Goal: Information Seeking & Learning: Learn about a topic

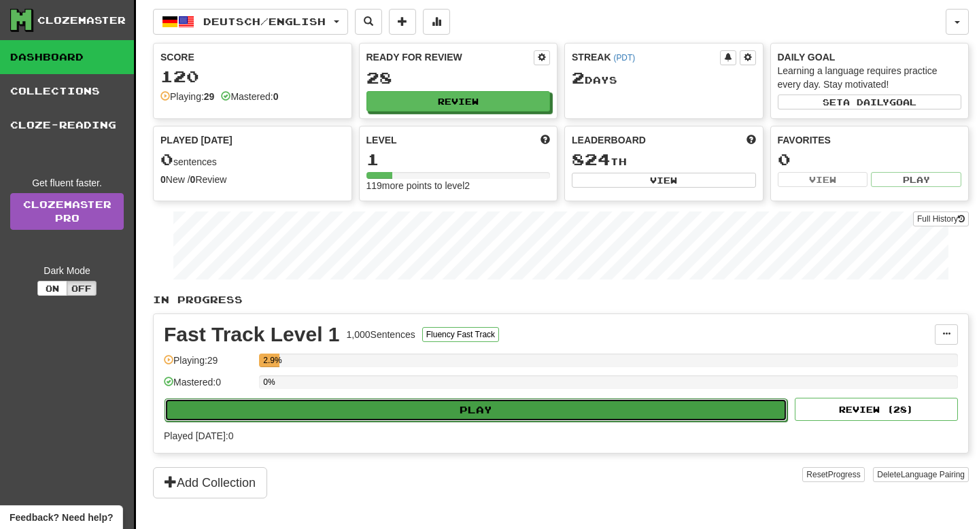
click at [430, 413] on button "Play" at bounding box center [476, 409] width 623 height 23
select select "**"
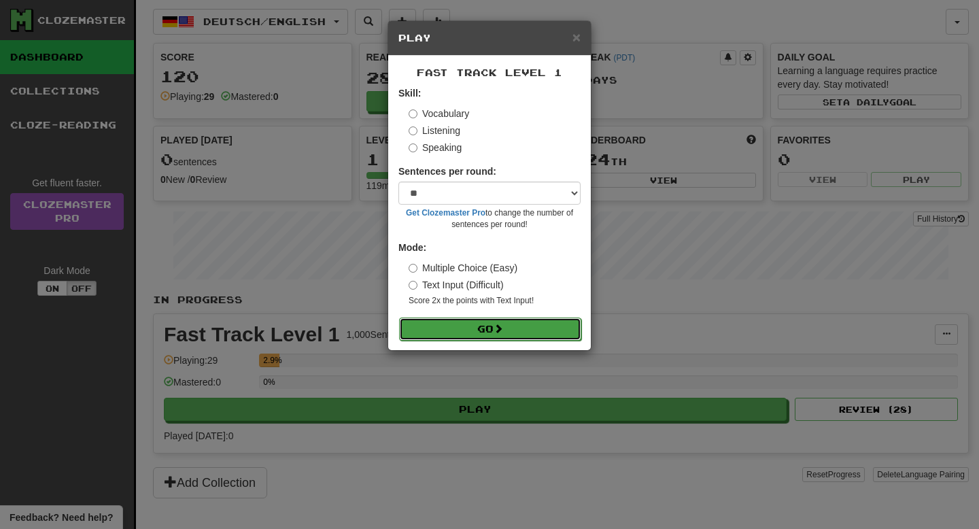
click at [513, 324] on button "Go" at bounding box center [490, 329] width 182 height 23
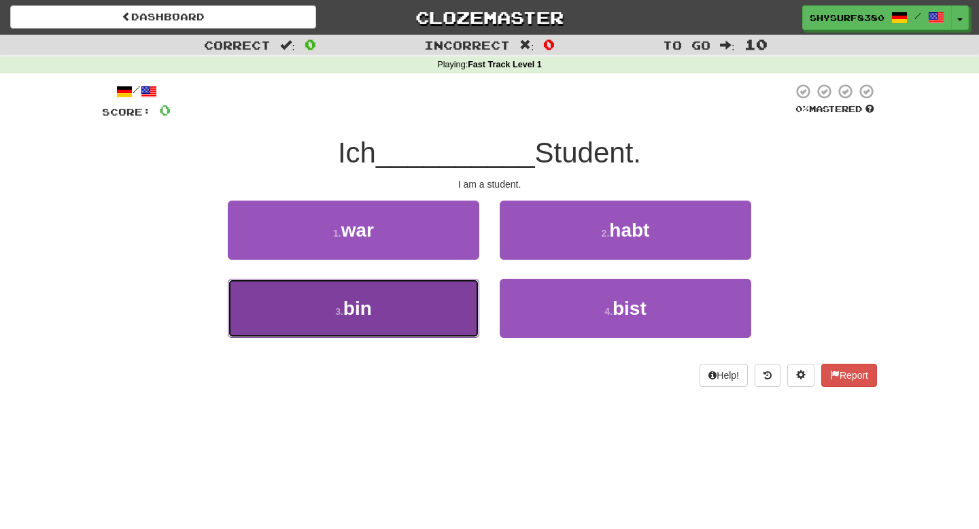
click at [379, 315] on button "3 . bin" at bounding box center [354, 308] width 252 height 59
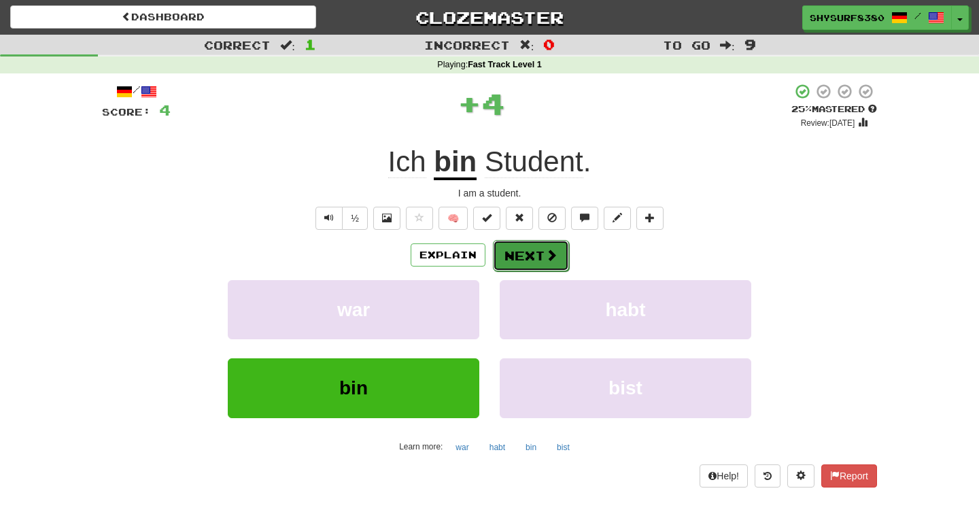
click at [519, 262] on button "Next" at bounding box center [531, 255] width 76 height 31
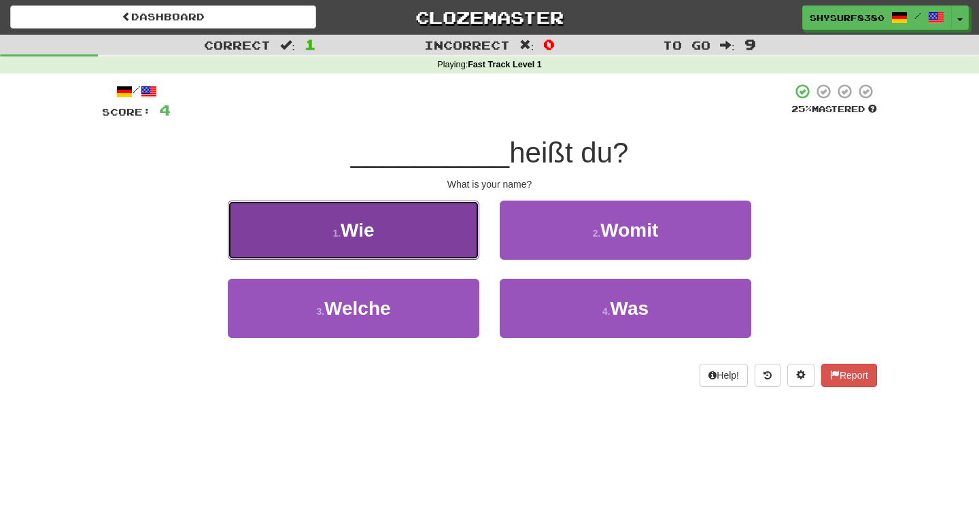
click at [403, 221] on button "1 . Wie" at bounding box center [354, 230] width 252 height 59
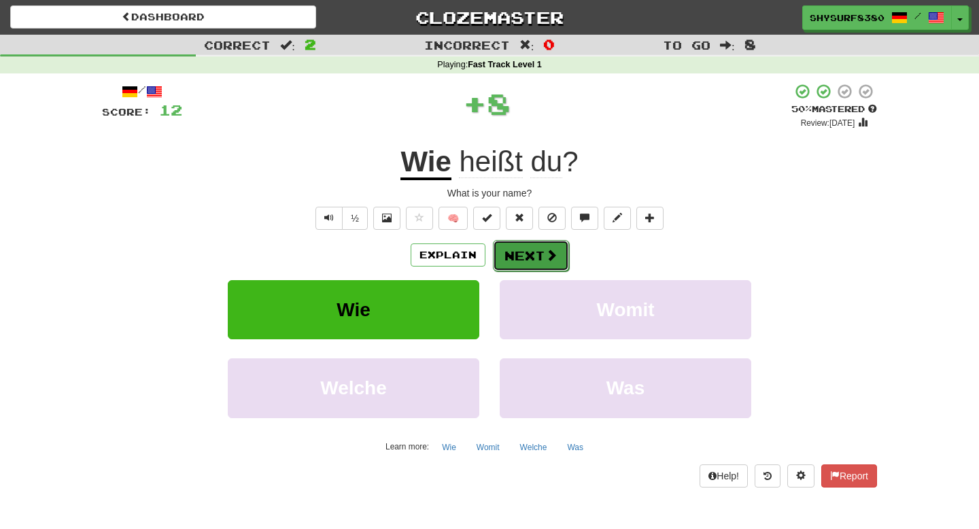
click at [524, 257] on button "Next" at bounding box center [531, 255] width 76 height 31
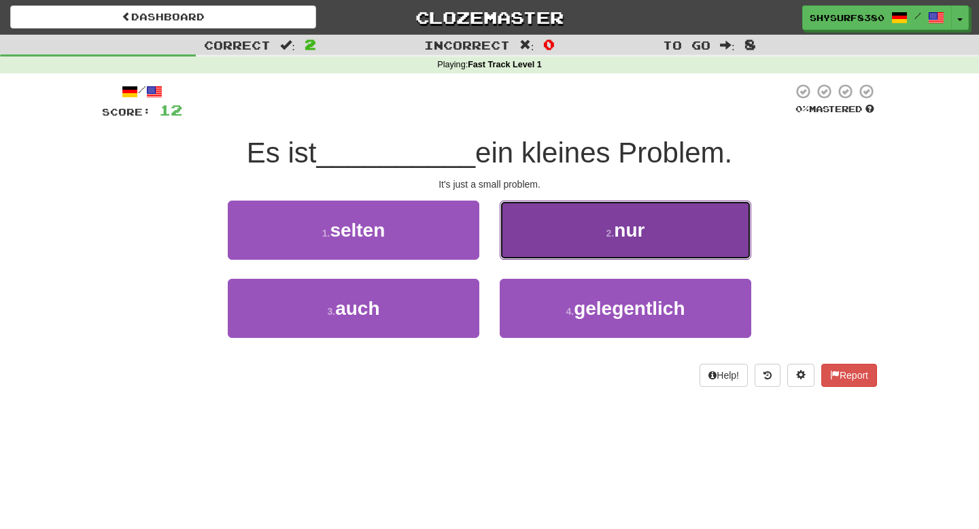
click at [547, 219] on button "2 . nur" at bounding box center [626, 230] width 252 height 59
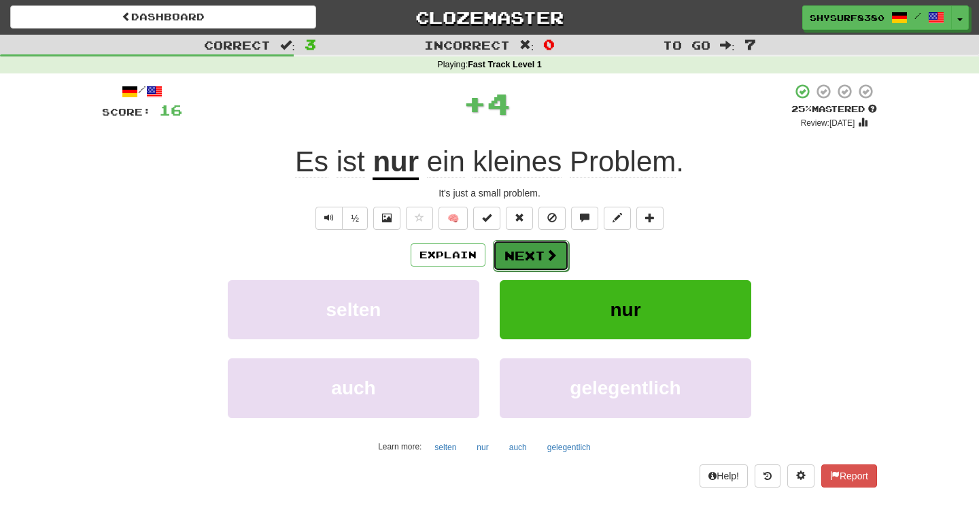
click at [519, 259] on button "Next" at bounding box center [531, 255] width 76 height 31
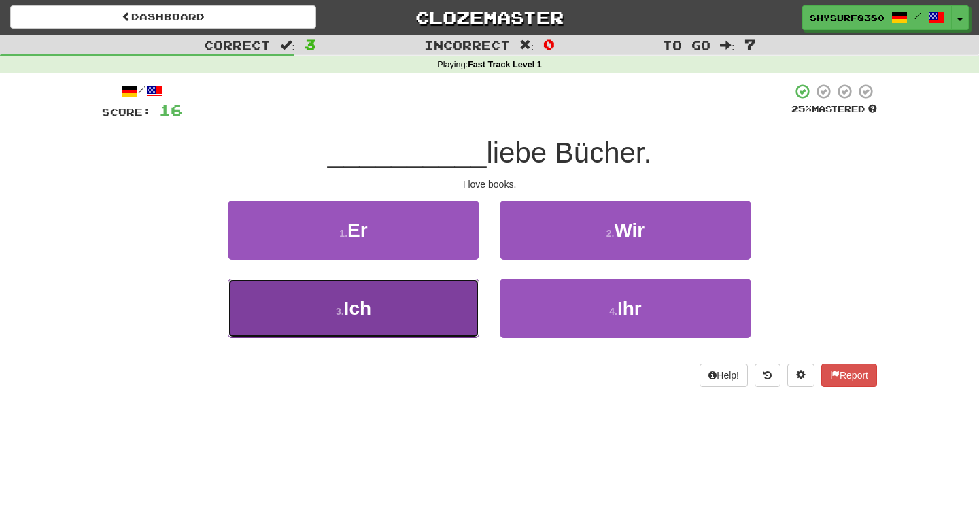
click at [420, 295] on button "3 . Ich" at bounding box center [354, 308] width 252 height 59
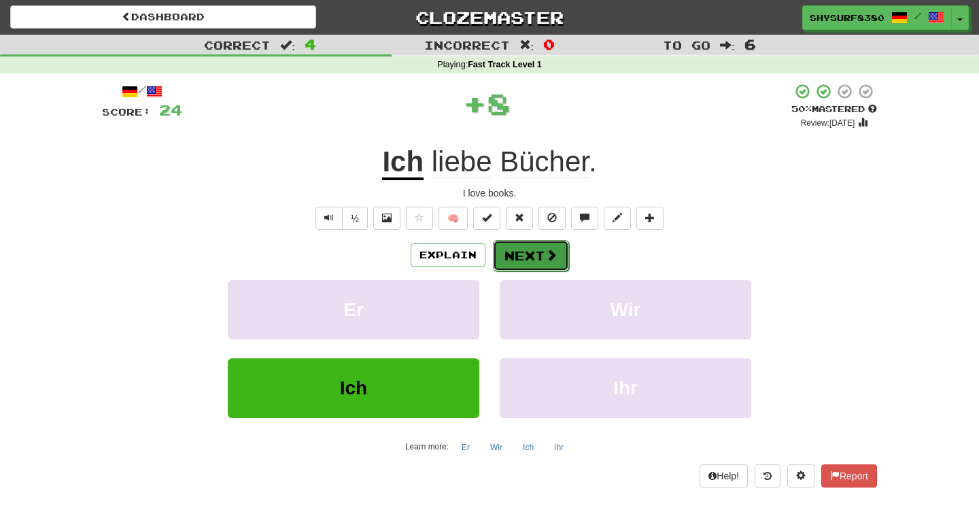
click at [526, 250] on button "Next" at bounding box center [531, 255] width 76 height 31
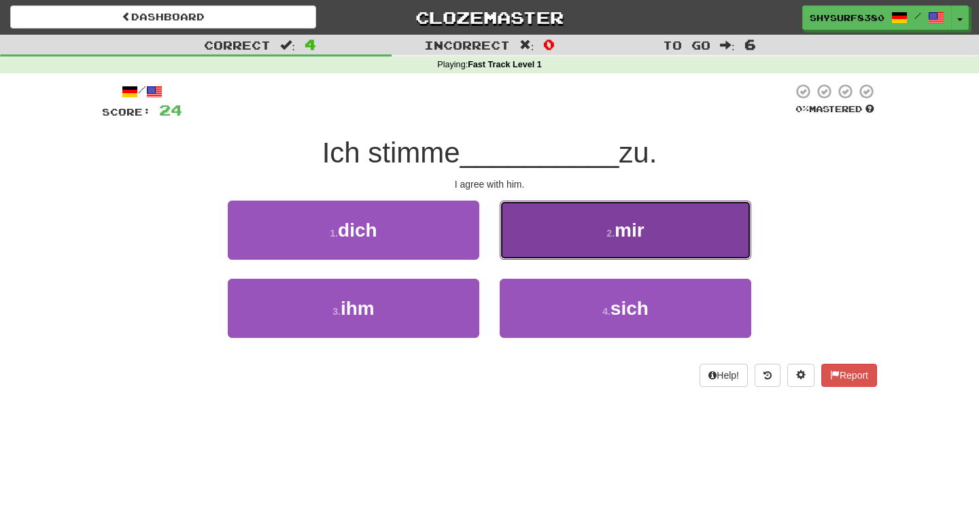
click at [557, 216] on button "2 . mir" at bounding box center [626, 230] width 252 height 59
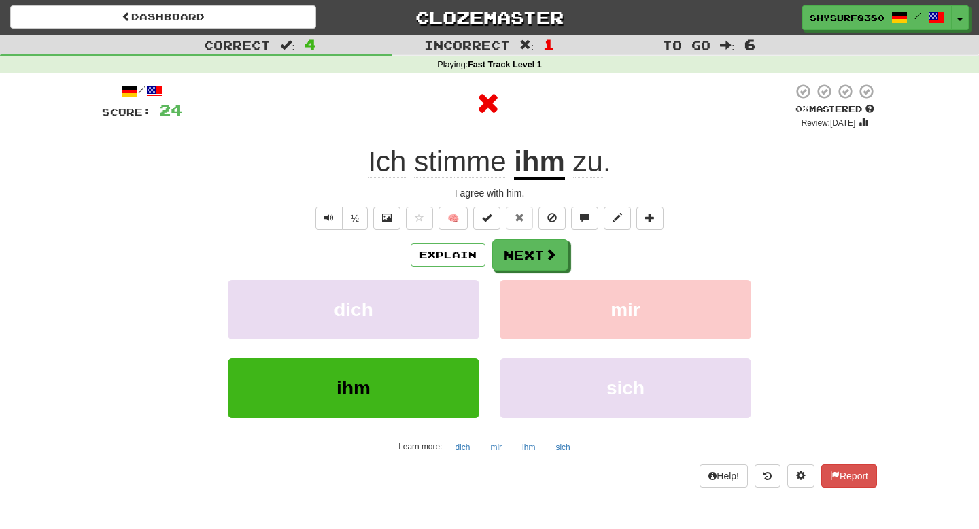
click at [542, 160] on u "ihm" at bounding box center [539, 163] width 51 height 35
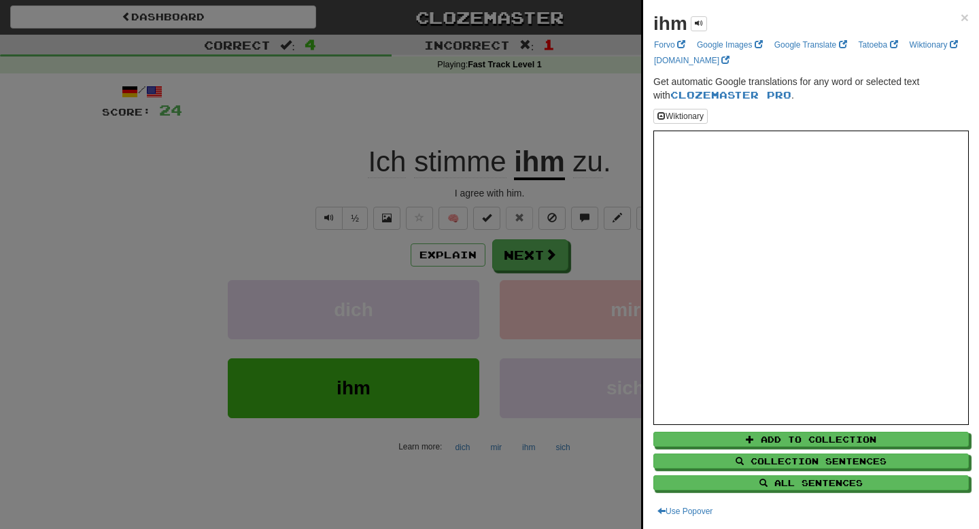
click at [574, 122] on div at bounding box center [489, 264] width 979 height 529
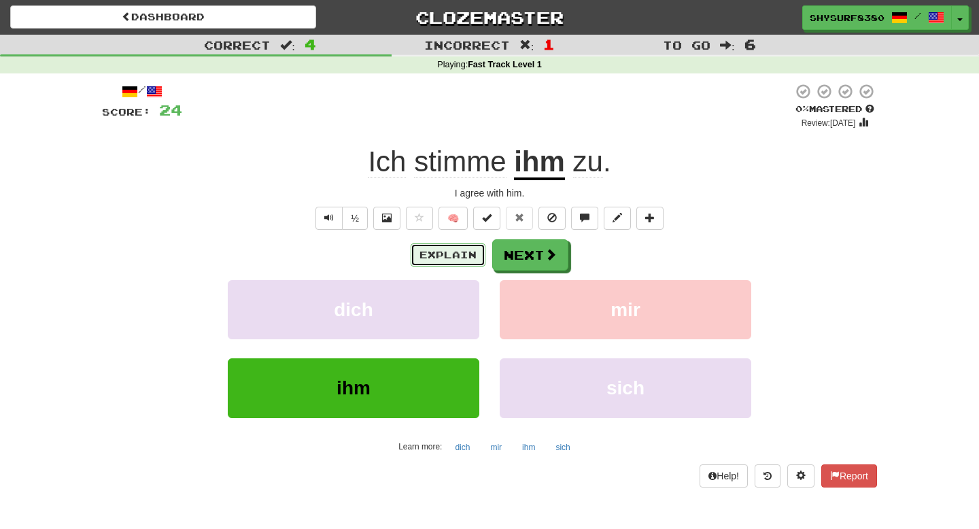
click at [449, 251] on button "Explain" at bounding box center [448, 254] width 75 height 23
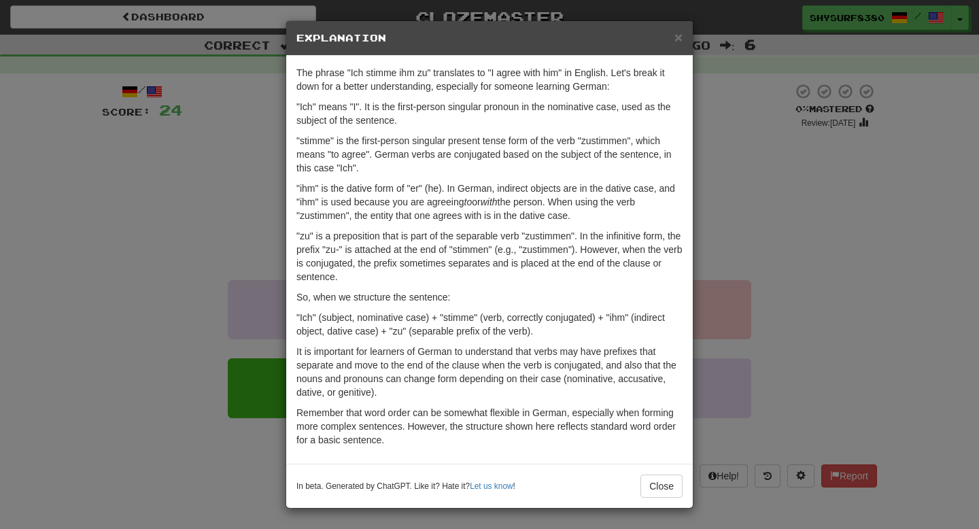
click at [850, 173] on div "× Explanation The phrase "Ich stimme ihm zu" translates to "I agree with him" i…" at bounding box center [489, 264] width 979 height 529
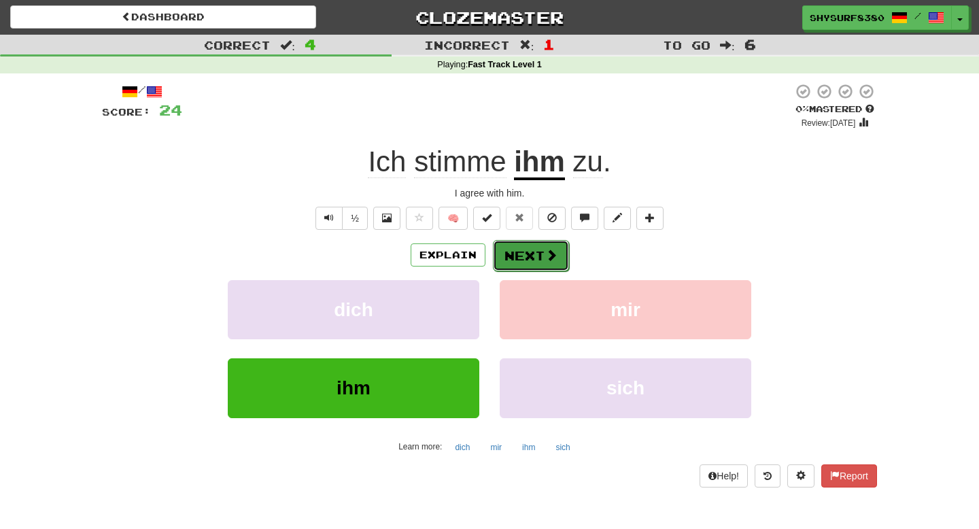
click at [532, 270] on button "Next" at bounding box center [531, 255] width 76 height 31
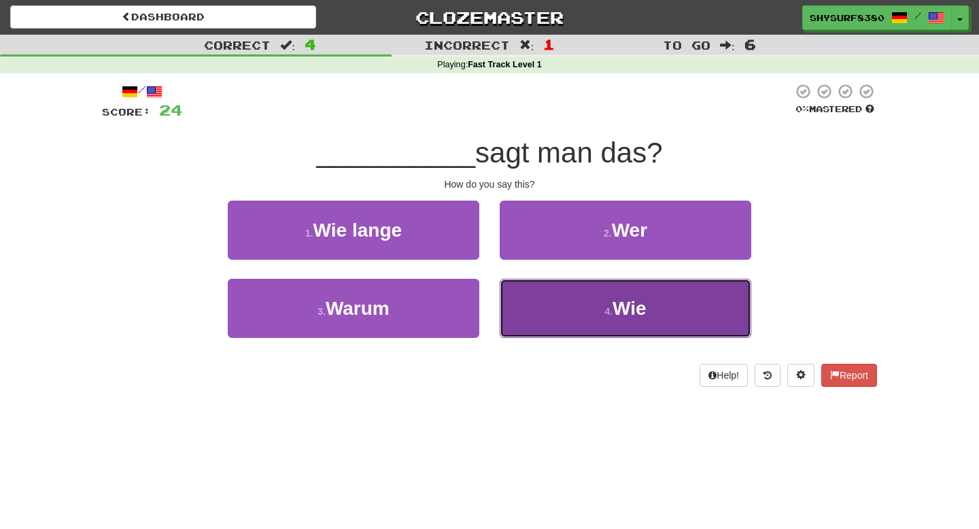
click at [536, 316] on button "4 . Wie" at bounding box center [626, 308] width 252 height 59
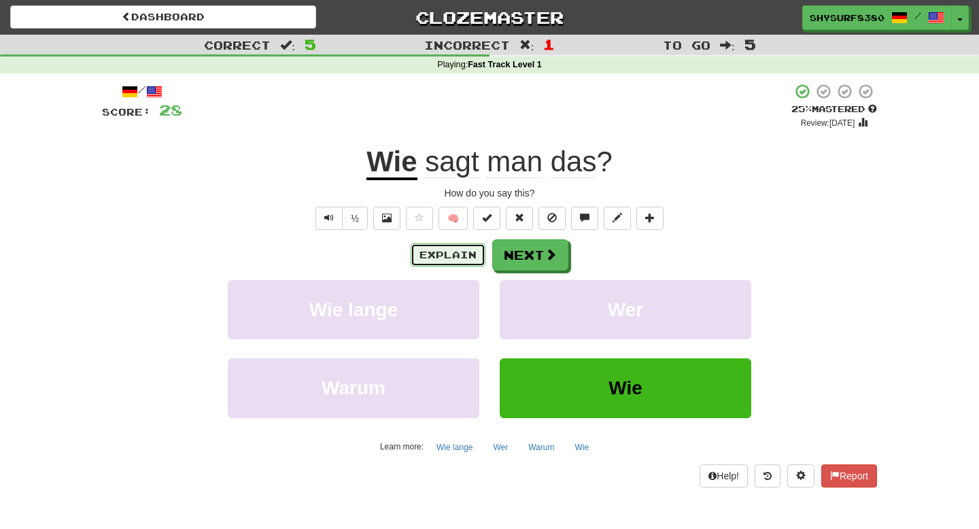
click at [437, 252] on button "Explain" at bounding box center [448, 254] width 75 height 23
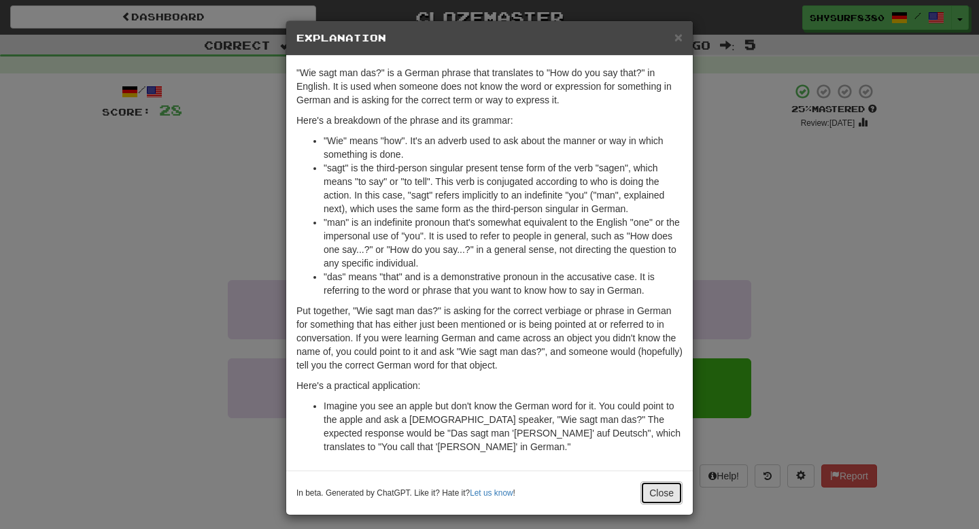
click at [654, 500] on button "Close" at bounding box center [661, 492] width 42 height 23
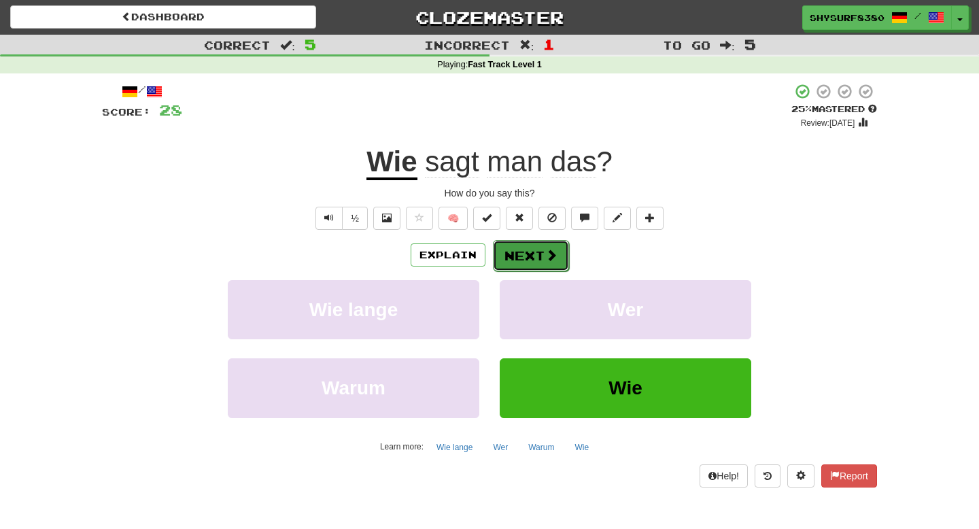
click at [522, 258] on button "Next" at bounding box center [531, 255] width 76 height 31
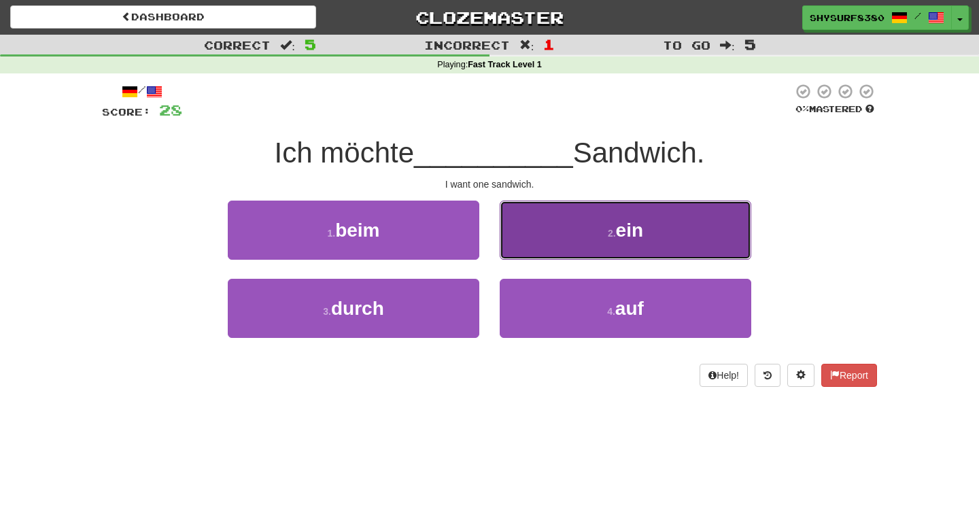
click at [600, 256] on button "2 . ein" at bounding box center [626, 230] width 252 height 59
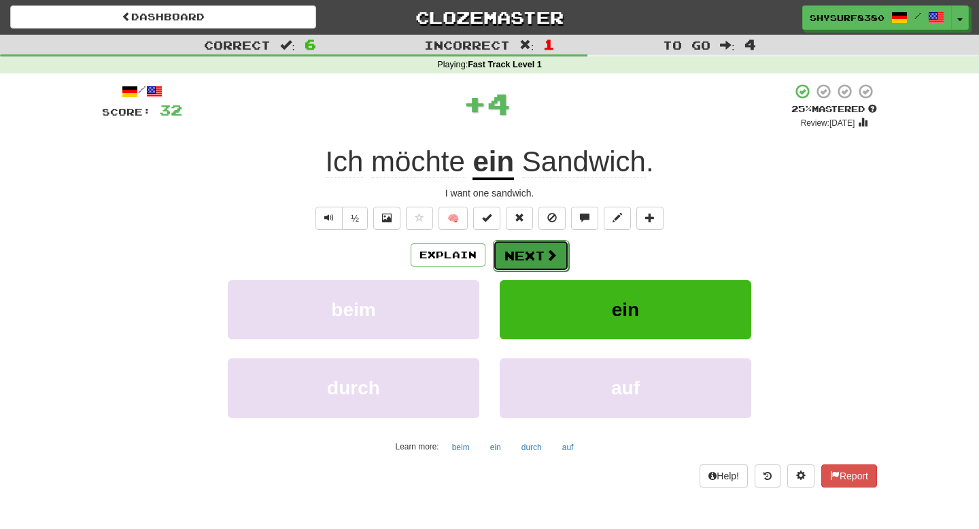
click at [539, 258] on button "Next" at bounding box center [531, 255] width 76 height 31
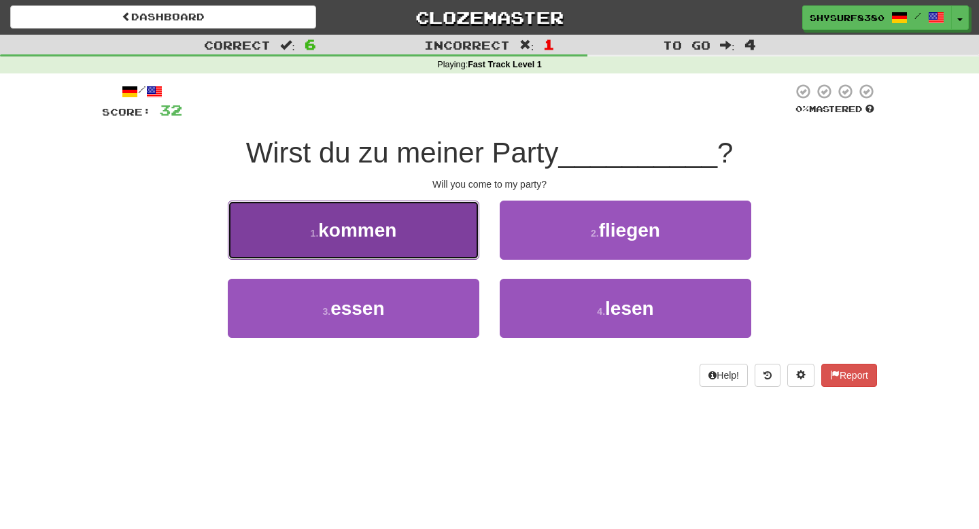
click at [387, 213] on button "1 . kommen" at bounding box center [354, 230] width 252 height 59
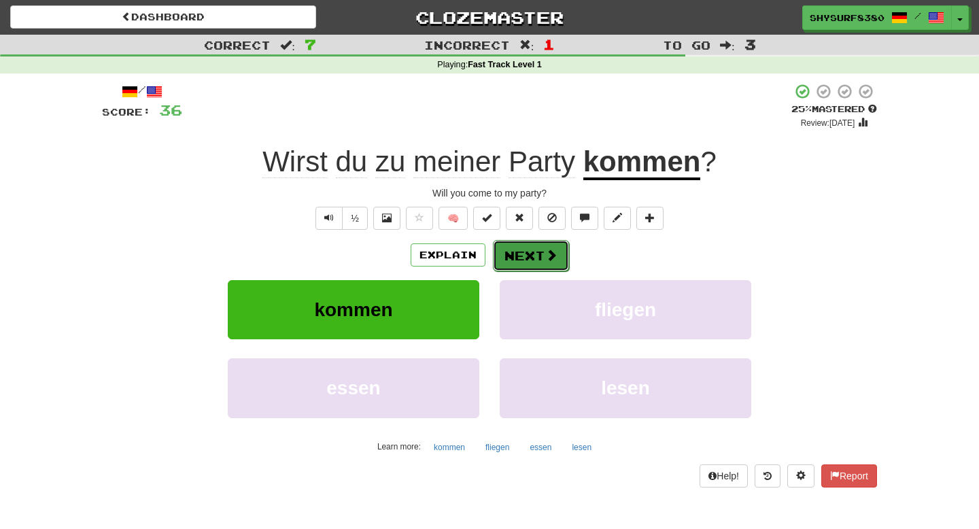
click at [531, 256] on button "Next" at bounding box center [531, 255] width 76 height 31
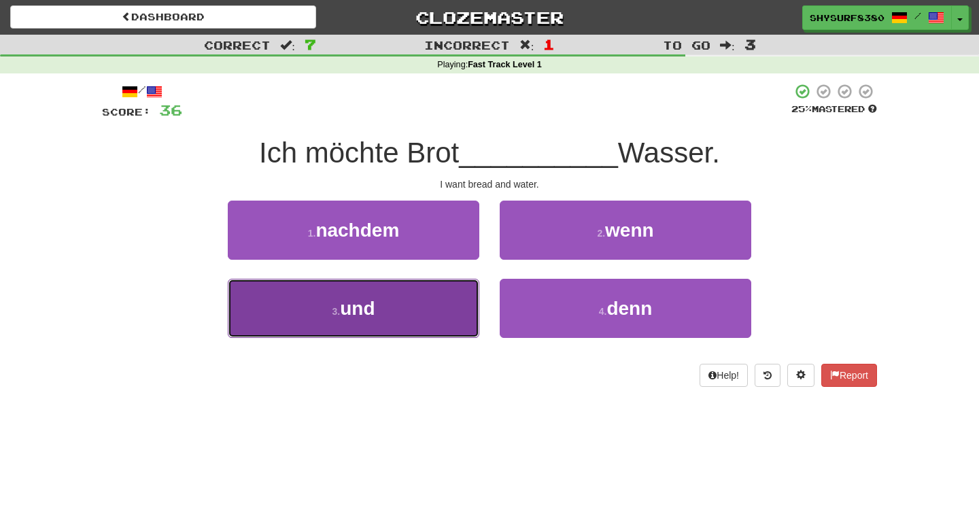
click at [446, 305] on button "3 . und" at bounding box center [354, 308] width 252 height 59
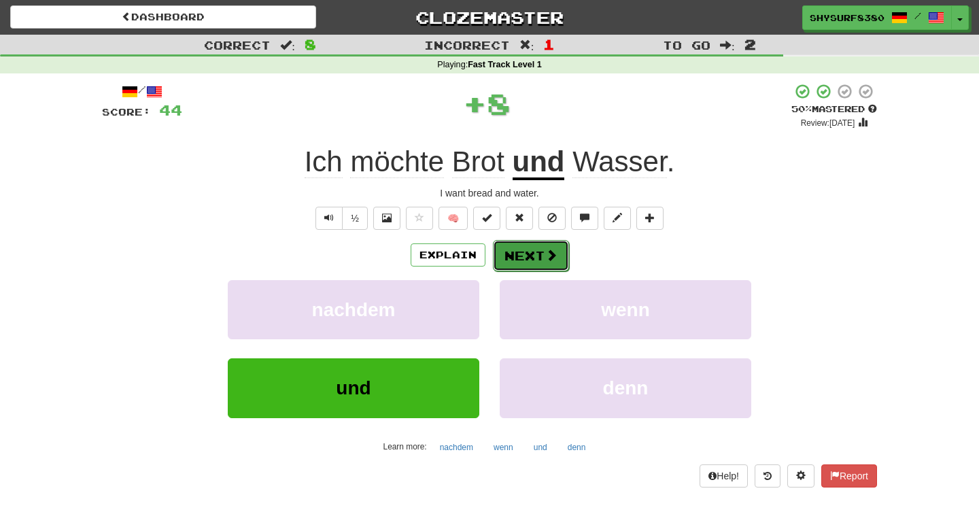
click at [517, 262] on button "Next" at bounding box center [531, 255] width 76 height 31
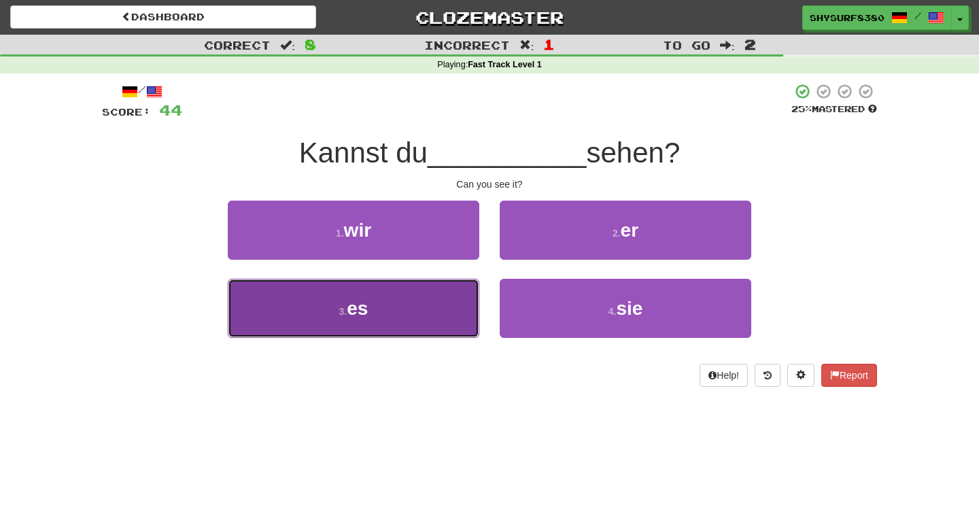
click at [441, 310] on button "3 . es" at bounding box center [354, 308] width 252 height 59
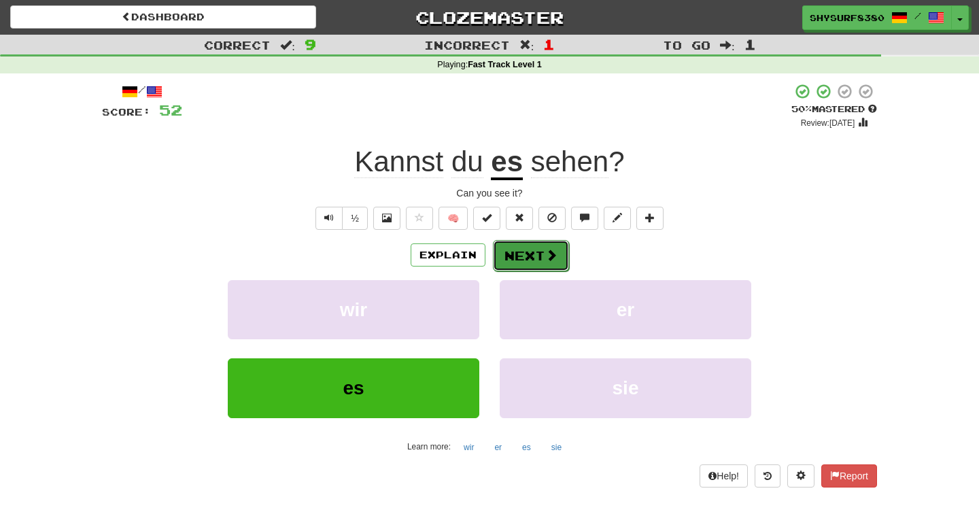
click at [509, 270] on button "Next" at bounding box center [531, 255] width 76 height 31
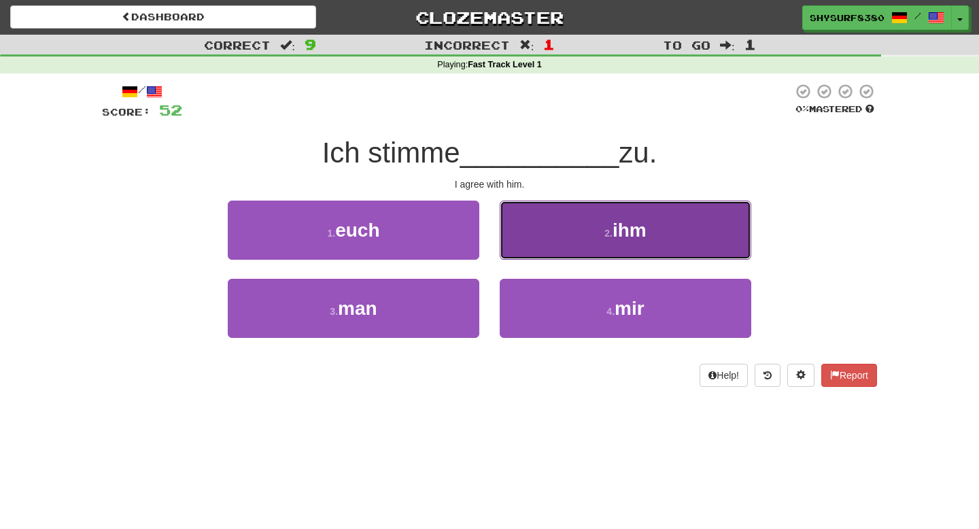
click at [545, 234] on button "2 . ihm" at bounding box center [626, 230] width 252 height 59
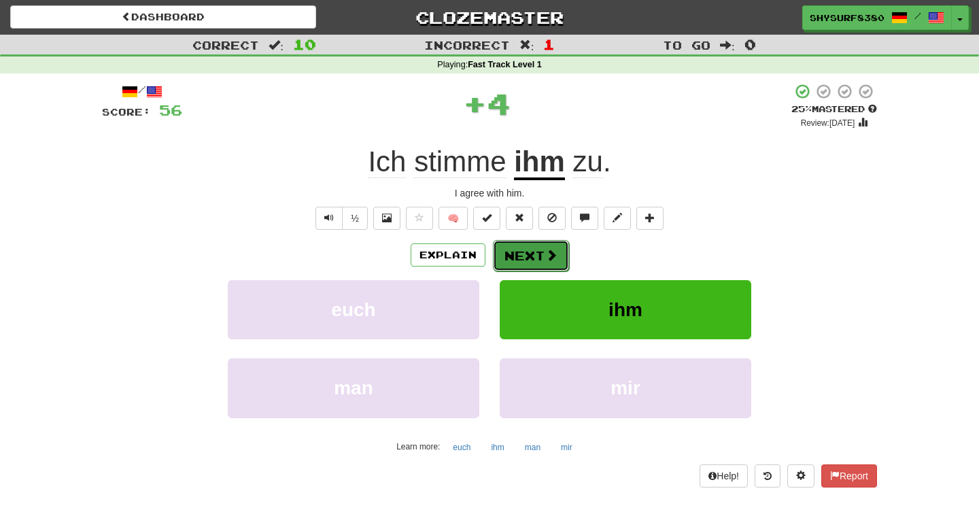
click at [531, 255] on button "Next" at bounding box center [531, 255] width 76 height 31
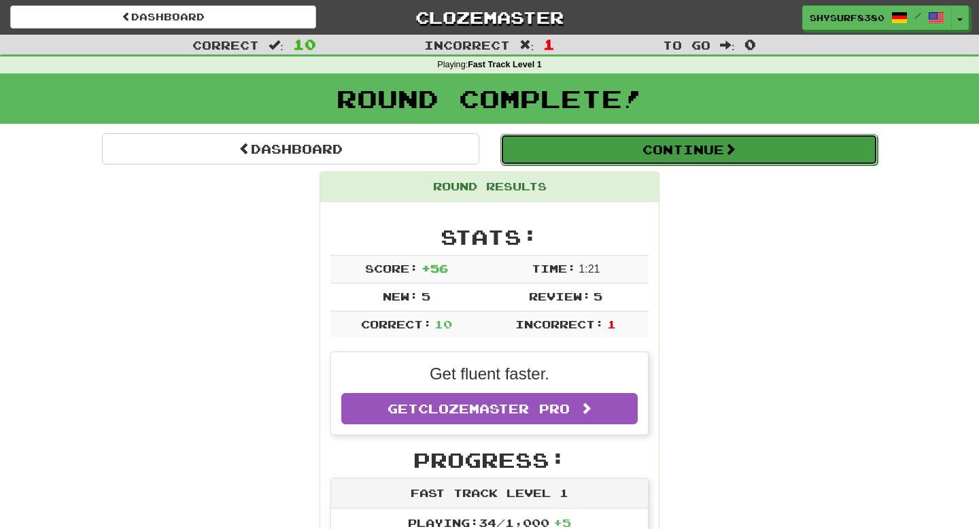
click at [568, 148] on button "Continue" at bounding box center [688, 149] width 377 height 31
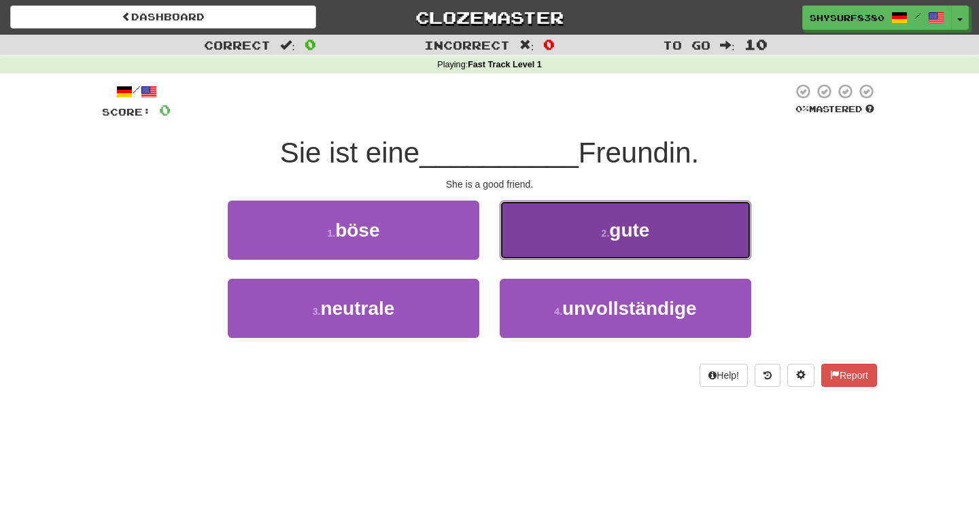
click at [622, 232] on span "gute" at bounding box center [629, 230] width 40 height 21
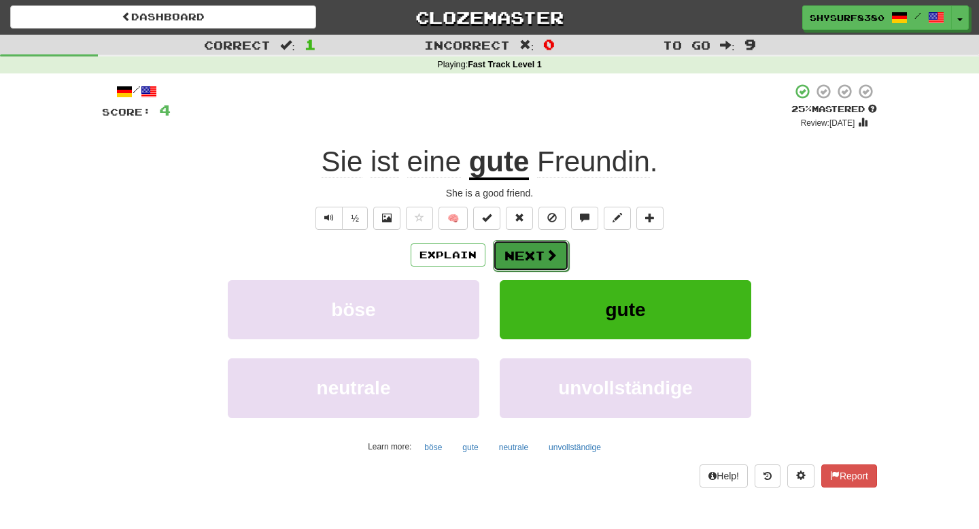
click at [516, 258] on button "Next" at bounding box center [531, 255] width 76 height 31
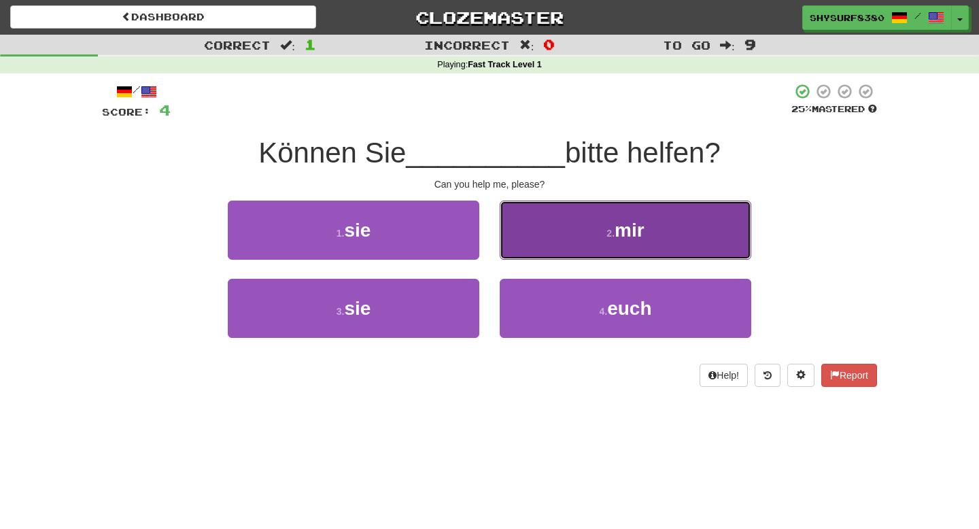
click at [583, 213] on button "2 . mir" at bounding box center [626, 230] width 252 height 59
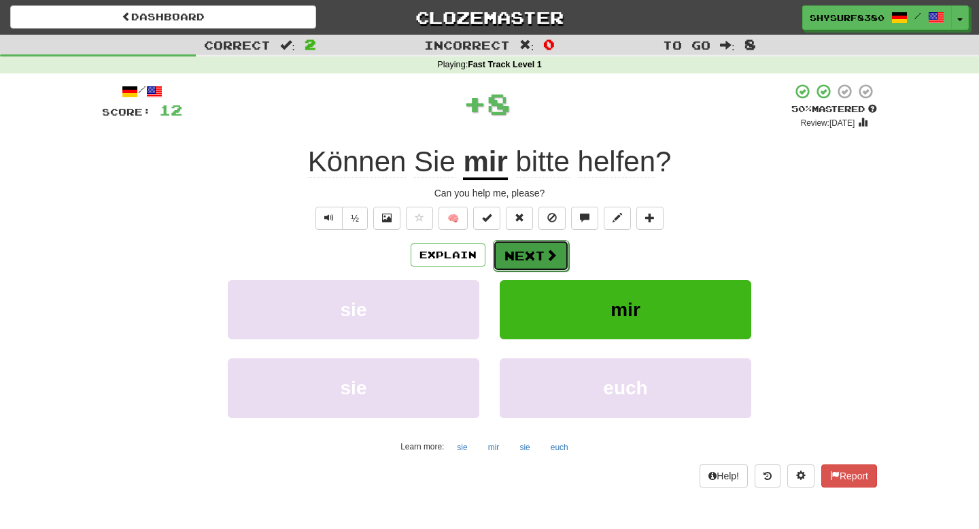
click at [538, 254] on button "Next" at bounding box center [531, 255] width 76 height 31
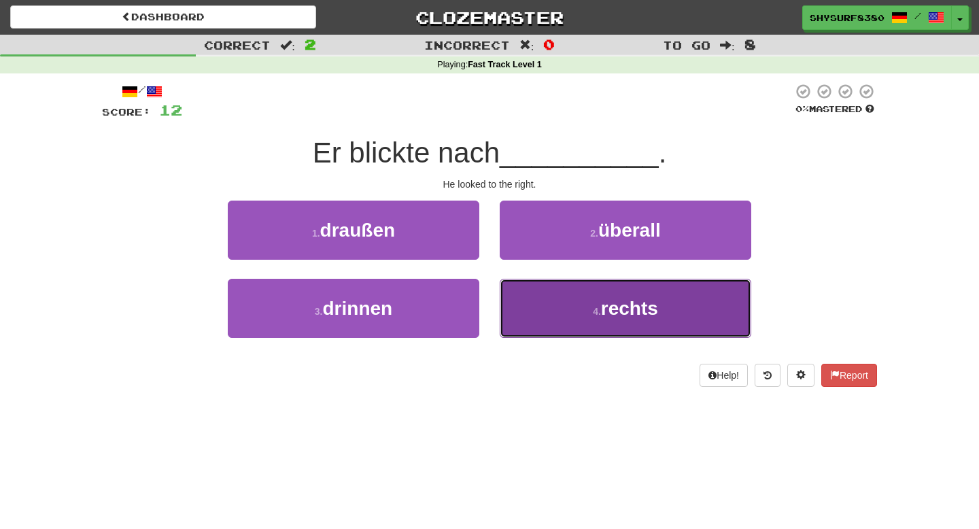
click at [597, 317] on small "4 ." at bounding box center [597, 311] width 8 height 11
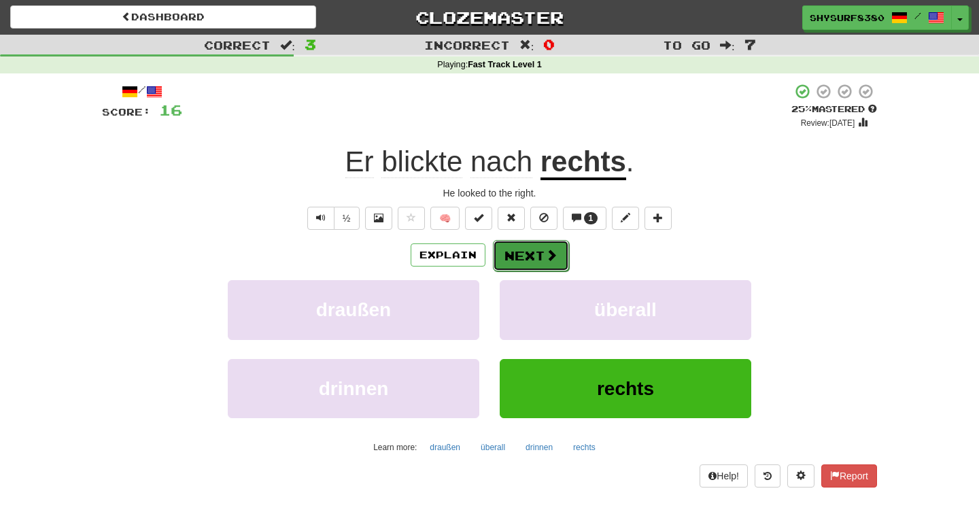
click at [552, 254] on span at bounding box center [551, 255] width 12 height 12
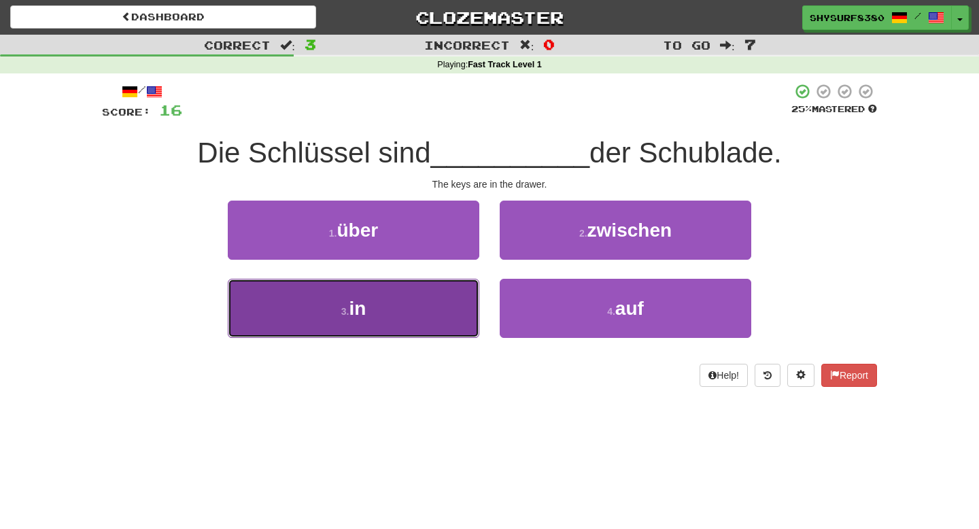
click at [390, 324] on button "3 . in" at bounding box center [354, 308] width 252 height 59
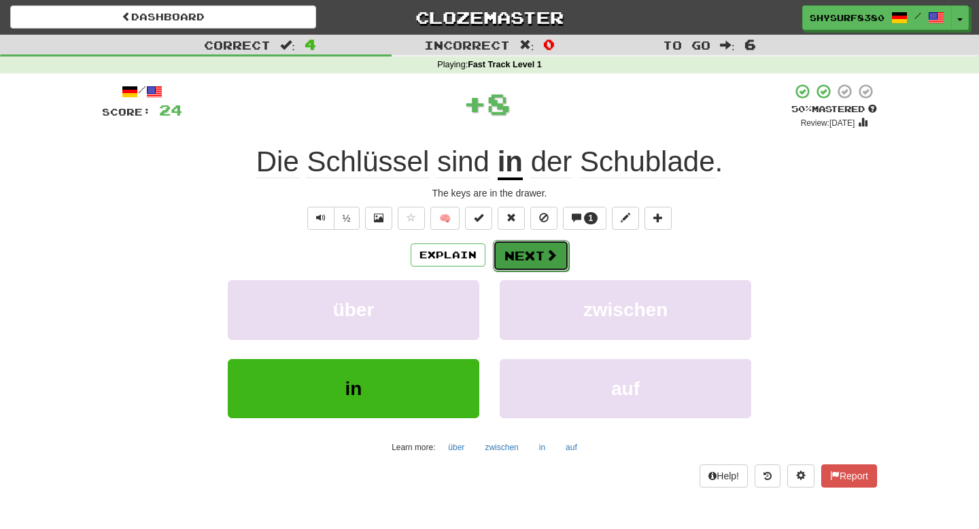
click at [528, 262] on button "Next" at bounding box center [531, 255] width 76 height 31
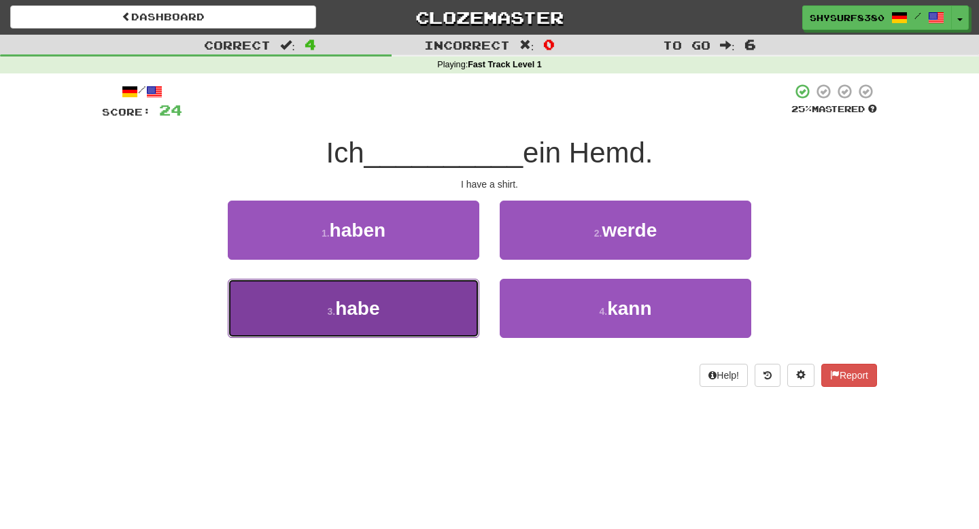
click at [406, 309] on button "3 . habe" at bounding box center [354, 308] width 252 height 59
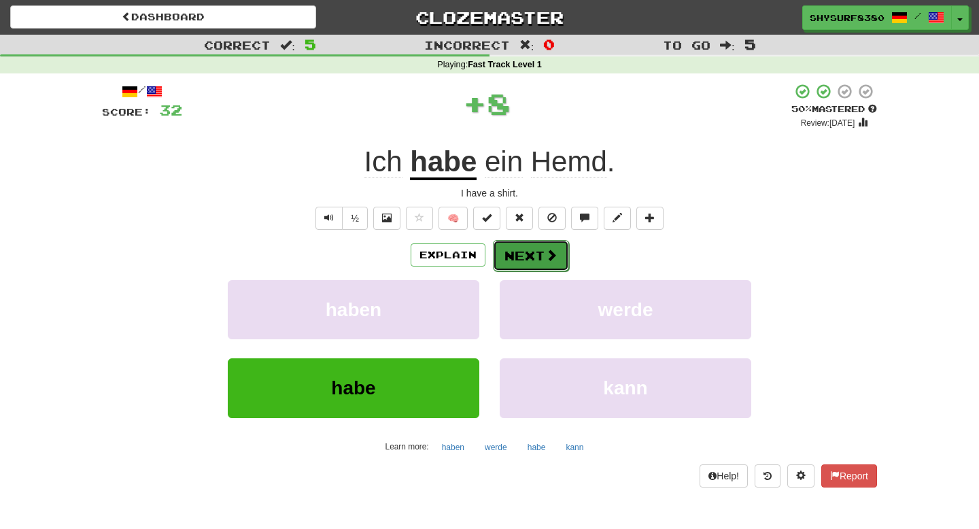
click at [519, 260] on button "Next" at bounding box center [531, 255] width 76 height 31
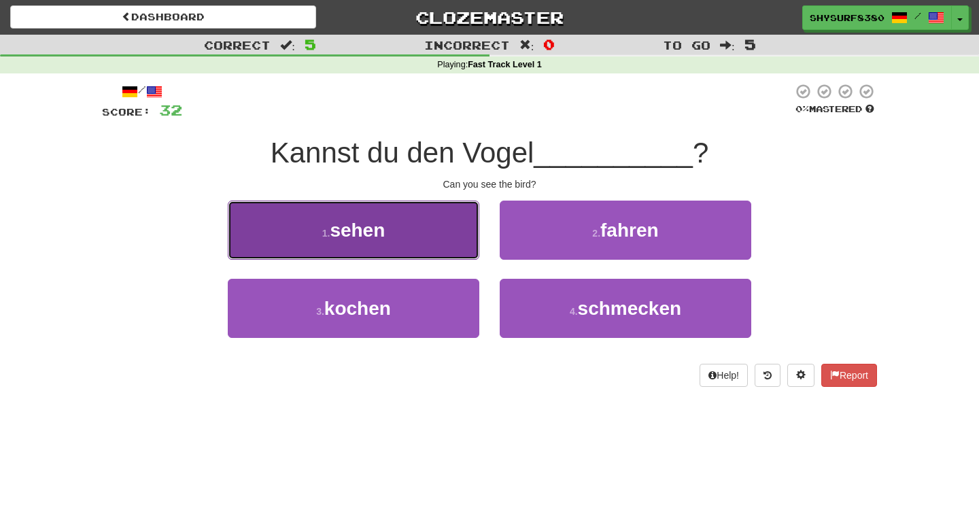
click at [368, 220] on span "sehen" at bounding box center [357, 230] width 55 height 21
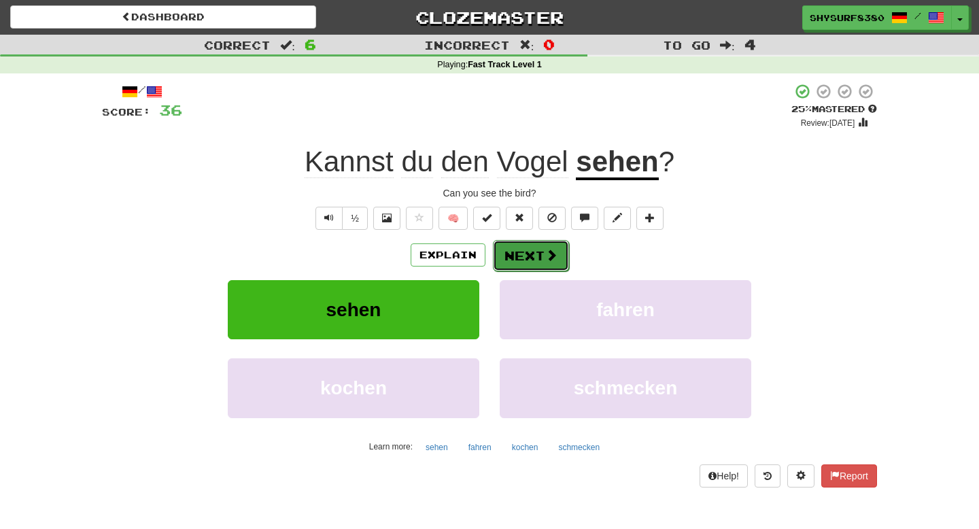
click at [546, 256] on span at bounding box center [551, 255] width 12 height 12
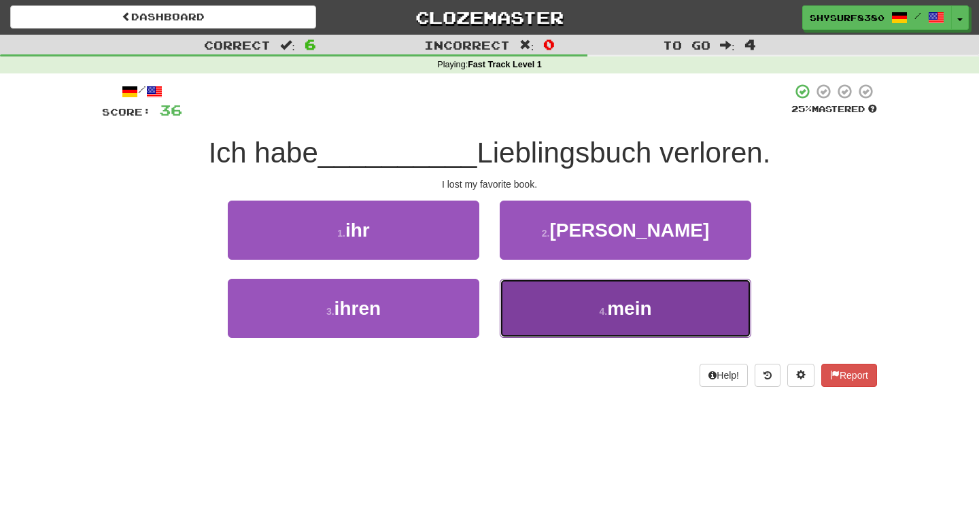
click at [641, 318] on span "mein" at bounding box center [629, 308] width 44 height 21
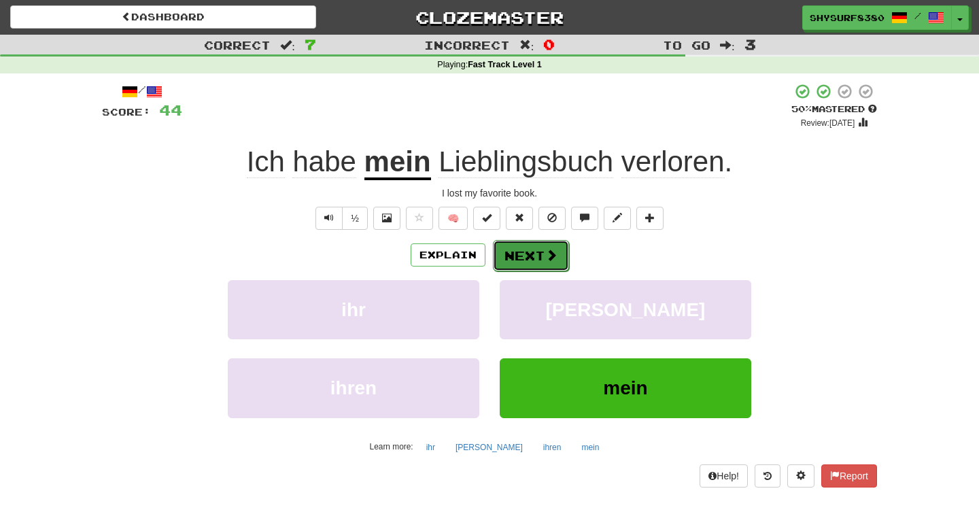
click at [516, 260] on button "Next" at bounding box center [531, 255] width 76 height 31
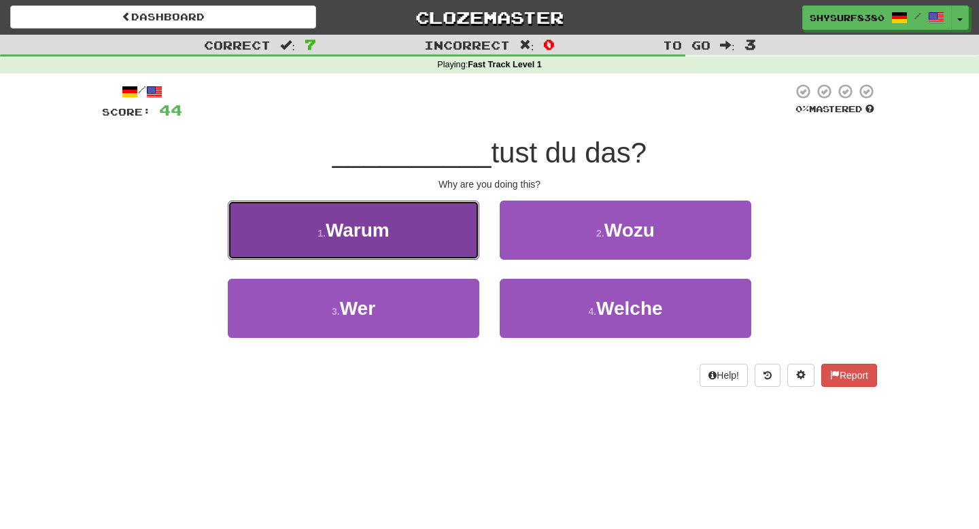
click at [450, 234] on button "1 . Warum" at bounding box center [354, 230] width 252 height 59
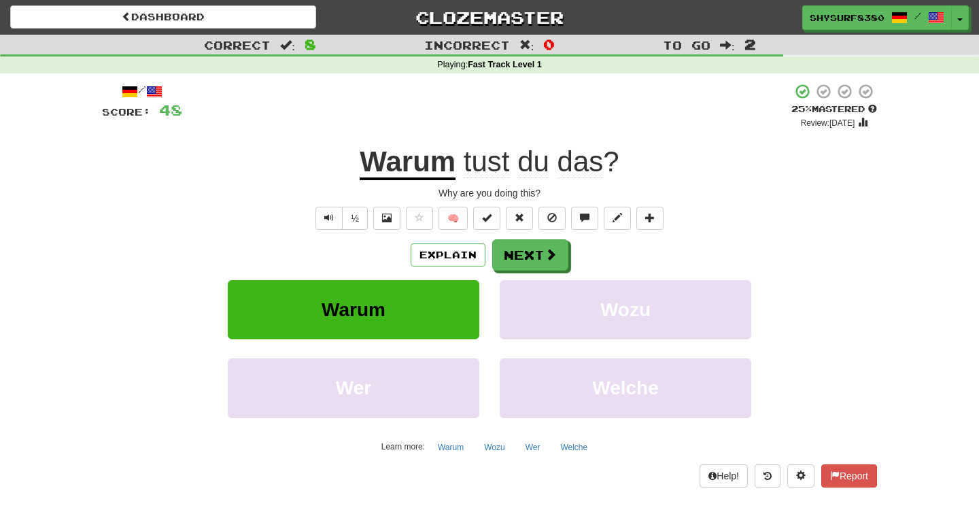
click at [450, 233] on div "/ Score: 48 + 4 25 % Mastered Review: 2025-08-20 Warum tust du das ? Why are yo…" at bounding box center [489, 285] width 775 height 404
click at [441, 254] on button "Explain" at bounding box center [448, 254] width 75 height 23
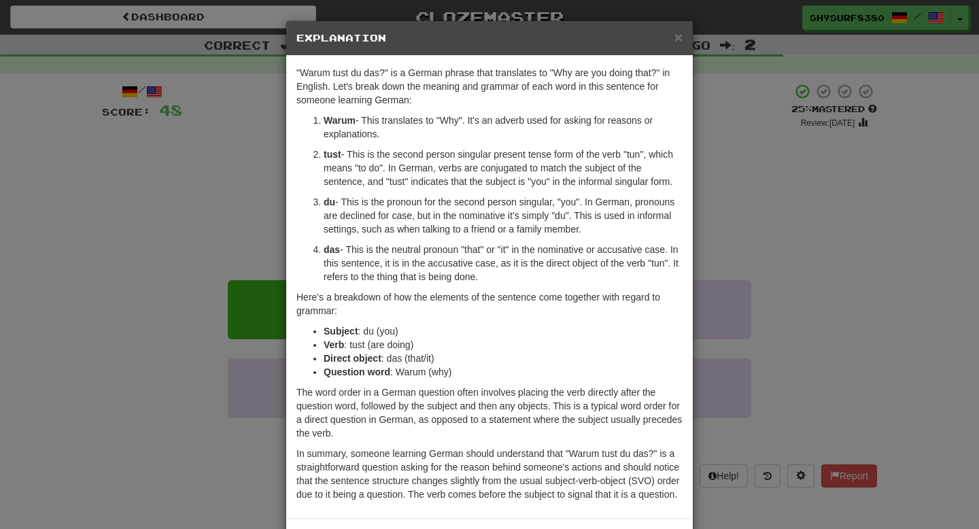
click at [827, 213] on div "× Explanation "Warum tust du das?" is a German phrase that translates to "Why a…" at bounding box center [489, 264] width 979 height 529
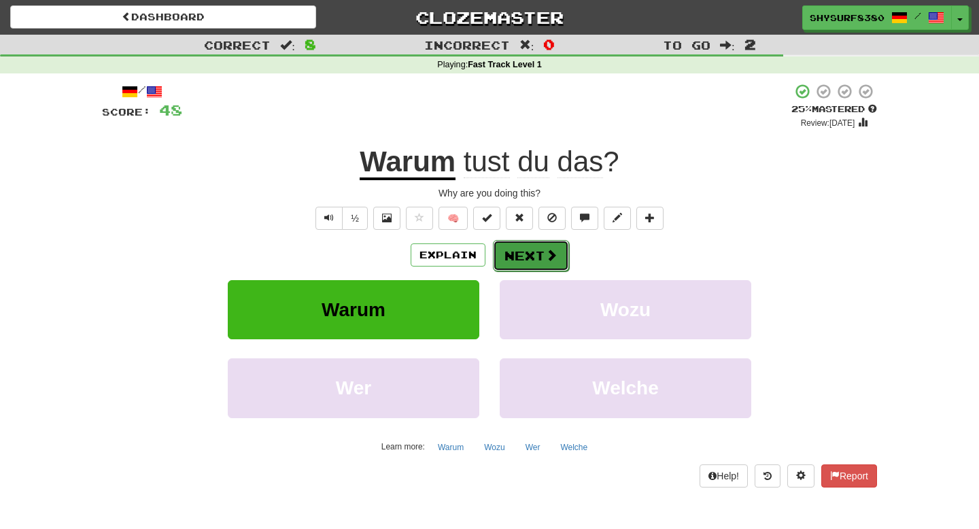
click at [558, 260] on button "Next" at bounding box center [531, 255] width 76 height 31
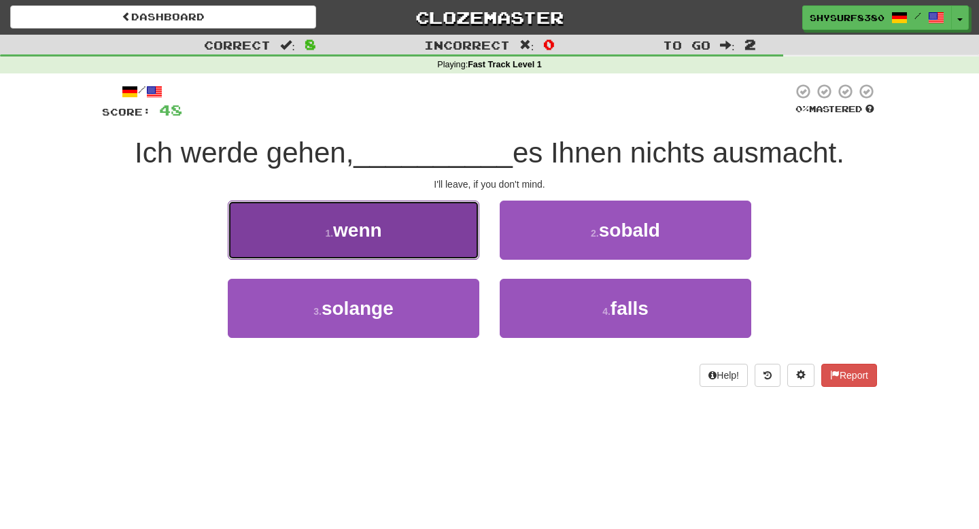
click at [436, 237] on button "1 . wenn" at bounding box center [354, 230] width 252 height 59
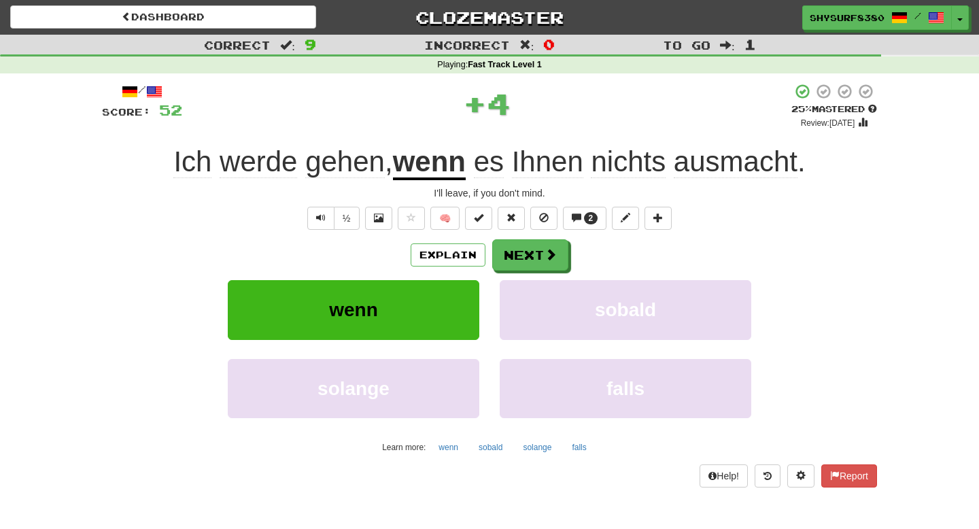
click at [446, 171] on u "wenn" at bounding box center [429, 163] width 73 height 35
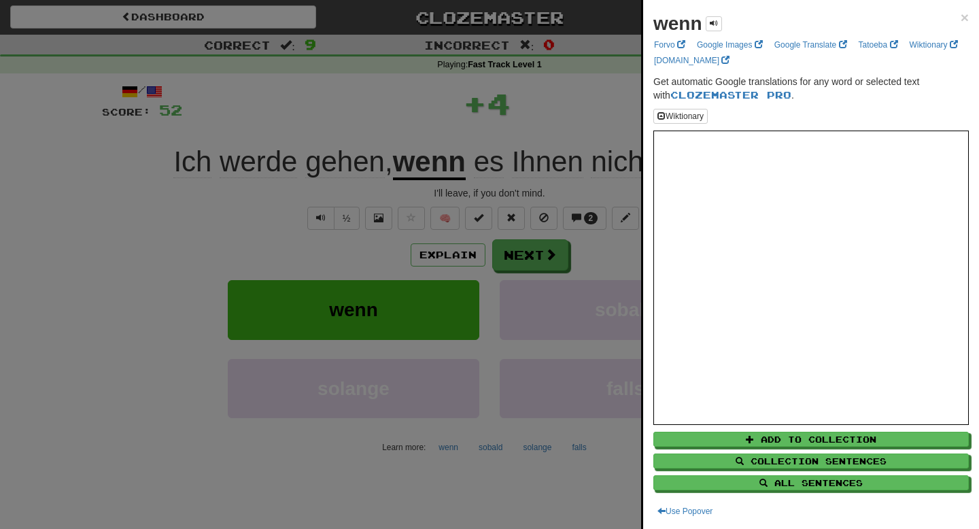
click at [456, 162] on div at bounding box center [489, 264] width 979 height 529
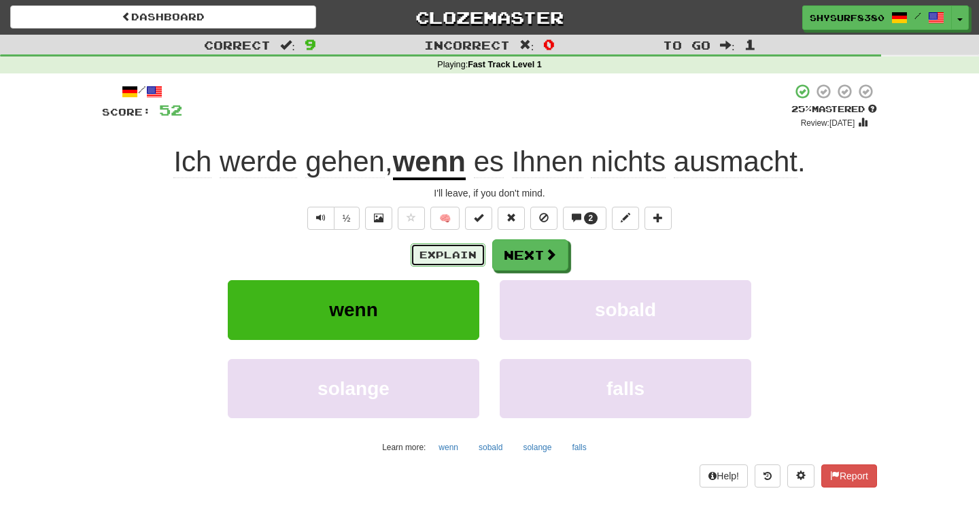
click at [445, 254] on button "Explain" at bounding box center [448, 254] width 75 height 23
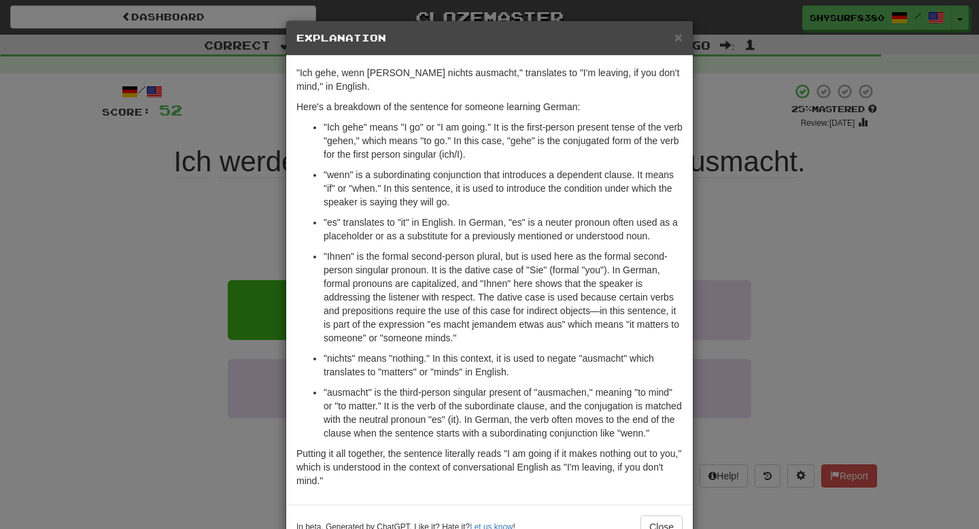
click at [783, 222] on div "× Explanation "Ich gehe, wenn es Ihnen nichts ausmacht," translates to "I'm lea…" at bounding box center [489, 264] width 979 height 529
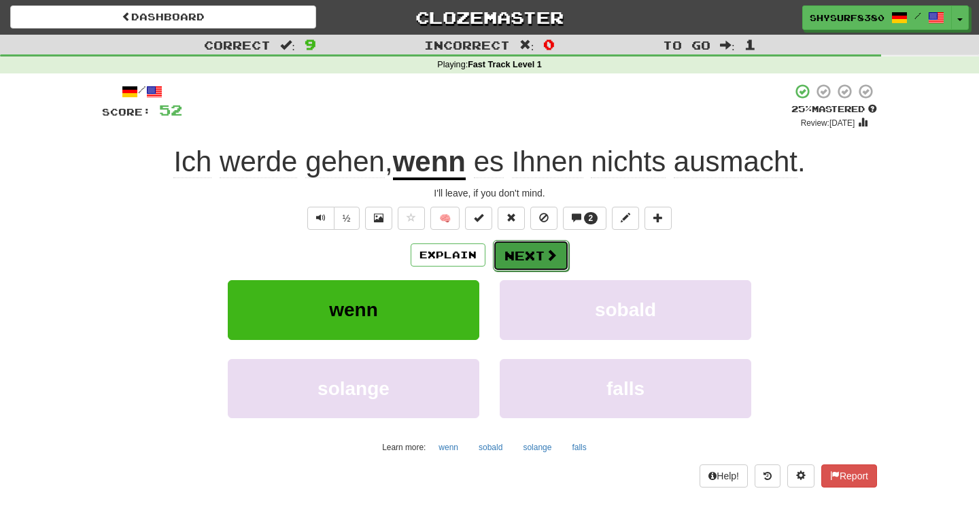
click at [543, 260] on button "Next" at bounding box center [531, 255] width 76 height 31
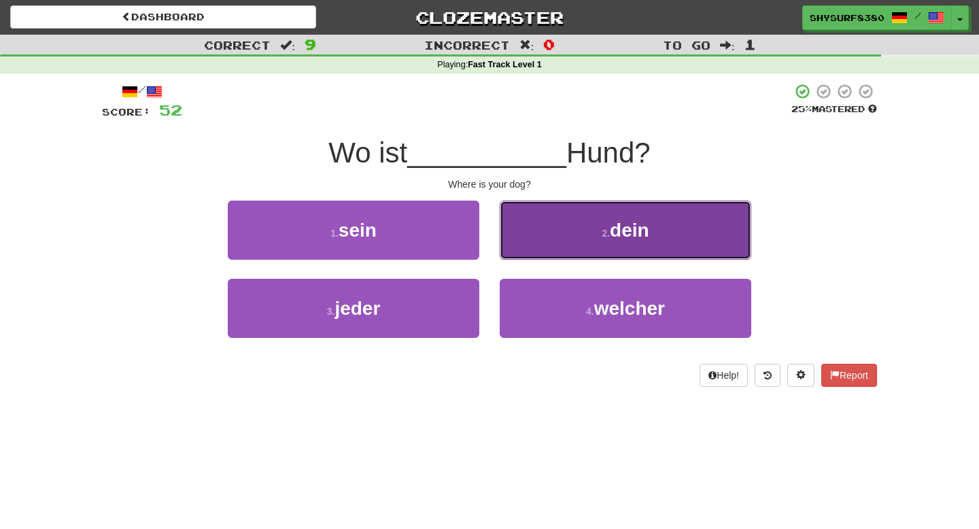
click at [591, 238] on button "2 . dein" at bounding box center [626, 230] width 252 height 59
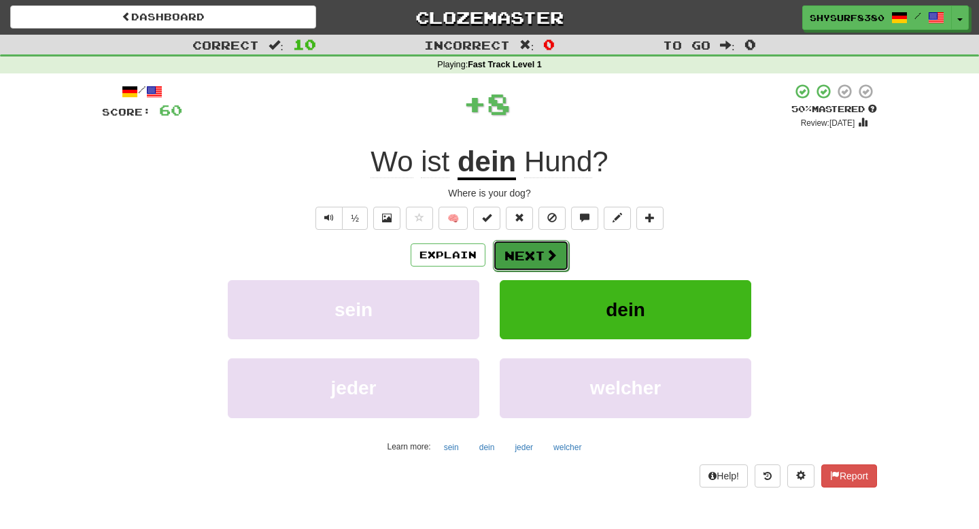
click at [509, 254] on button "Next" at bounding box center [531, 255] width 76 height 31
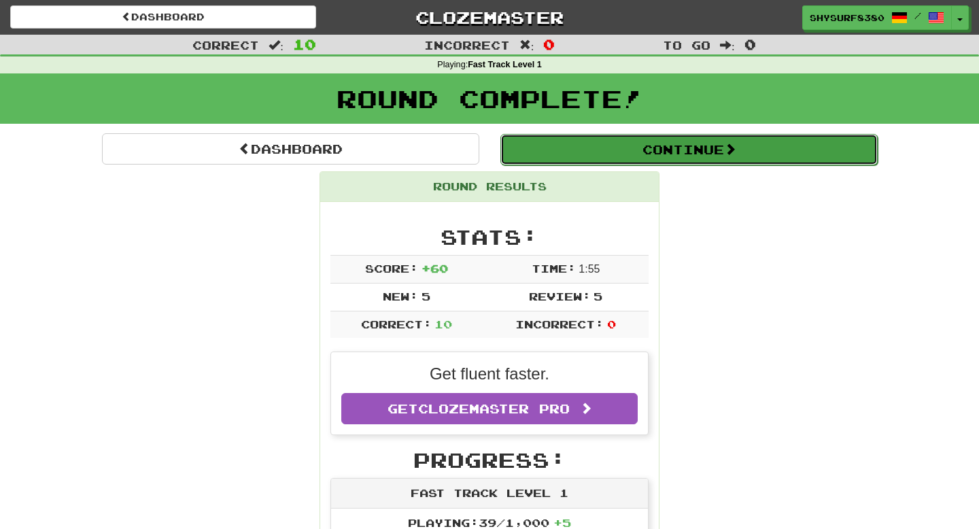
click at [594, 153] on button "Continue" at bounding box center [688, 149] width 377 height 31
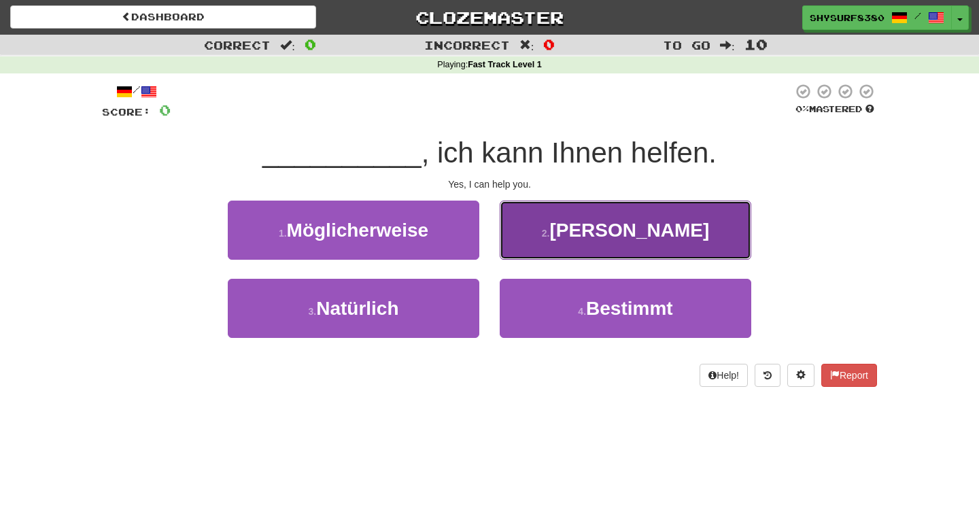
click at [608, 243] on button "2 . Ja" at bounding box center [626, 230] width 252 height 59
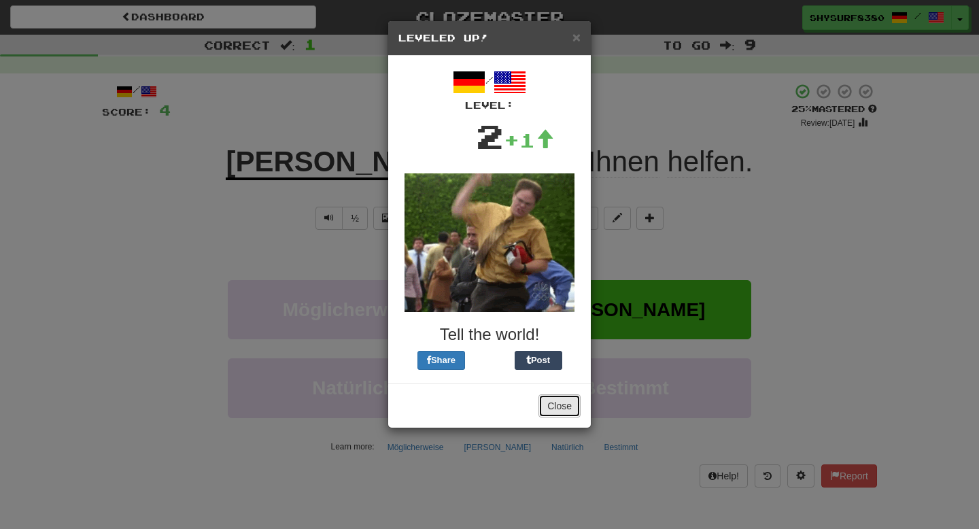
click at [565, 403] on button "Close" at bounding box center [559, 405] width 42 height 23
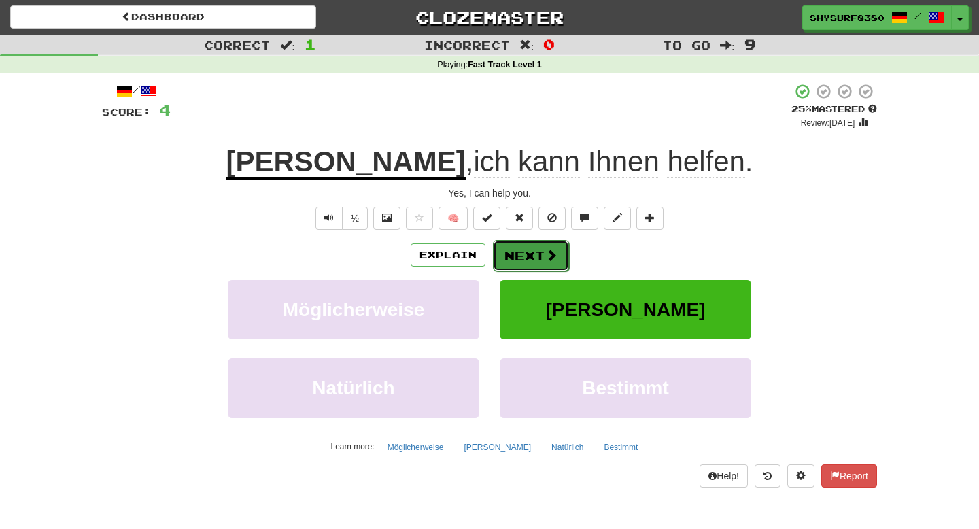
click at [529, 268] on button "Next" at bounding box center [531, 255] width 76 height 31
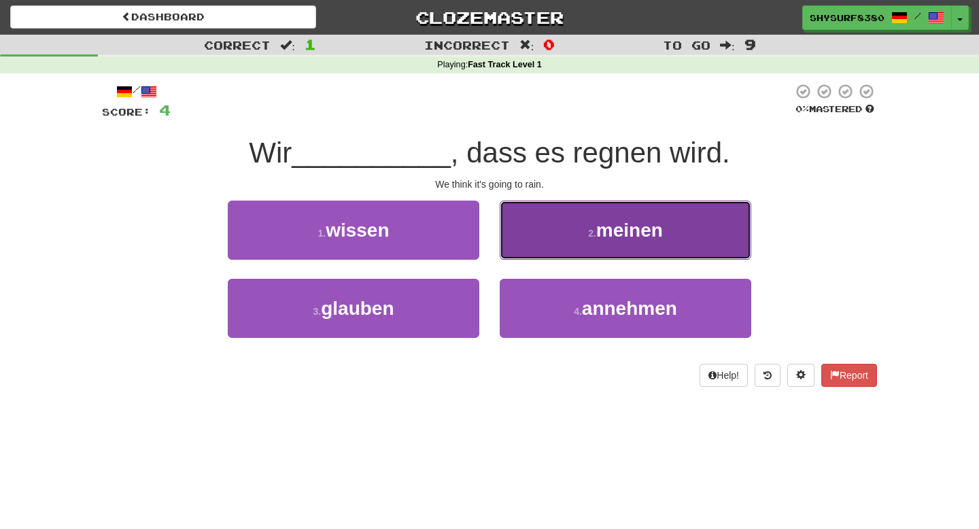
click at [648, 211] on button "2 . meinen" at bounding box center [626, 230] width 252 height 59
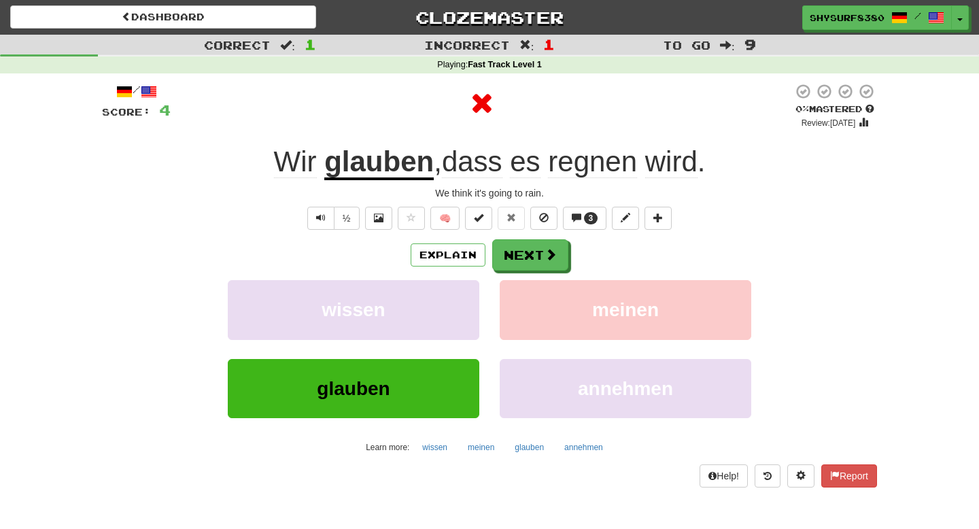
click at [369, 163] on u "glauben" at bounding box center [378, 163] width 109 height 35
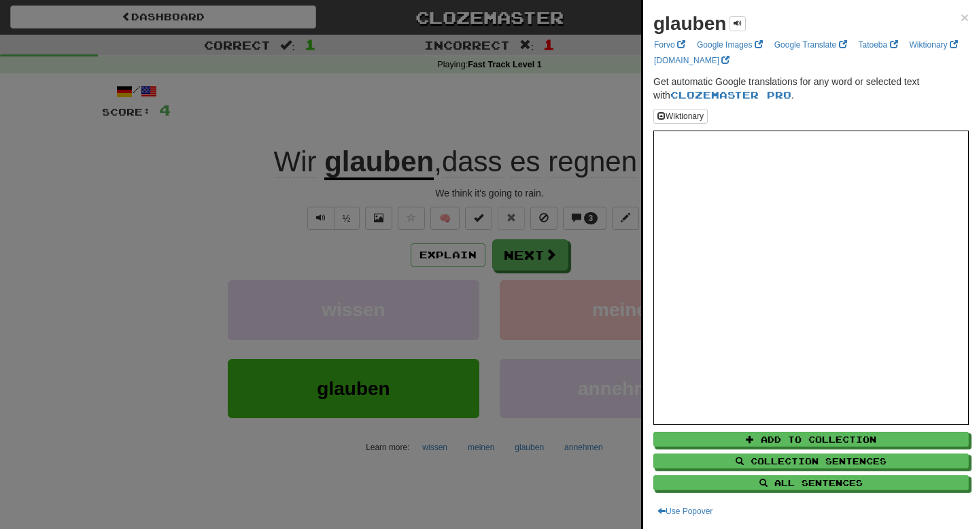
click at [509, 120] on div at bounding box center [489, 264] width 979 height 529
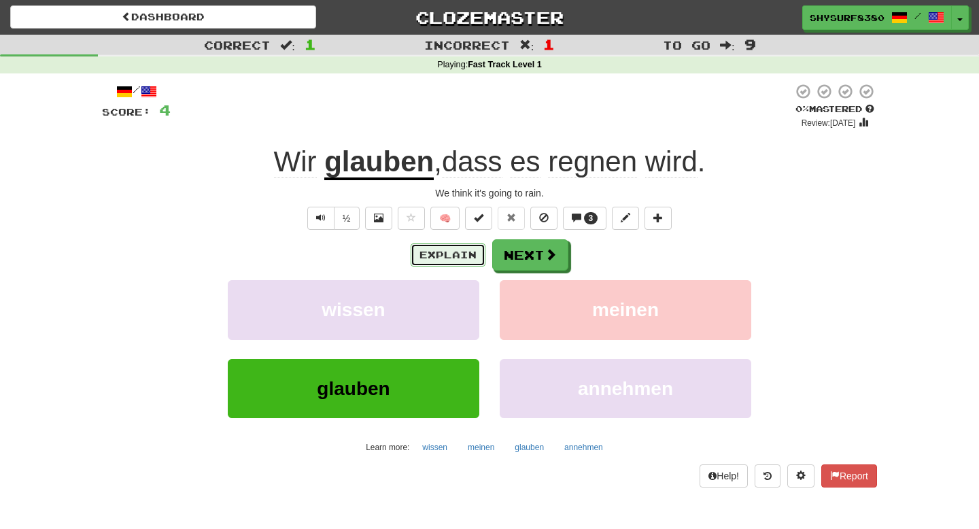
click at [452, 250] on button "Explain" at bounding box center [448, 254] width 75 height 23
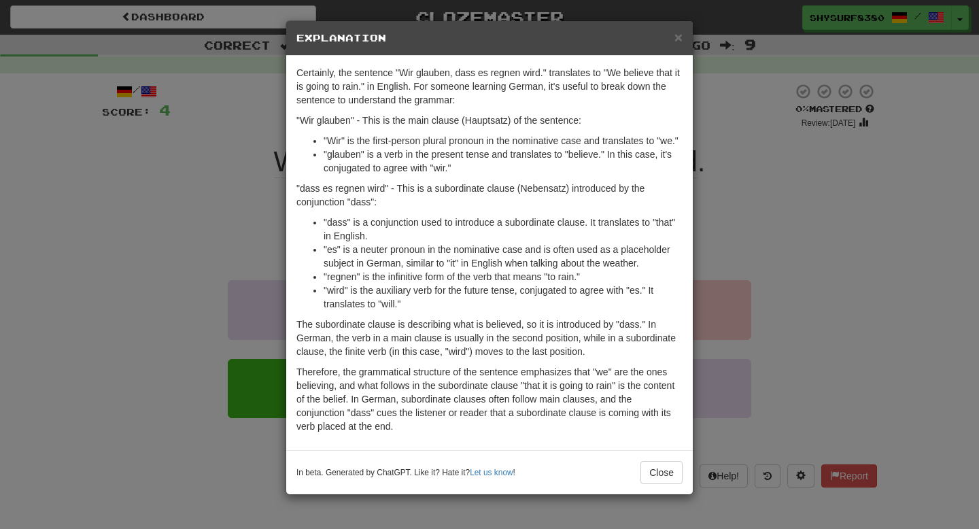
click at [193, 250] on div "× Explanation Certainly, the sentence "Wir glauben, dass es regnen wird." trans…" at bounding box center [489, 264] width 979 height 529
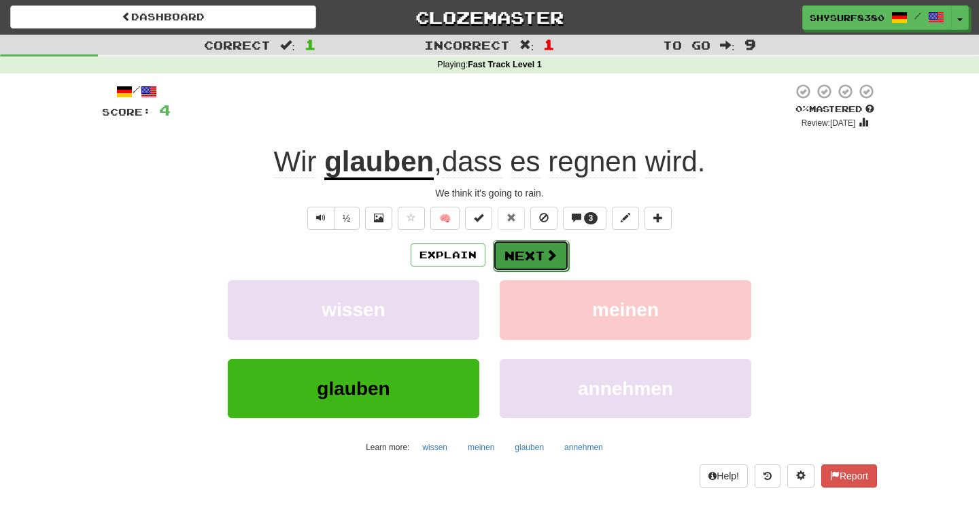
click at [543, 256] on button "Next" at bounding box center [531, 255] width 76 height 31
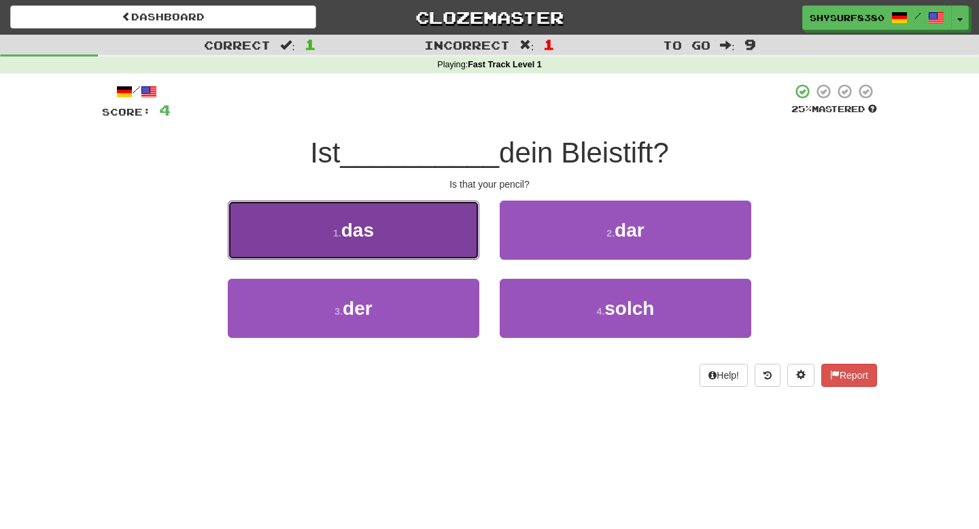
click at [350, 226] on span "das" at bounding box center [357, 230] width 33 height 21
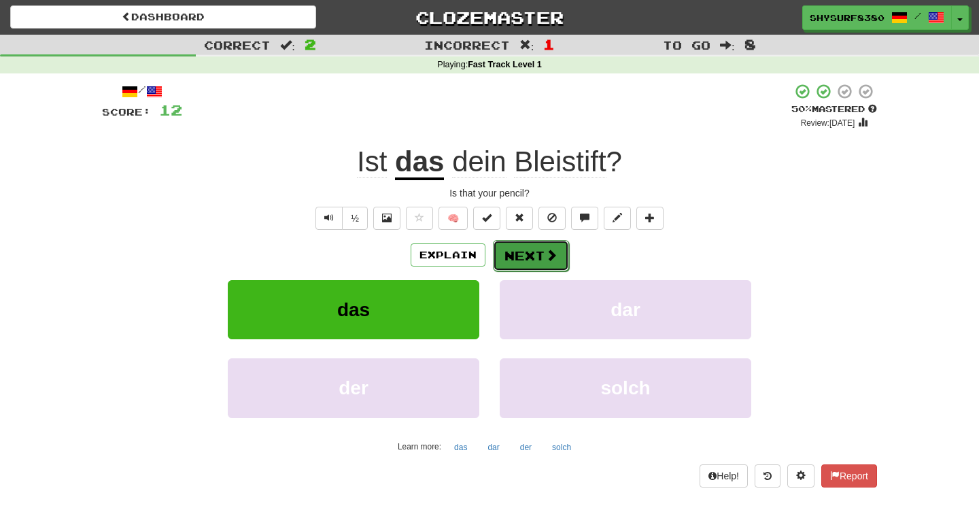
click at [539, 251] on button "Next" at bounding box center [531, 255] width 76 height 31
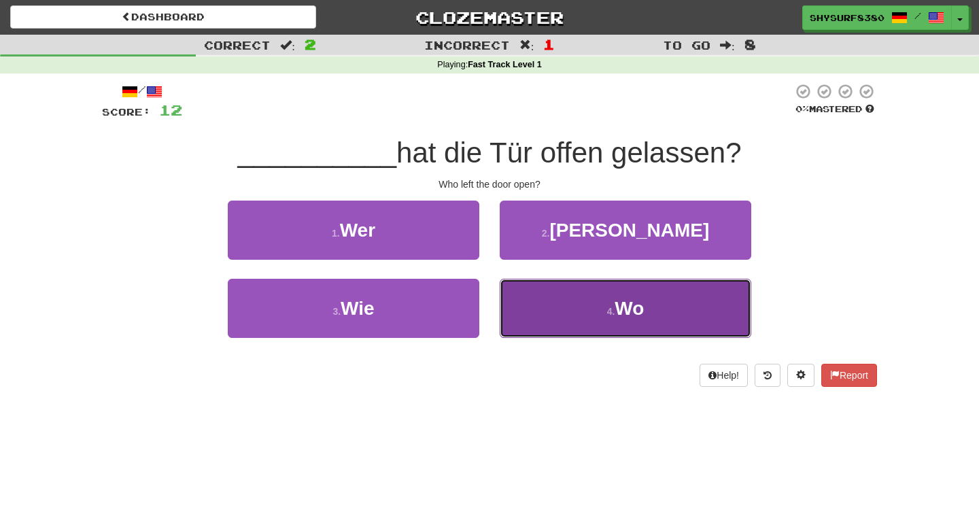
click at [575, 315] on button "4 . Wo" at bounding box center [626, 308] width 252 height 59
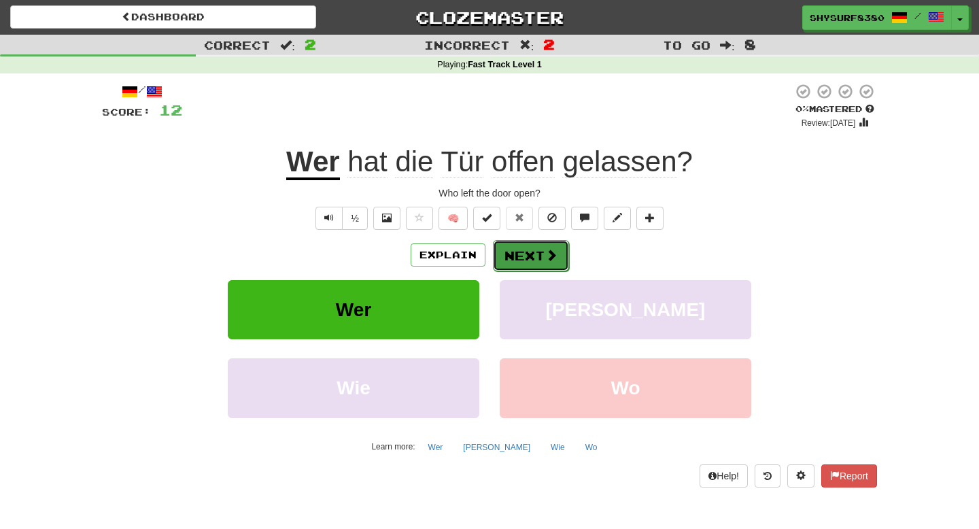
click at [499, 260] on button "Next" at bounding box center [531, 255] width 76 height 31
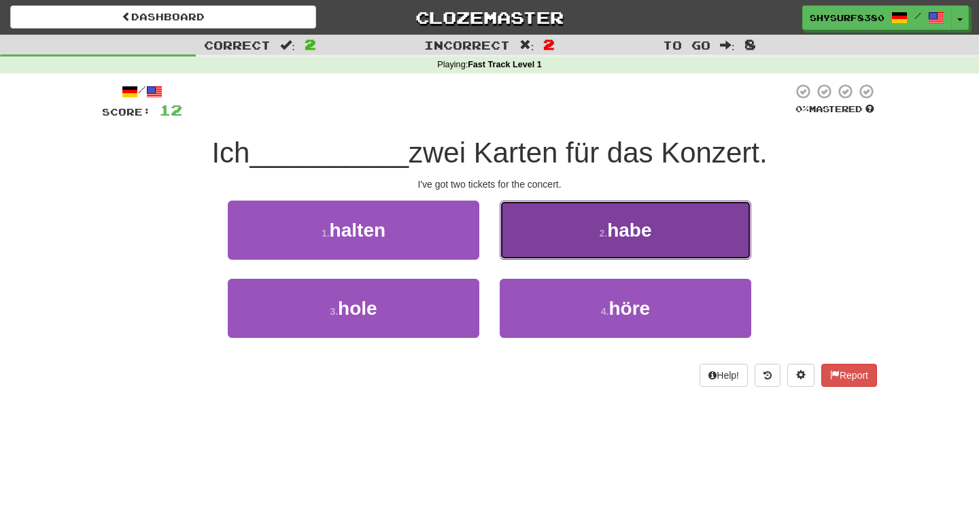
click at [566, 209] on button "2 . habe" at bounding box center [626, 230] width 252 height 59
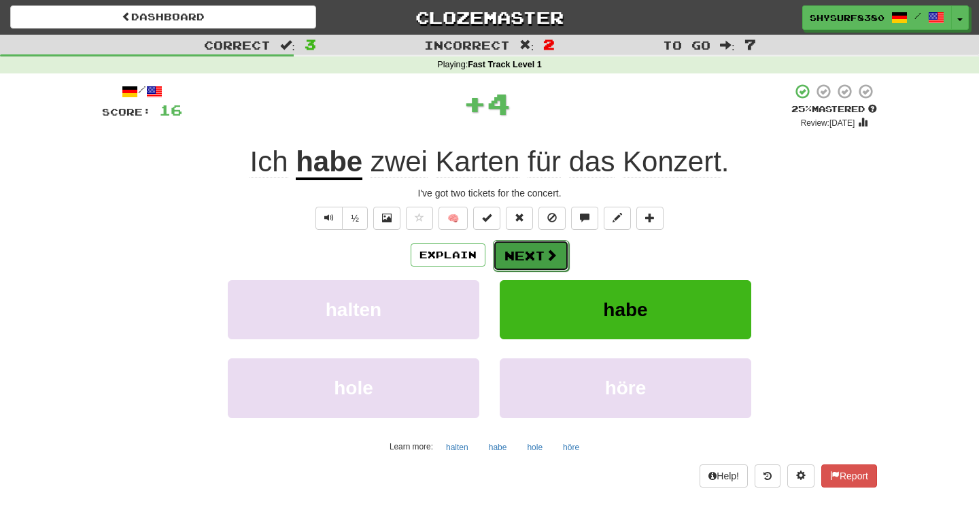
click at [532, 250] on button "Next" at bounding box center [531, 255] width 76 height 31
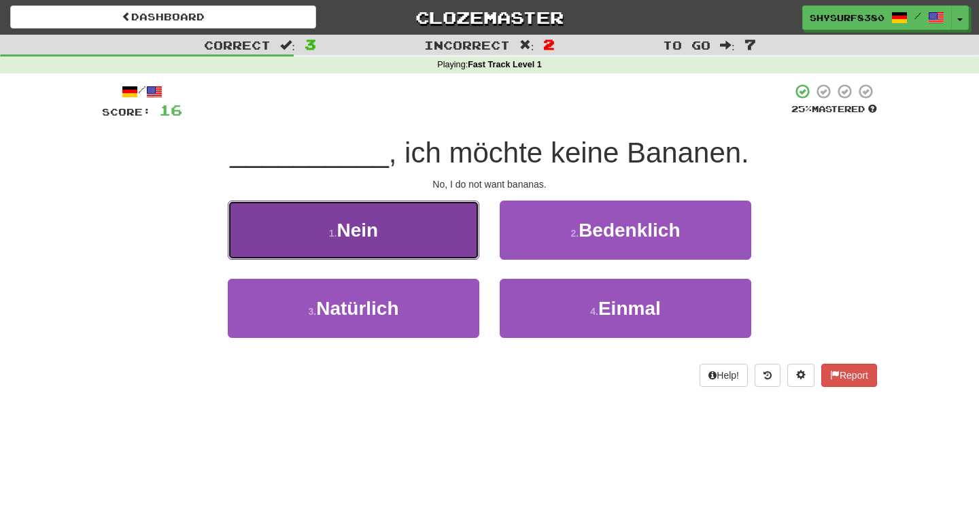
click at [422, 213] on button "1 . Nein" at bounding box center [354, 230] width 252 height 59
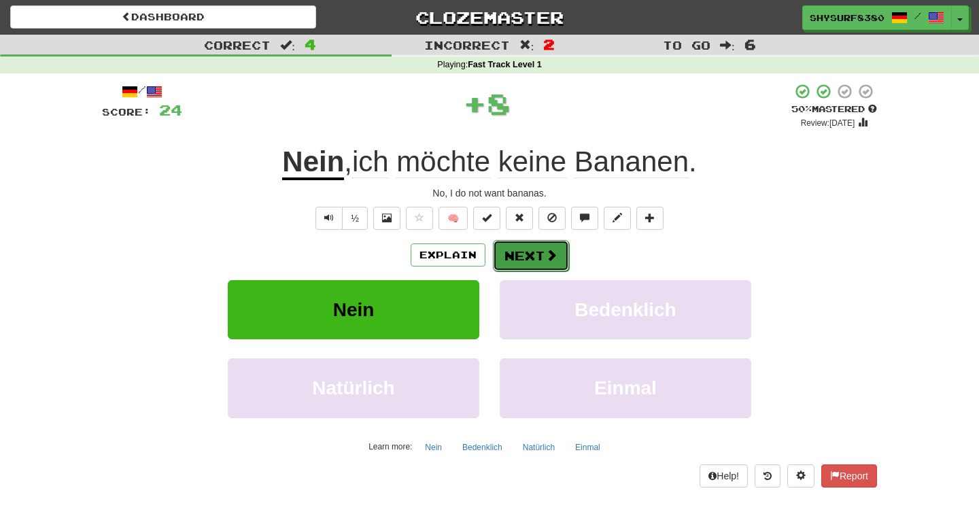
click at [524, 258] on button "Next" at bounding box center [531, 255] width 76 height 31
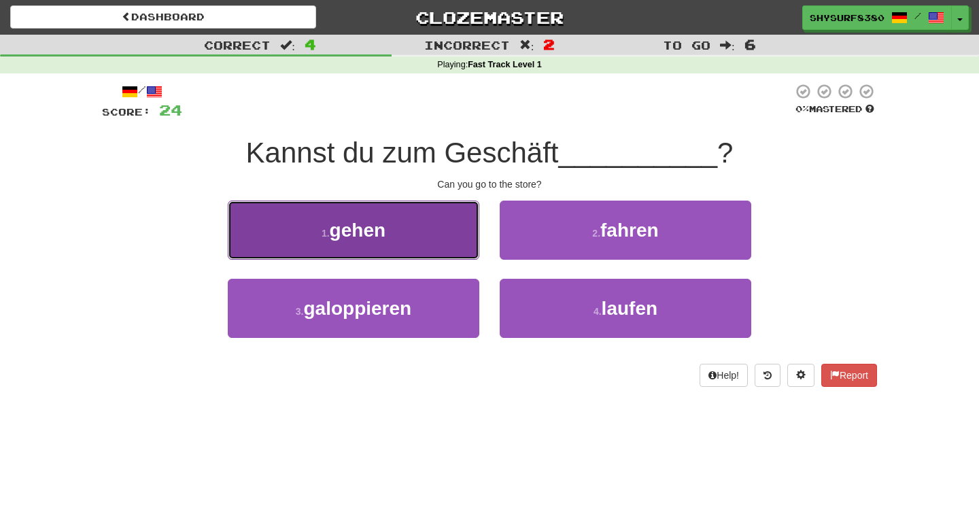
click at [381, 239] on span "gehen" at bounding box center [358, 230] width 56 height 21
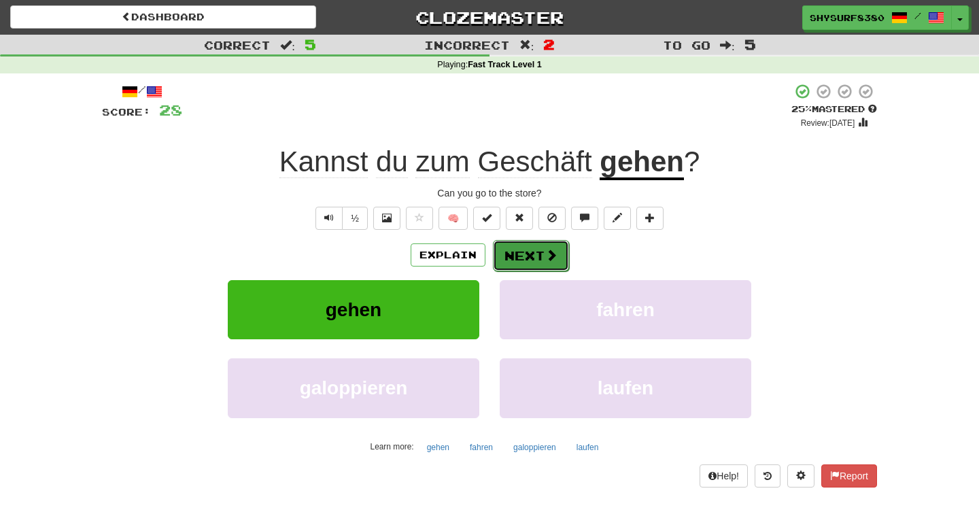
click at [534, 254] on button "Next" at bounding box center [531, 255] width 76 height 31
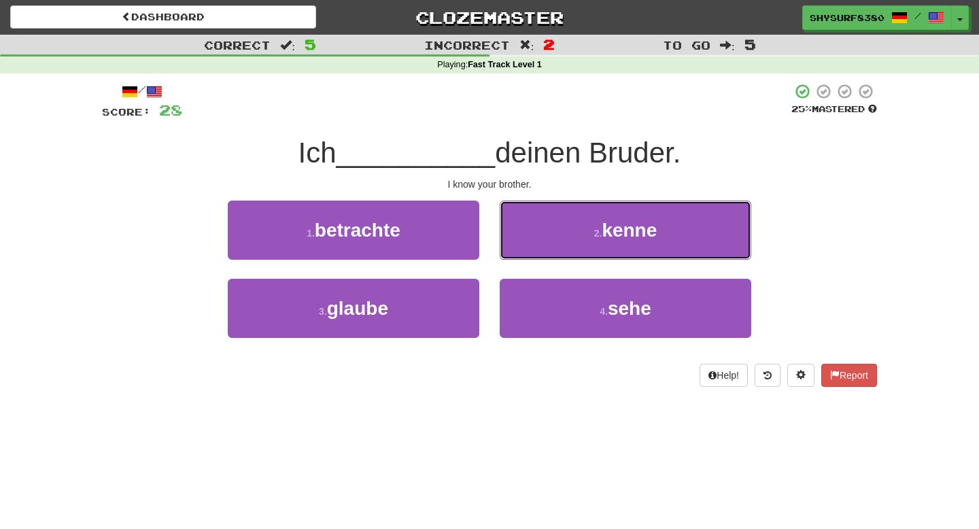
click at [534, 254] on button "2 . kenne" at bounding box center [626, 230] width 252 height 59
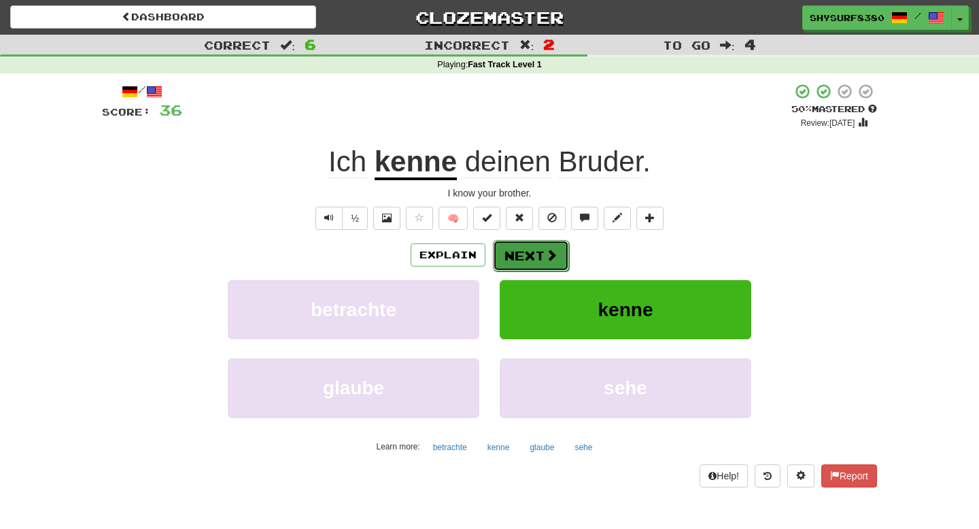
click at [558, 245] on button "Next" at bounding box center [531, 255] width 76 height 31
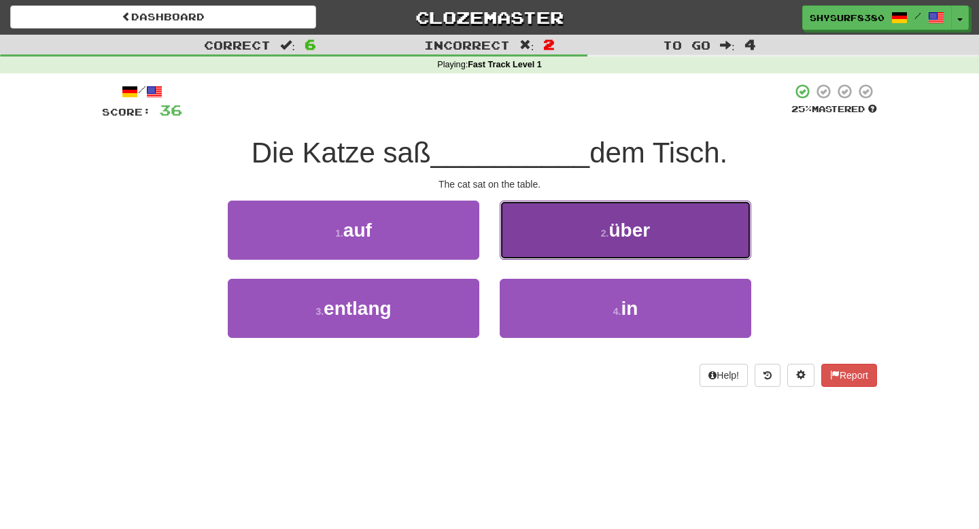
click at [631, 220] on span "über" at bounding box center [629, 230] width 41 height 21
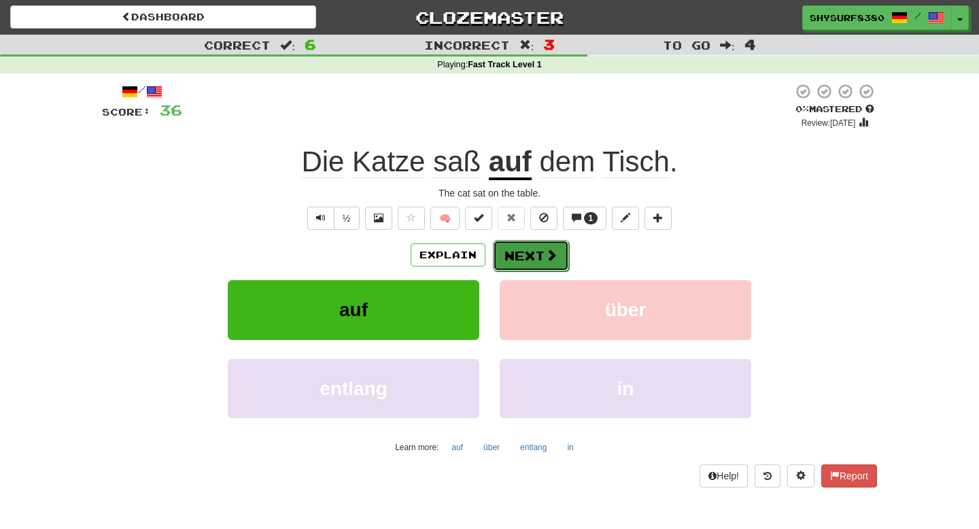
click at [499, 253] on button "Next" at bounding box center [531, 255] width 76 height 31
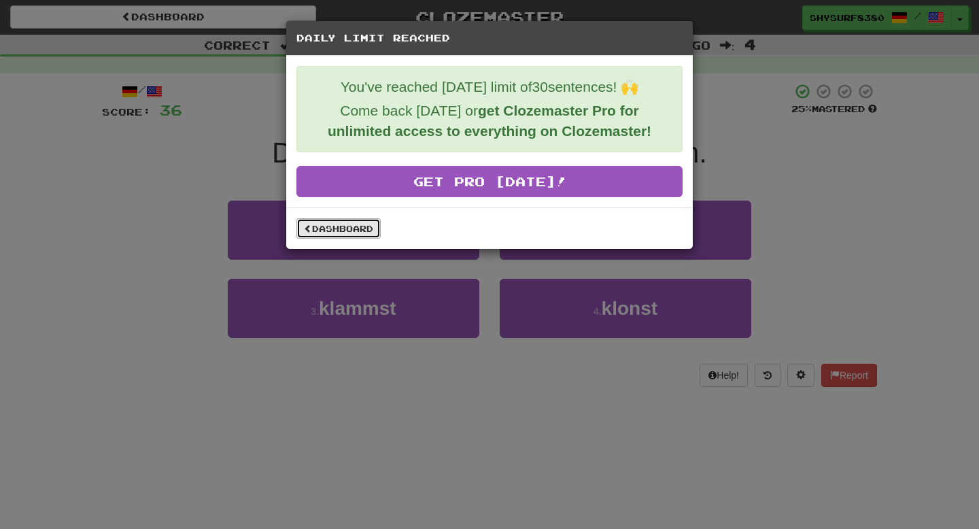
click at [371, 223] on link "Dashboard" at bounding box center [338, 228] width 84 height 20
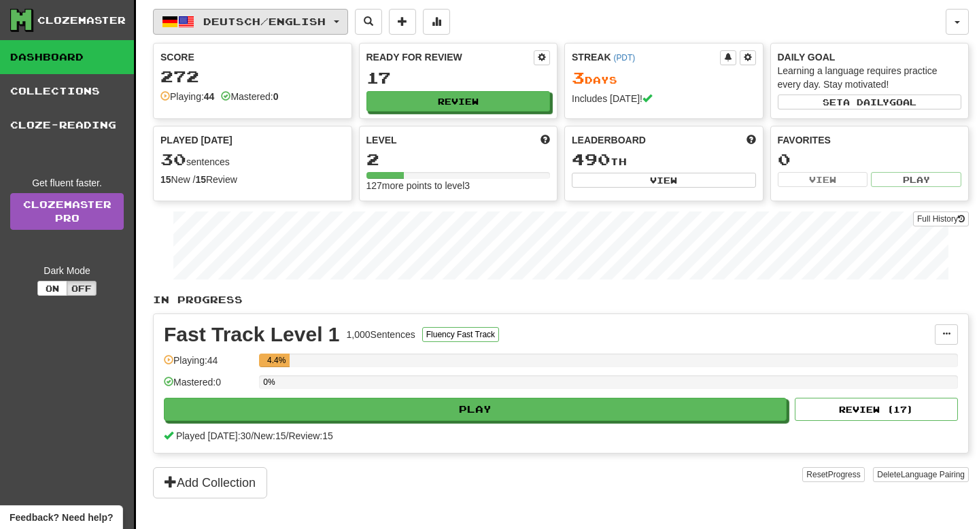
click at [254, 22] on span "Deutsch / English" at bounding box center [264, 22] width 122 height 12
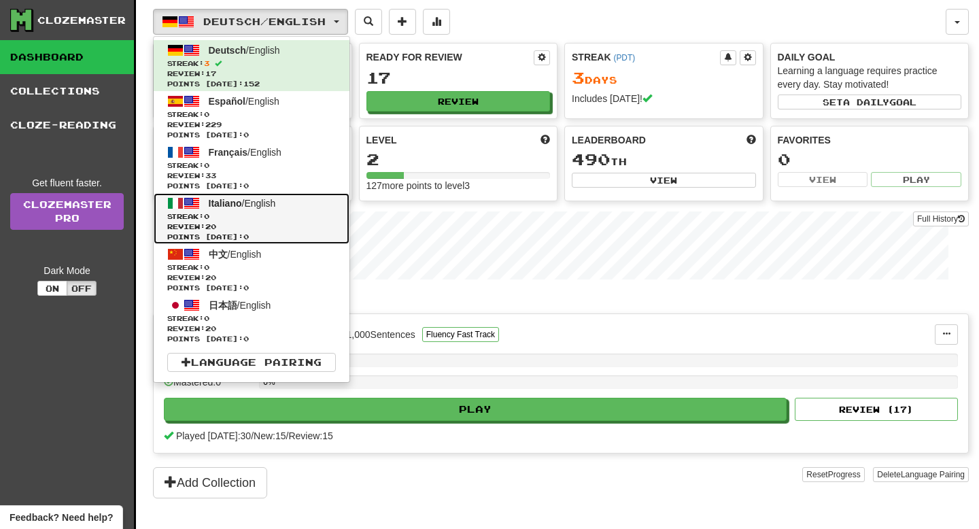
click at [260, 211] on span "Streak: 0" at bounding box center [251, 216] width 169 height 10
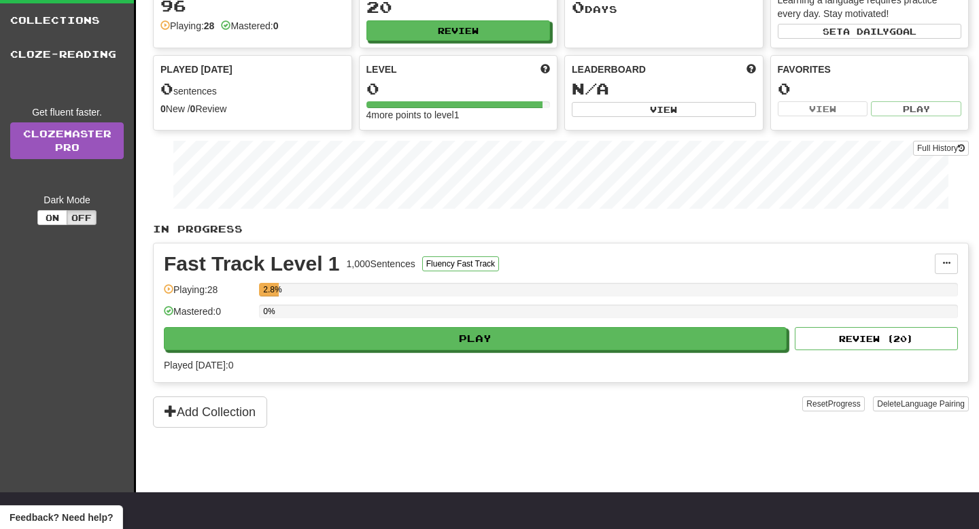
scroll to position [68, 0]
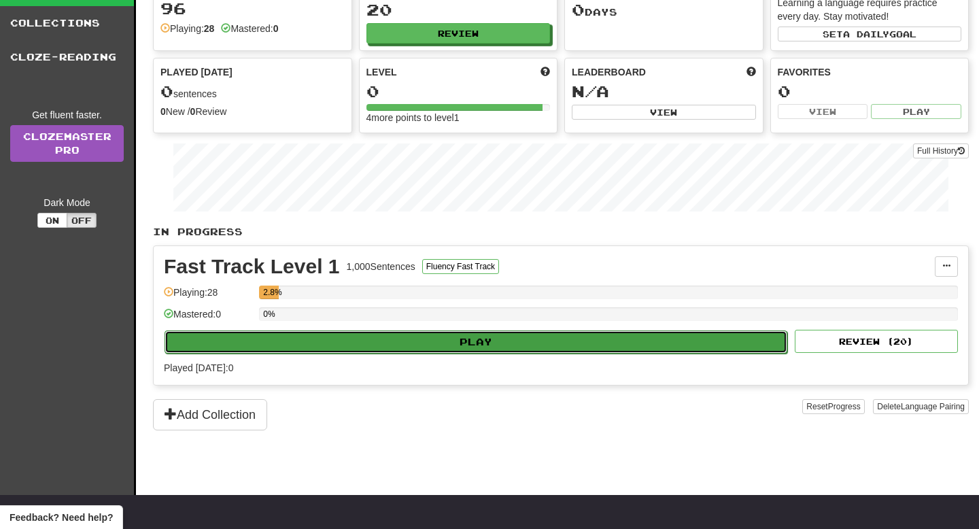
click at [407, 345] on button "Play" at bounding box center [476, 341] width 623 height 23
select select "**"
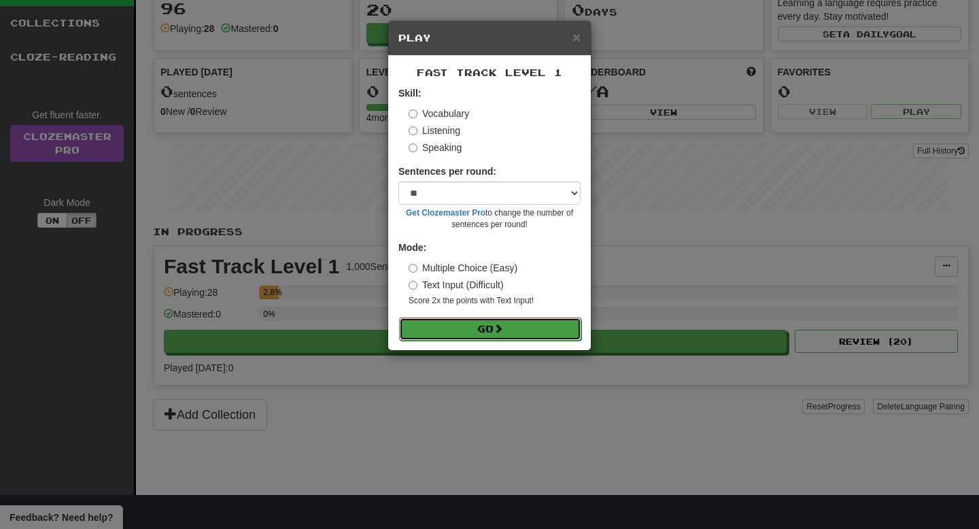
click at [498, 325] on span at bounding box center [499, 329] width 10 height 10
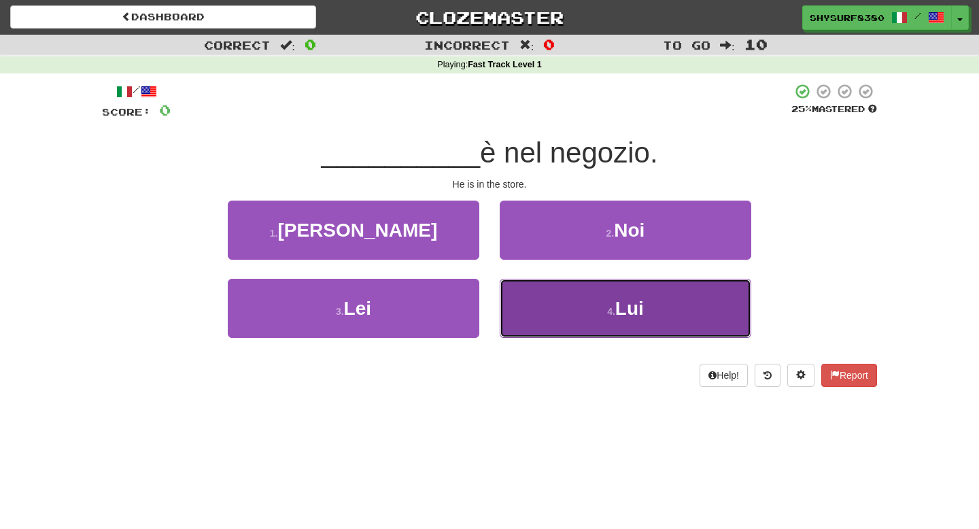
click at [555, 315] on button "4 . Lui" at bounding box center [626, 308] width 252 height 59
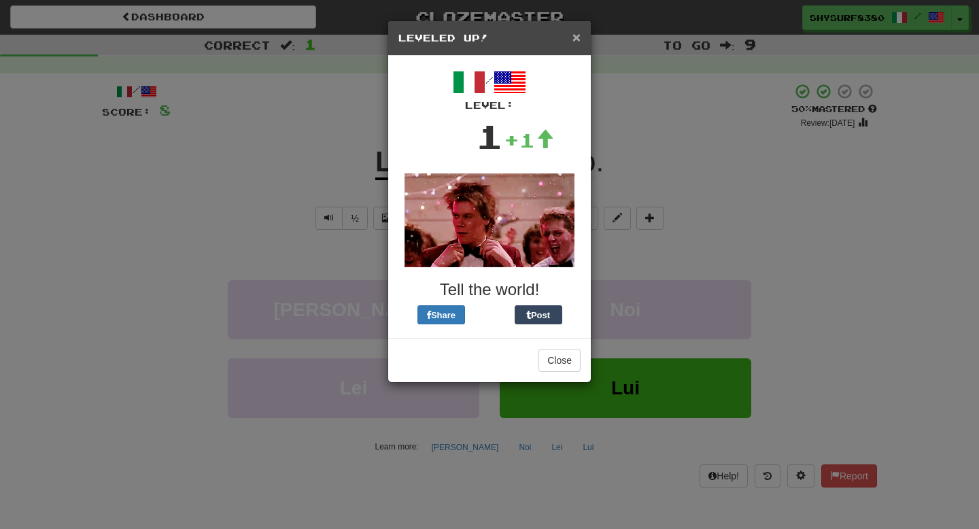
click at [577, 40] on span "×" at bounding box center [576, 37] width 8 height 16
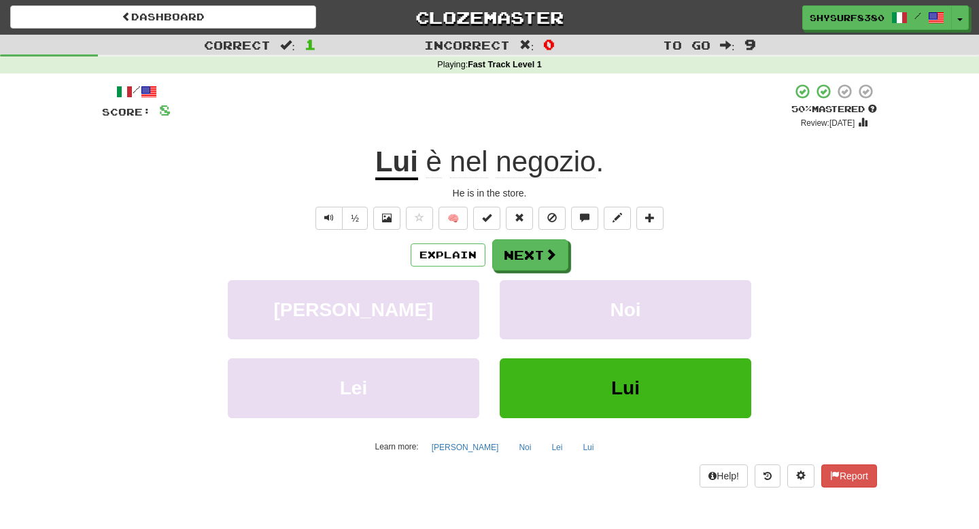
click at [405, 165] on u "Lui" at bounding box center [396, 163] width 43 height 35
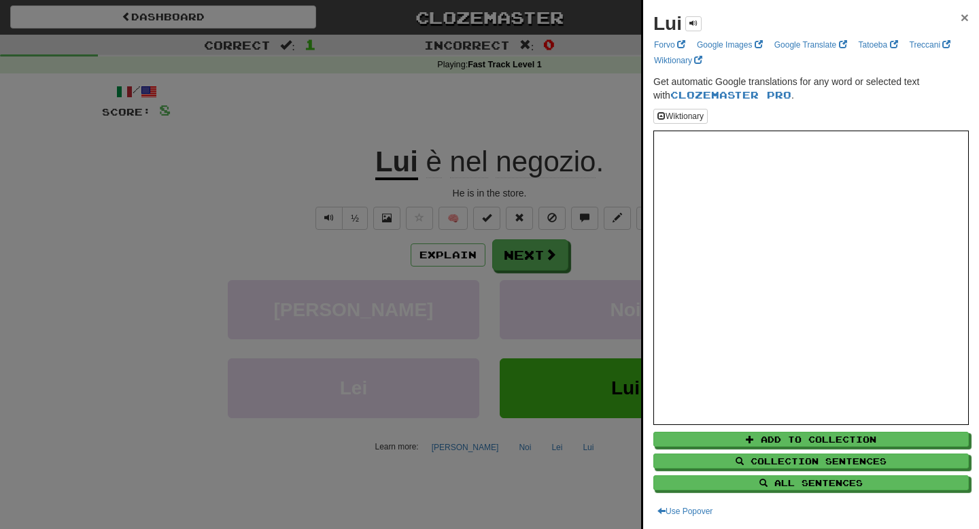
click at [968, 15] on span "×" at bounding box center [965, 18] width 8 height 16
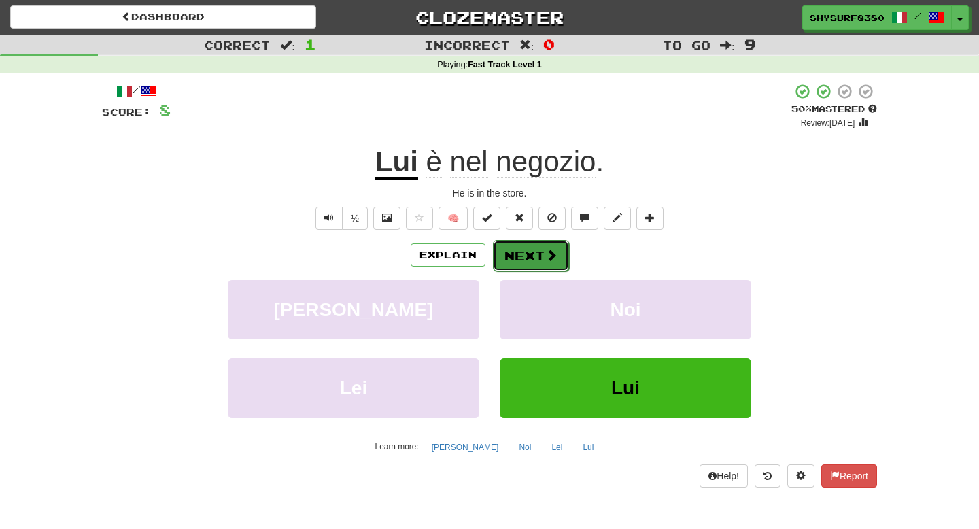
click at [549, 267] on button "Next" at bounding box center [531, 255] width 76 height 31
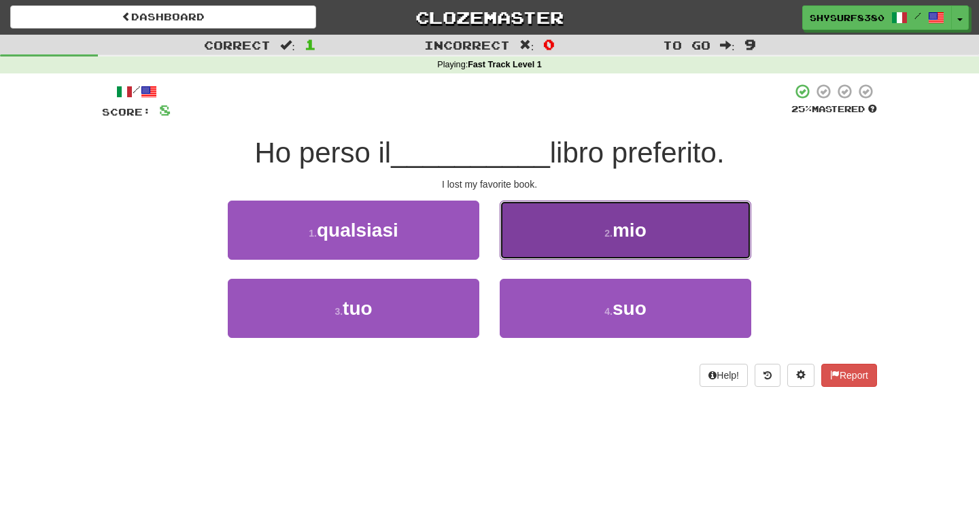
click at [553, 229] on button "2 . mio" at bounding box center [626, 230] width 252 height 59
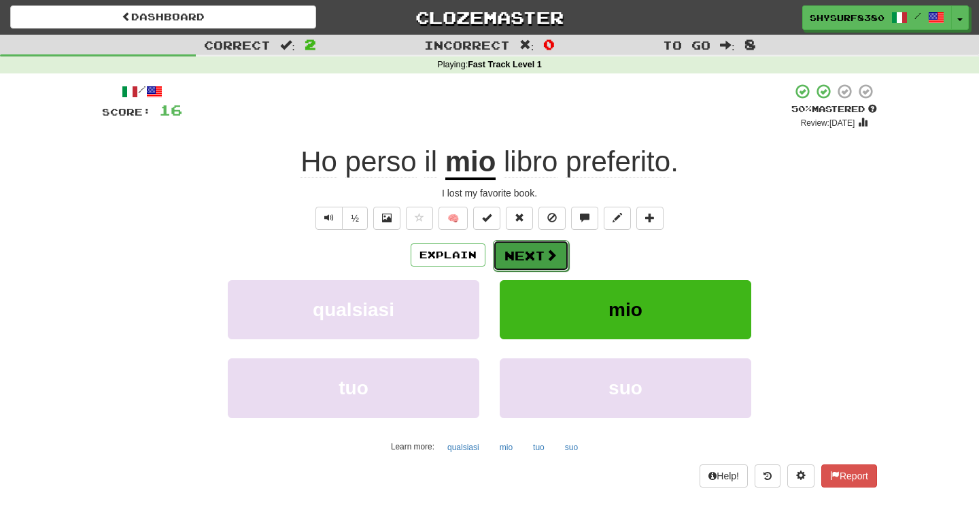
click at [527, 258] on button "Next" at bounding box center [531, 255] width 76 height 31
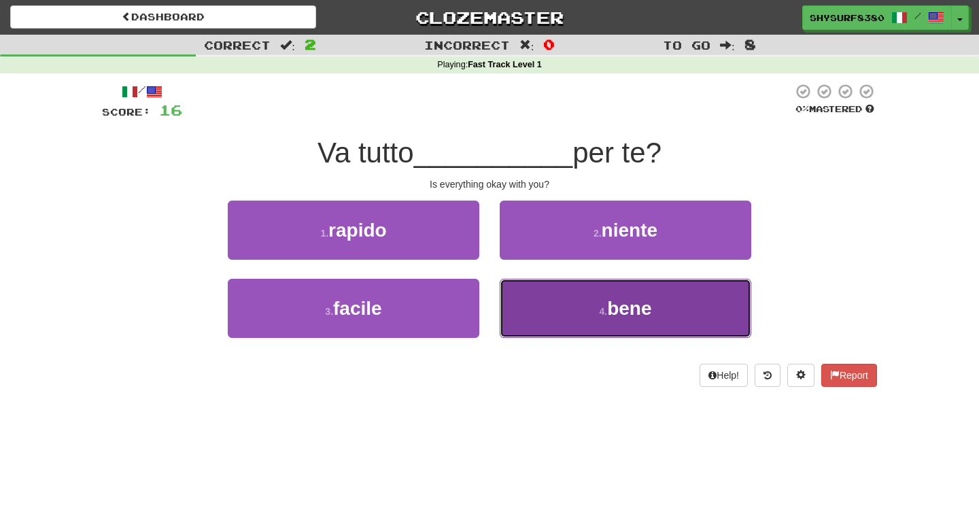
click at [590, 312] on button "4 . bene" at bounding box center [626, 308] width 252 height 59
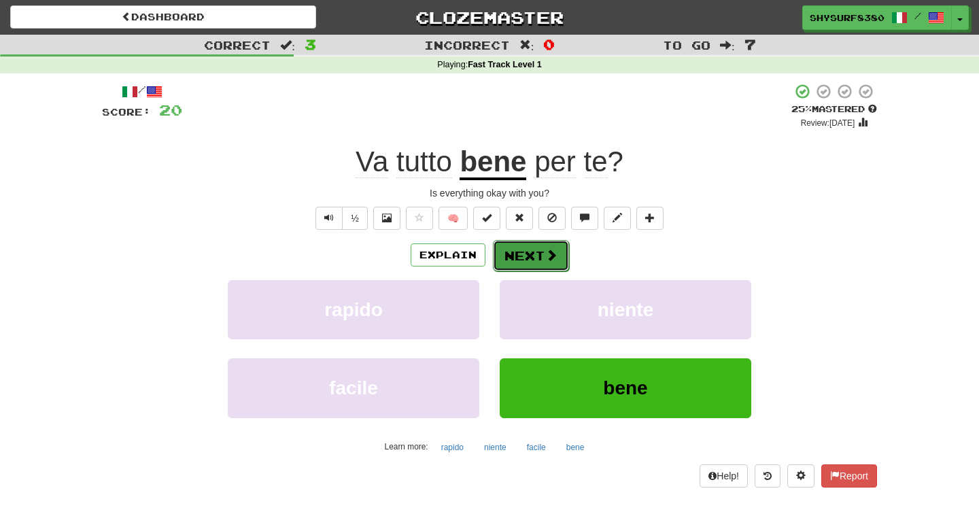
click at [518, 257] on button "Next" at bounding box center [531, 255] width 76 height 31
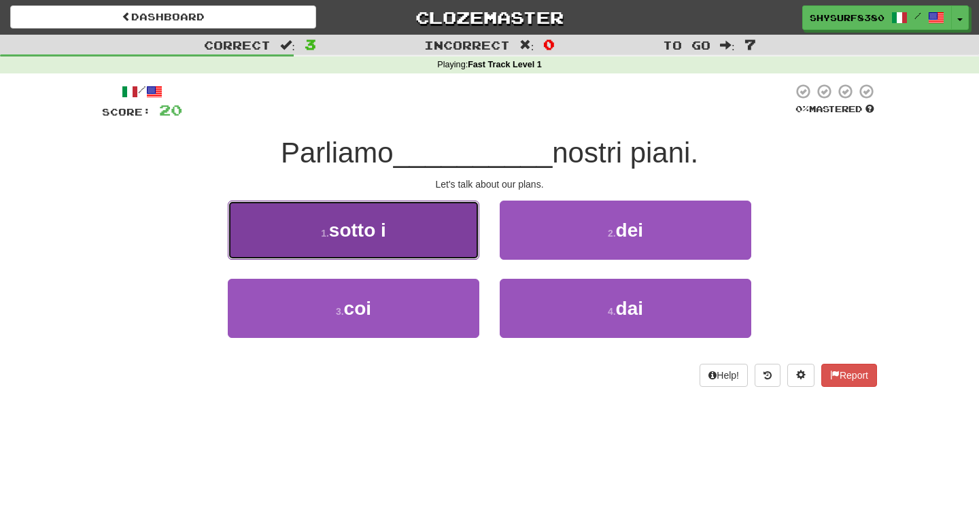
click at [411, 217] on button "1 . sotto i" at bounding box center [354, 230] width 252 height 59
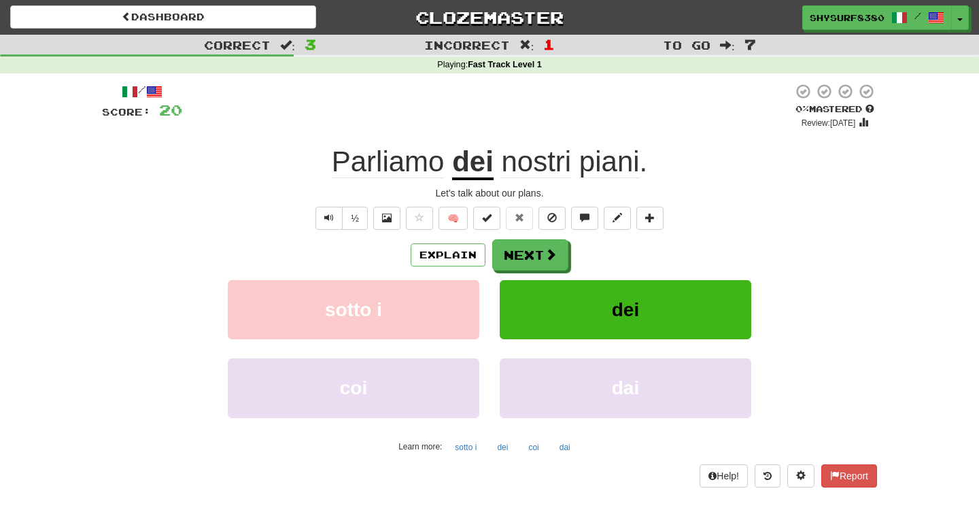
click at [471, 165] on u "dei" at bounding box center [472, 163] width 41 height 35
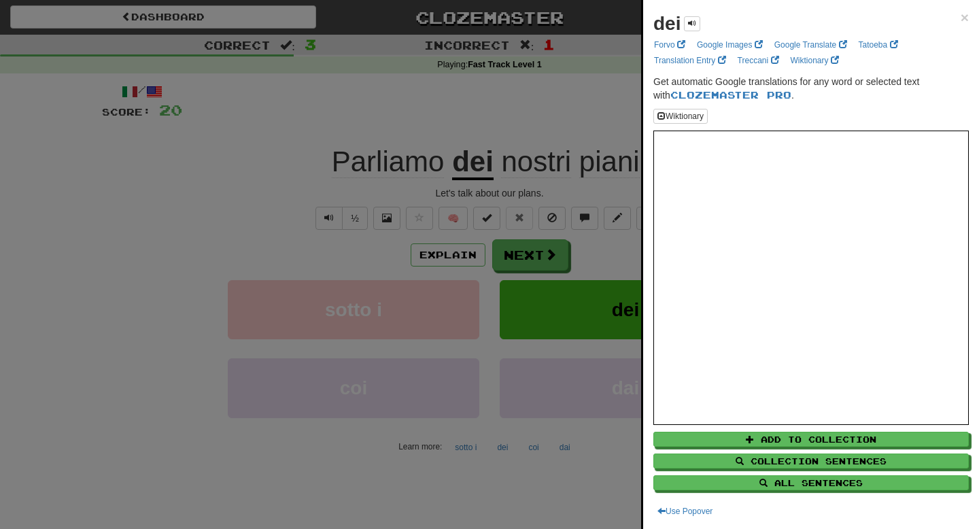
click at [555, 111] on div at bounding box center [489, 264] width 979 height 529
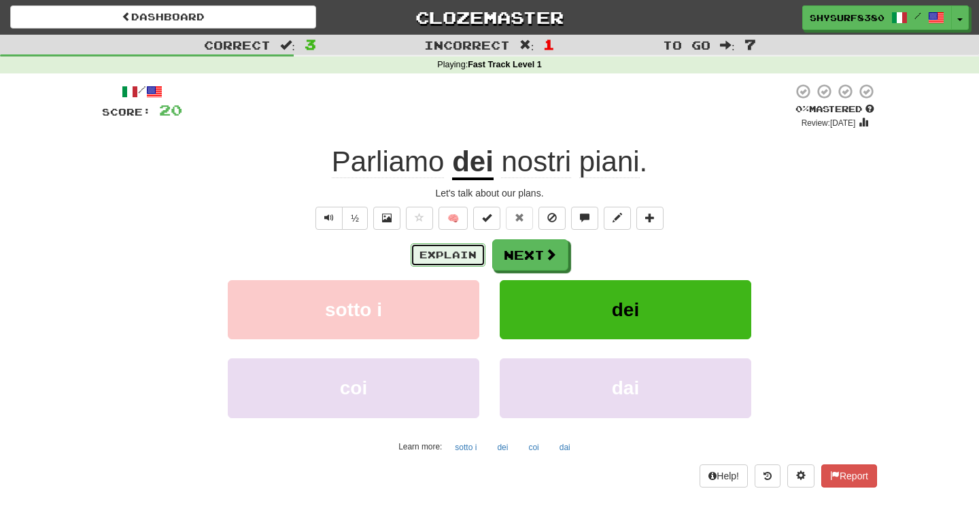
click at [458, 258] on button "Explain" at bounding box center [448, 254] width 75 height 23
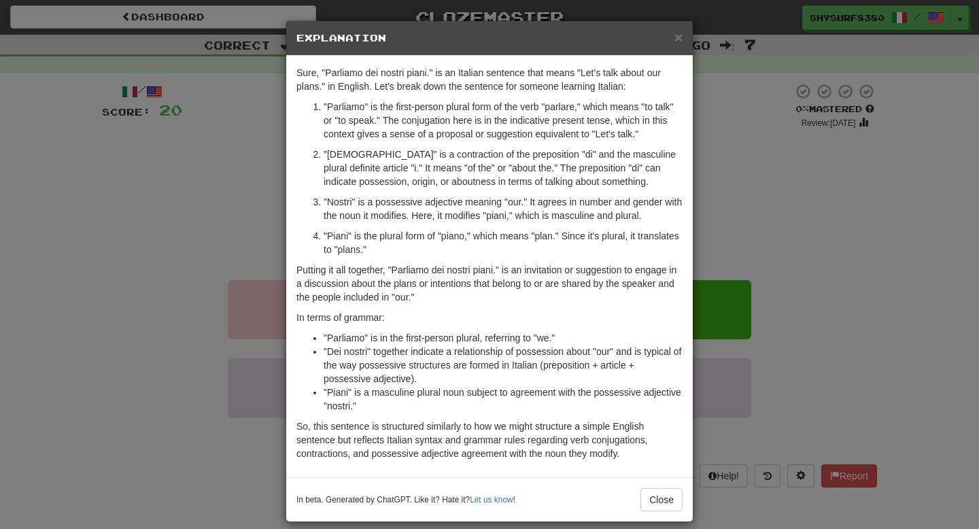
click at [737, 137] on div "× Explanation Sure, "Parliamo dei nostri piani." is an Italian sentence that me…" at bounding box center [489, 264] width 979 height 529
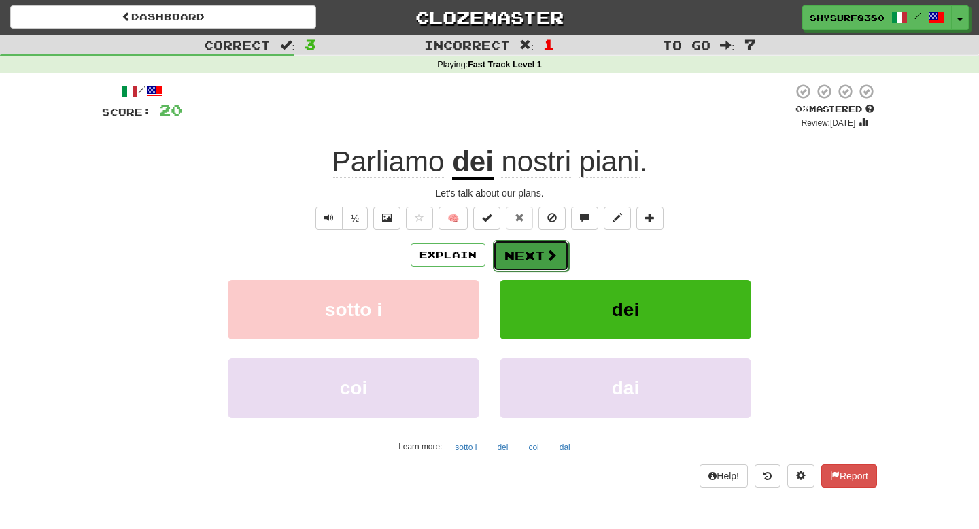
click at [566, 266] on button "Next" at bounding box center [531, 255] width 76 height 31
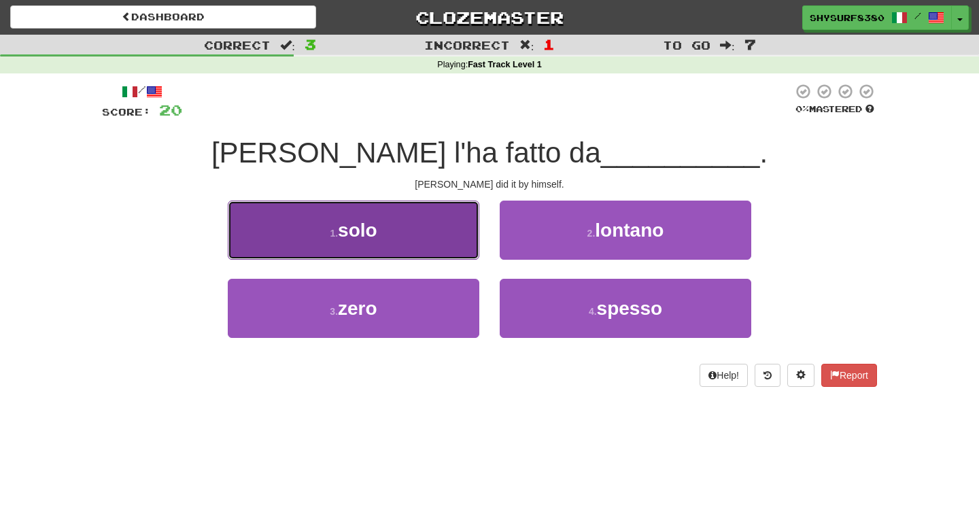
click at [394, 213] on button "1 . solo" at bounding box center [354, 230] width 252 height 59
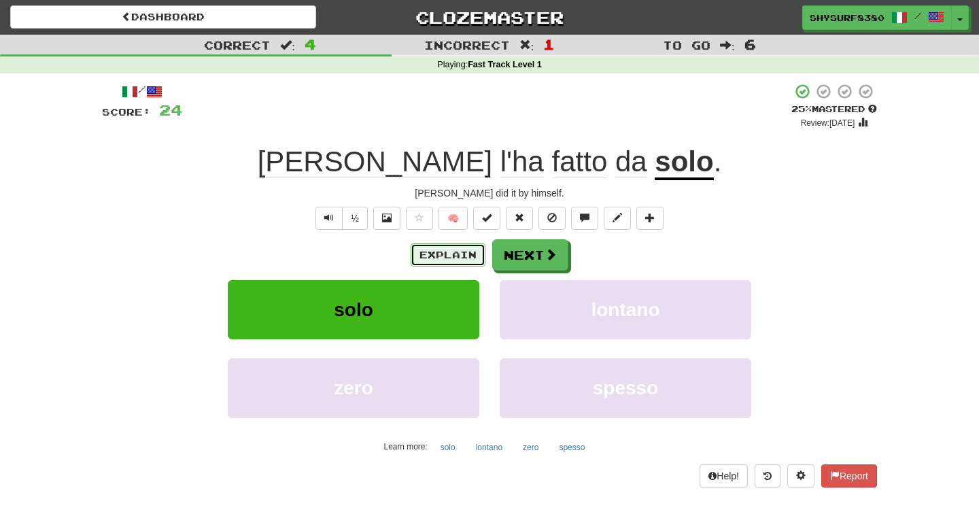
click at [460, 263] on button "Explain" at bounding box center [448, 254] width 75 height 23
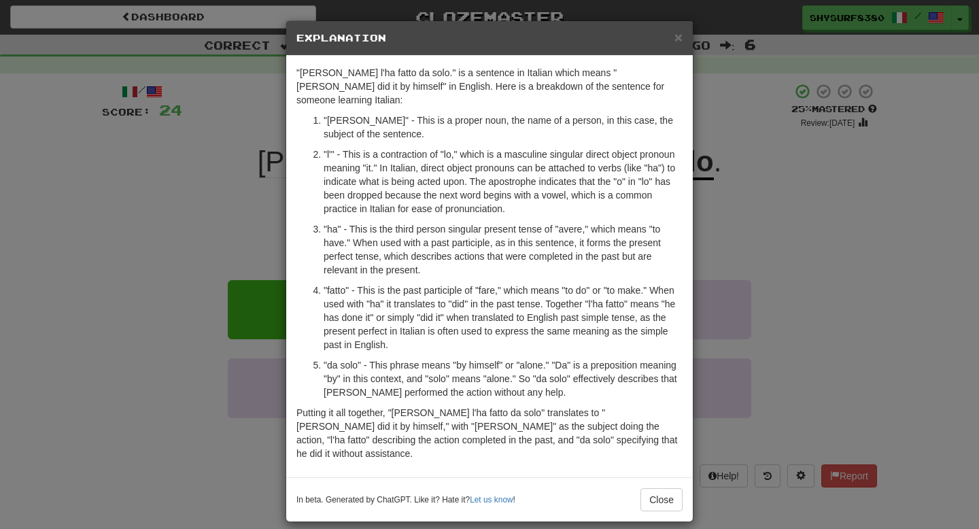
click at [752, 251] on div "× Explanation "[PERSON_NAME] l'ha fatto da solo." is a sentence in Italian whic…" at bounding box center [489, 264] width 979 height 529
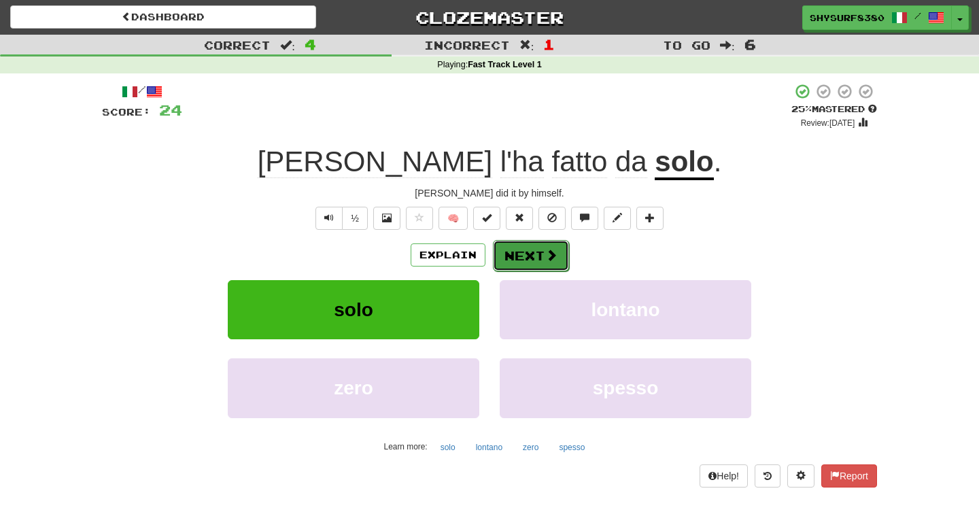
click at [558, 257] on button "Next" at bounding box center [531, 255] width 76 height 31
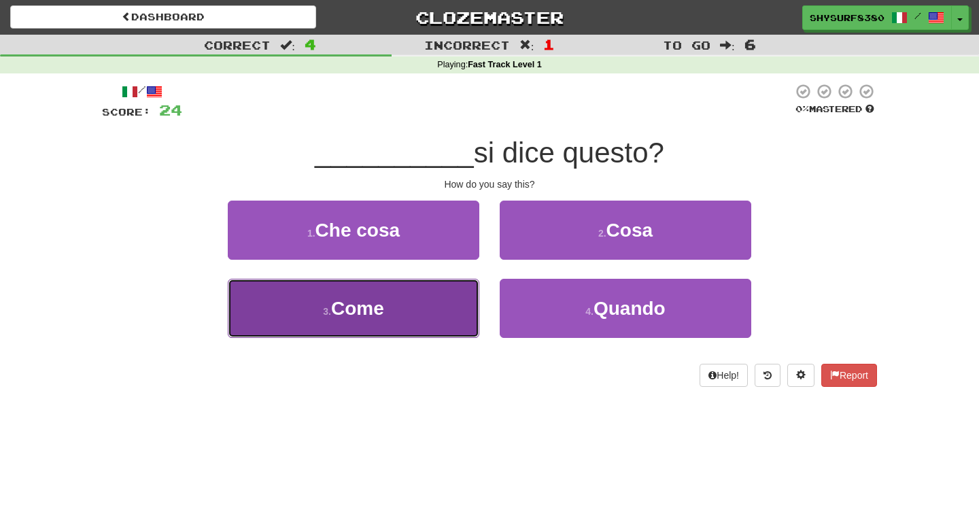
click at [415, 298] on button "3 . Come" at bounding box center [354, 308] width 252 height 59
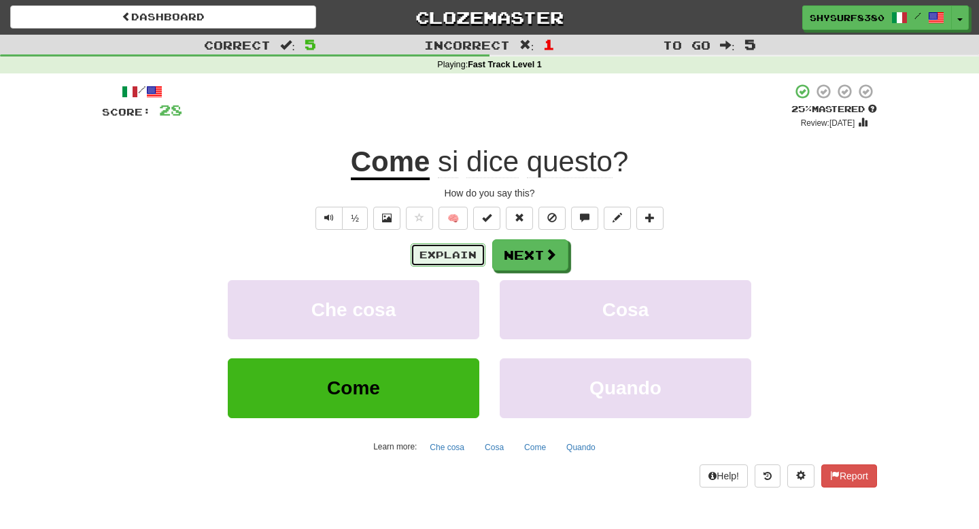
click at [437, 250] on button "Explain" at bounding box center [448, 254] width 75 height 23
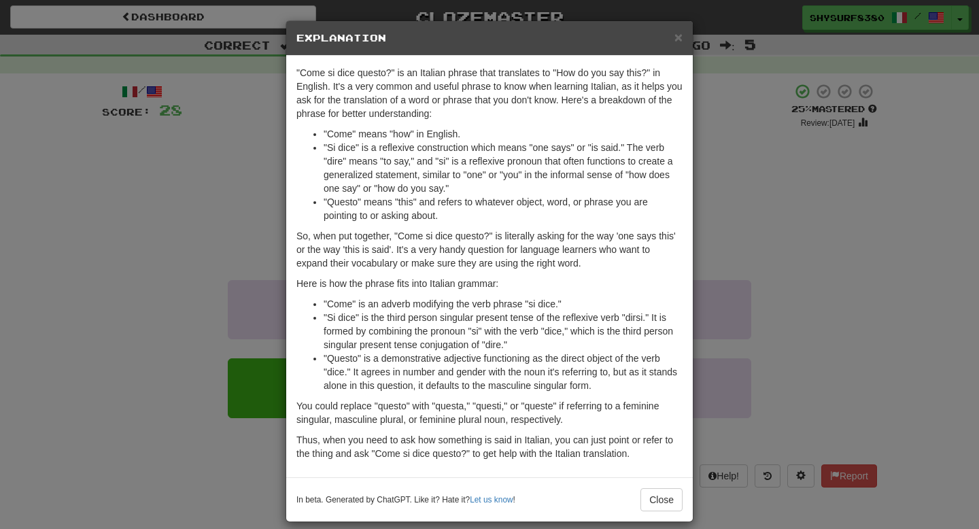
click at [92, 220] on div "× Explanation "Come si dice questo?" is an Italian phrase that translates to "H…" at bounding box center [489, 264] width 979 height 529
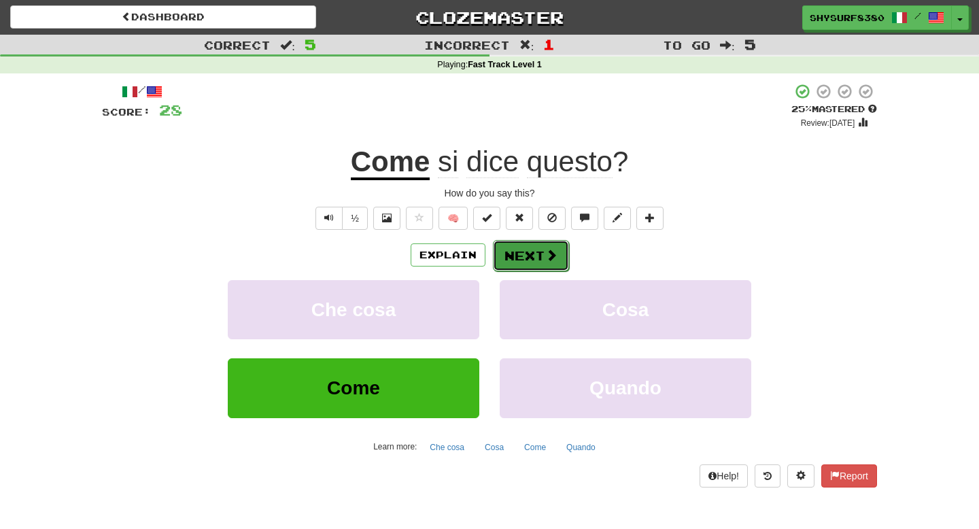
click at [533, 251] on button "Next" at bounding box center [531, 255] width 76 height 31
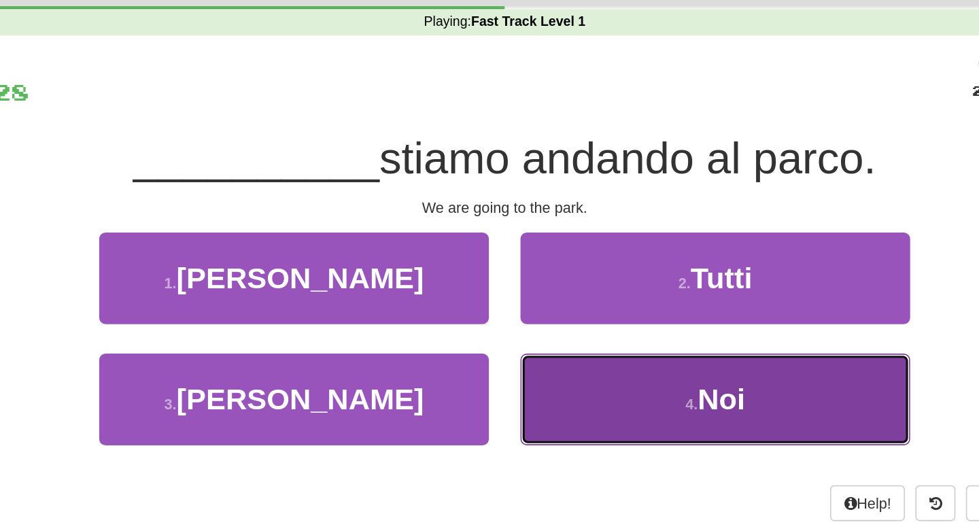
click at [596, 303] on button "4 . [GEOGRAPHIC_DATA]" at bounding box center [626, 308] width 252 height 59
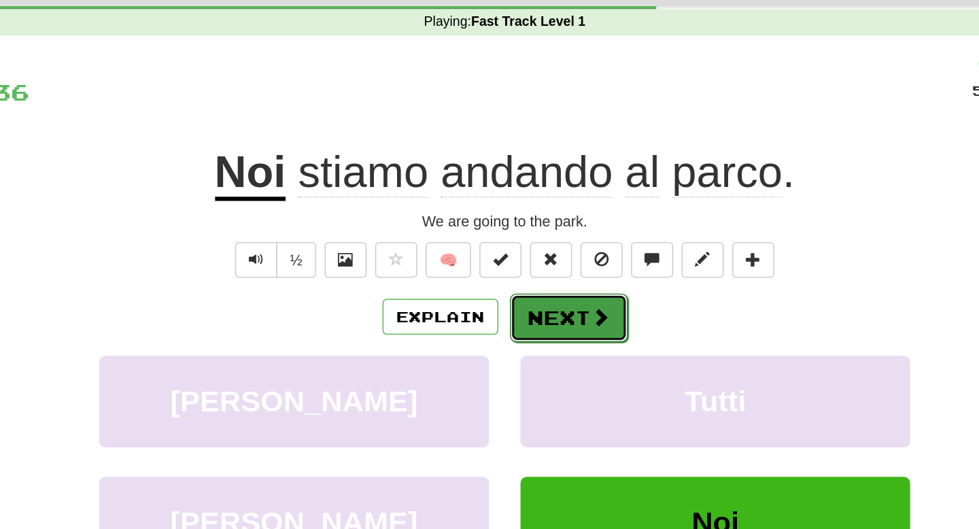
click at [535, 268] on button "Next" at bounding box center [531, 255] width 76 height 31
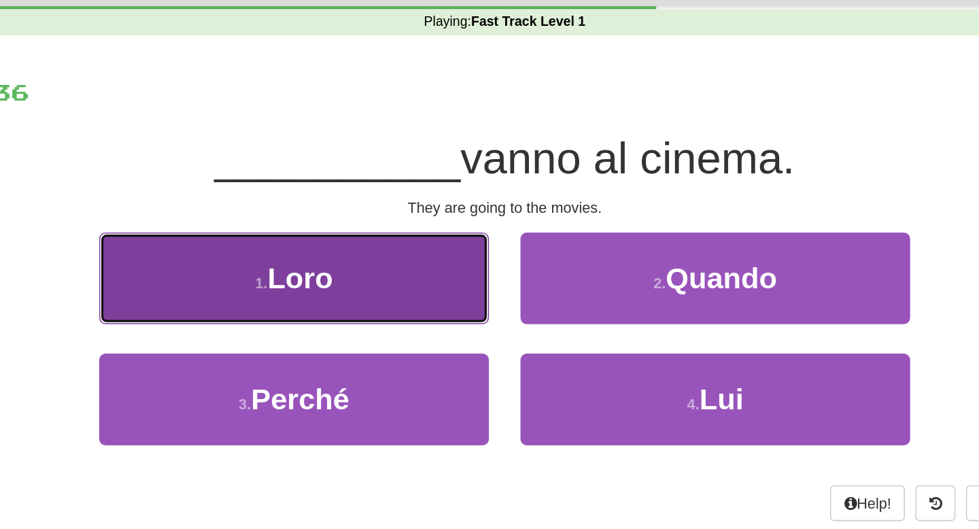
click at [420, 238] on button "1 . [GEOGRAPHIC_DATA]" at bounding box center [354, 230] width 252 height 59
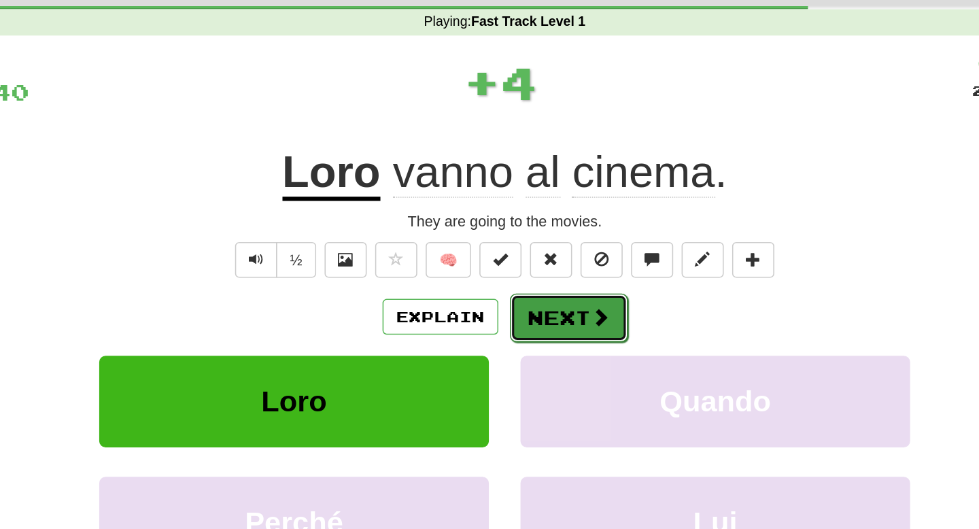
click at [536, 249] on button "Next" at bounding box center [531, 255] width 76 height 31
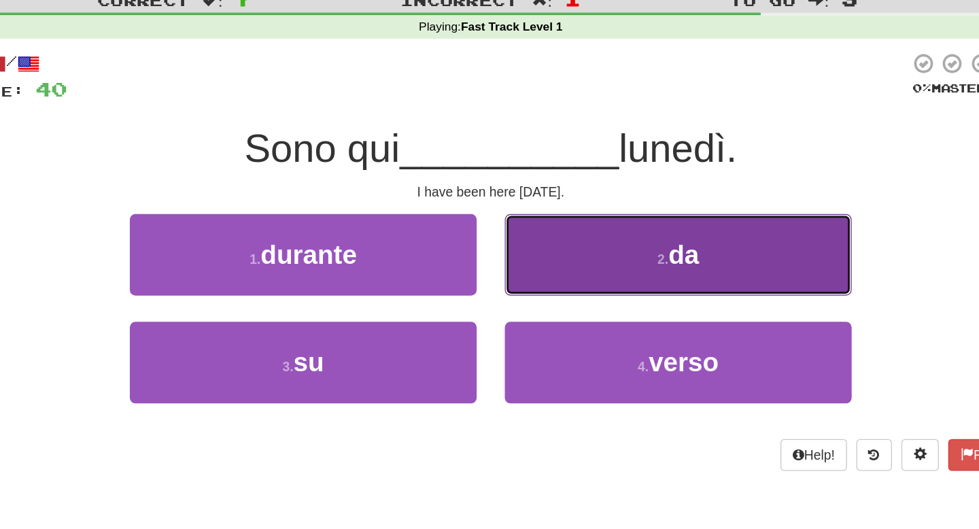
click at [578, 233] on button "2 . da" at bounding box center [626, 230] width 252 height 59
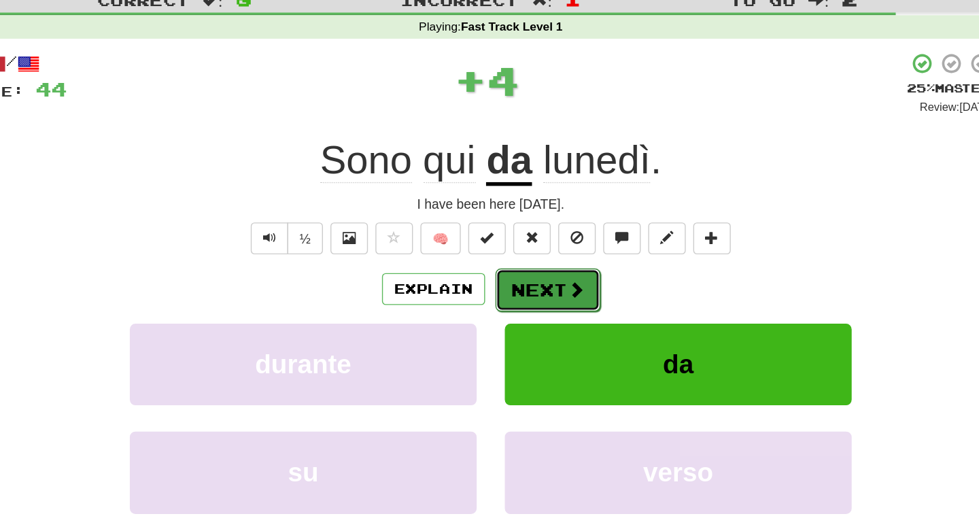
click at [538, 248] on button "Next" at bounding box center [531, 255] width 76 height 31
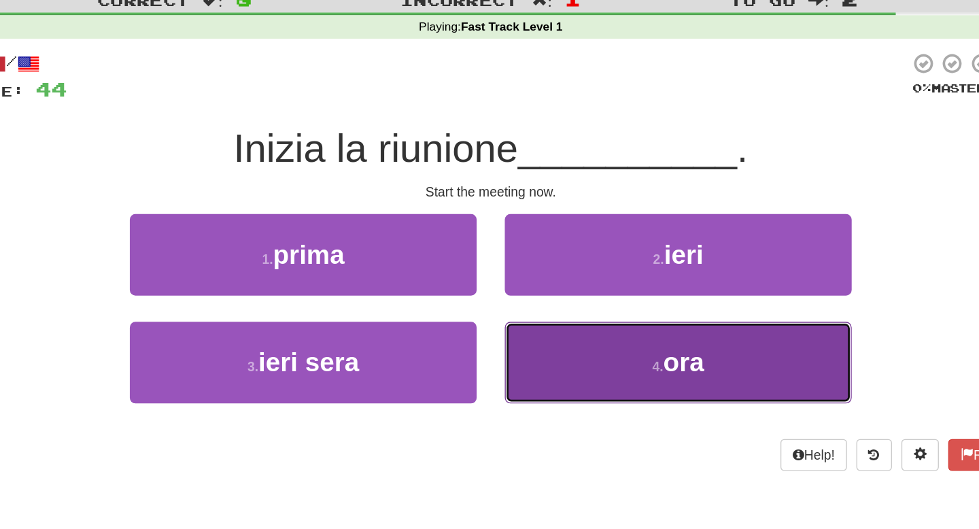
click at [577, 300] on button "4 . ora" at bounding box center [626, 308] width 252 height 59
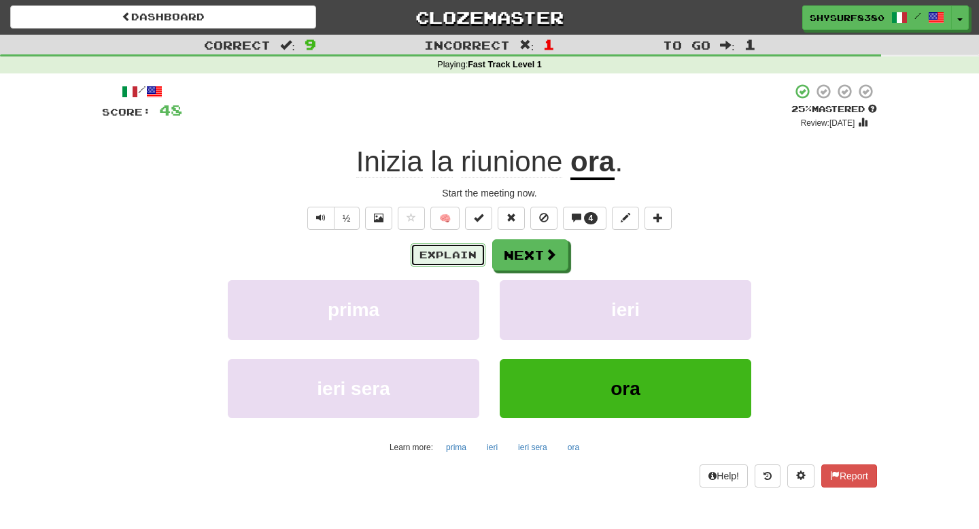
click at [445, 257] on button "Explain" at bounding box center [448, 254] width 75 height 23
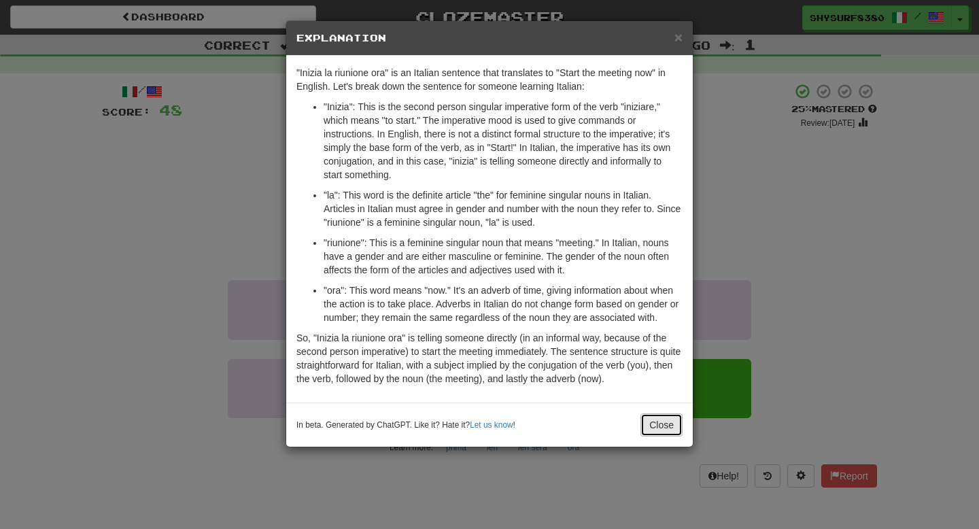
click at [670, 430] on button "Close" at bounding box center [661, 424] width 42 height 23
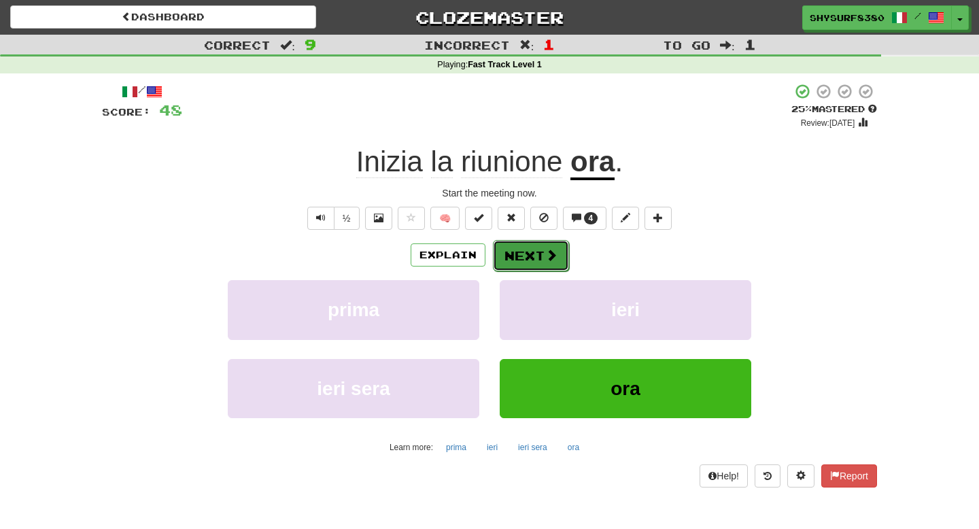
click at [559, 270] on button "Next" at bounding box center [531, 255] width 76 height 31
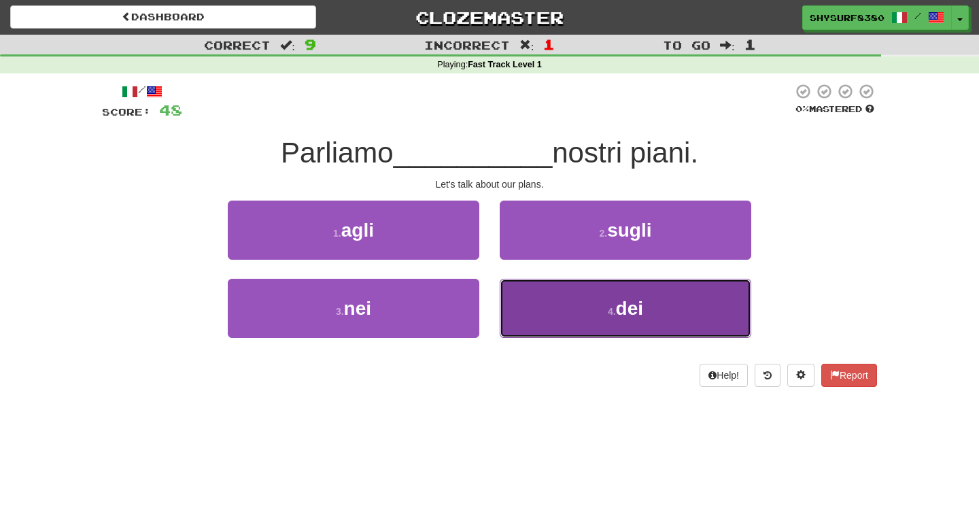
click at [512, 324] on button "4 . dei" at bounding box center [626, 308] width 252 height 59
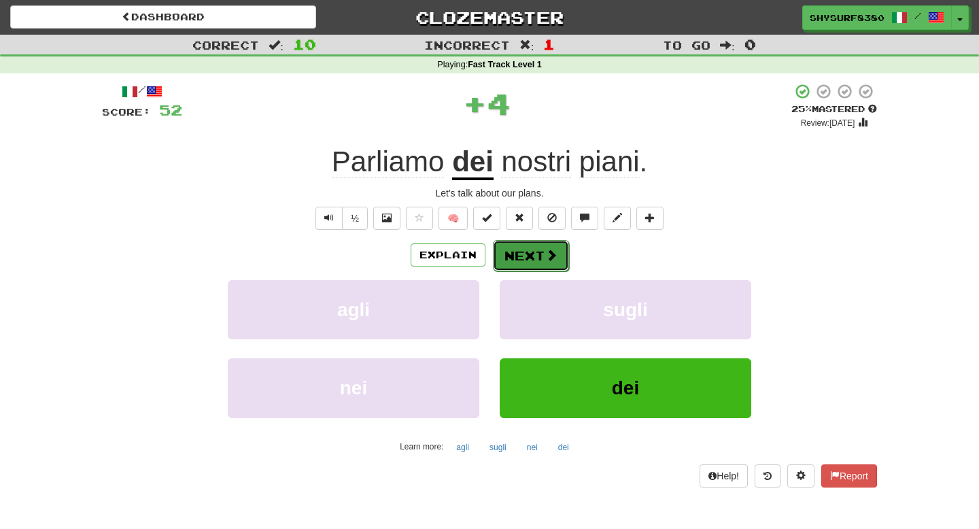
click at [530, 254] on button "Next" at bounding box center [531, 255] width 76 height 31
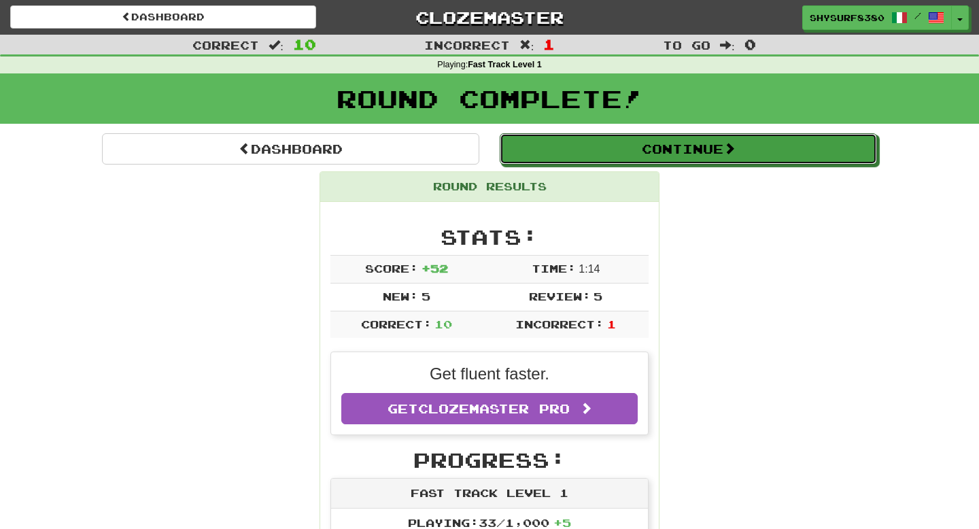
click at [634, 158] on button "Continue" at bounding box center [688, 148] width 377 height 31
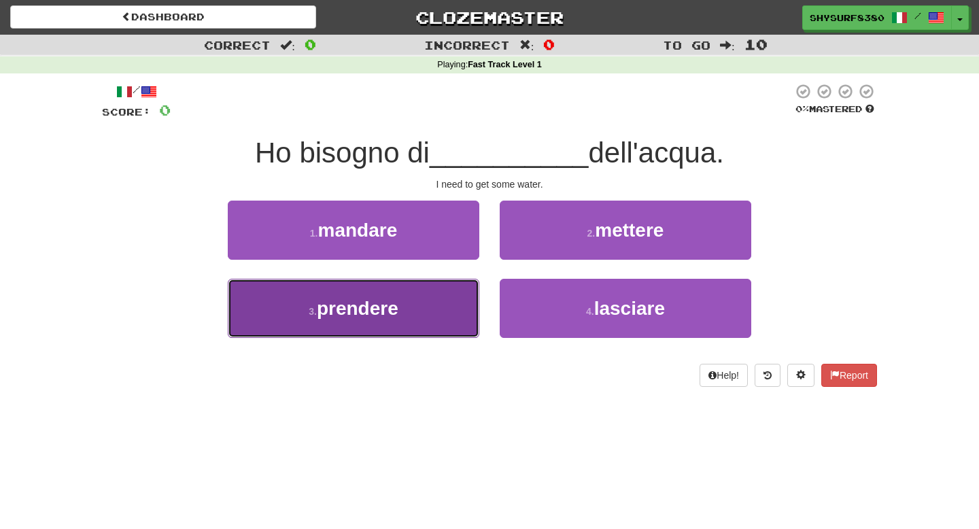
click at [383, 310] on span "prendere" at bounding box center [358, 308] width 82 height 21
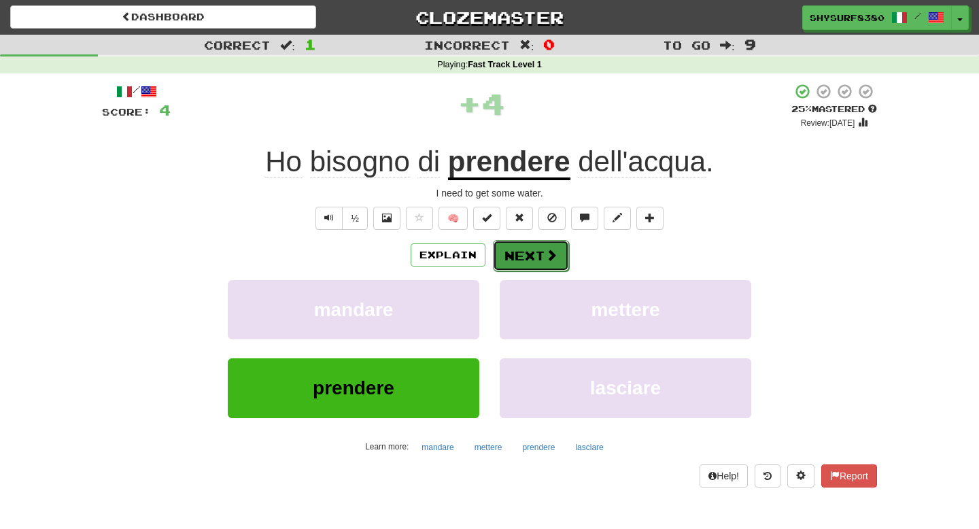
click at [543, 255] on button "Next" at bounding box center [531, 255] width 76 height 31
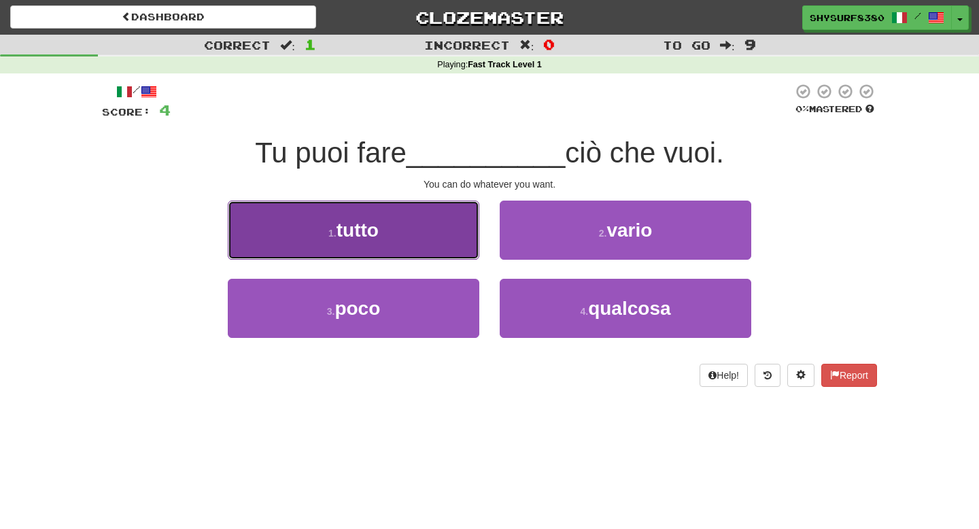
click at [388, 224] on button "1 . tutto" at bounding box center [354, 230] width 252 height 59
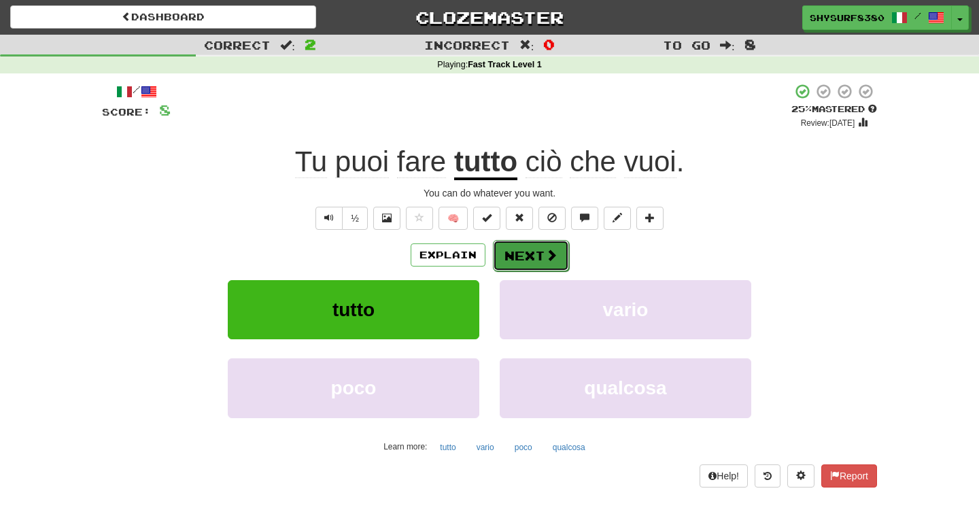
click at [533, 254] on button "Next" at bounding box center [531, 255] width 76 height 31
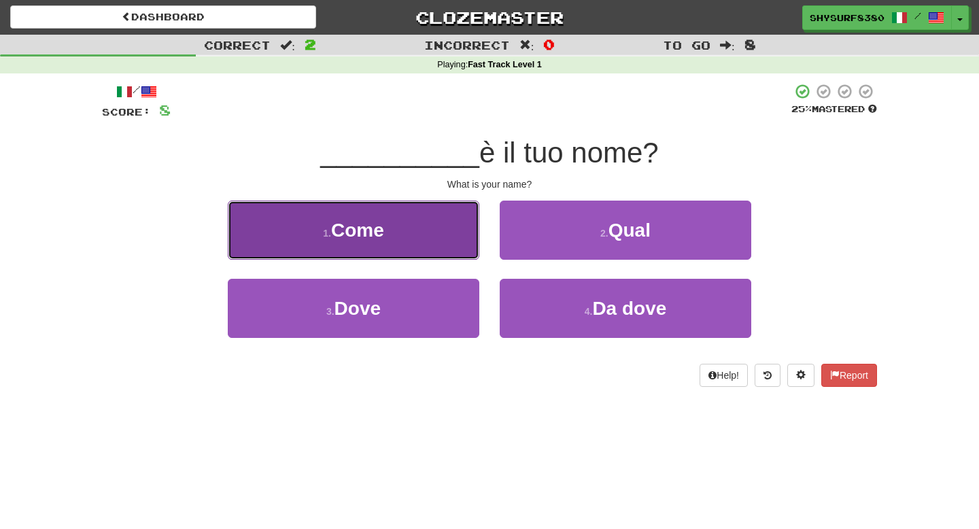
click at [383, 230] on span "Come" at bounding box center [357, 230] width 53 height 21
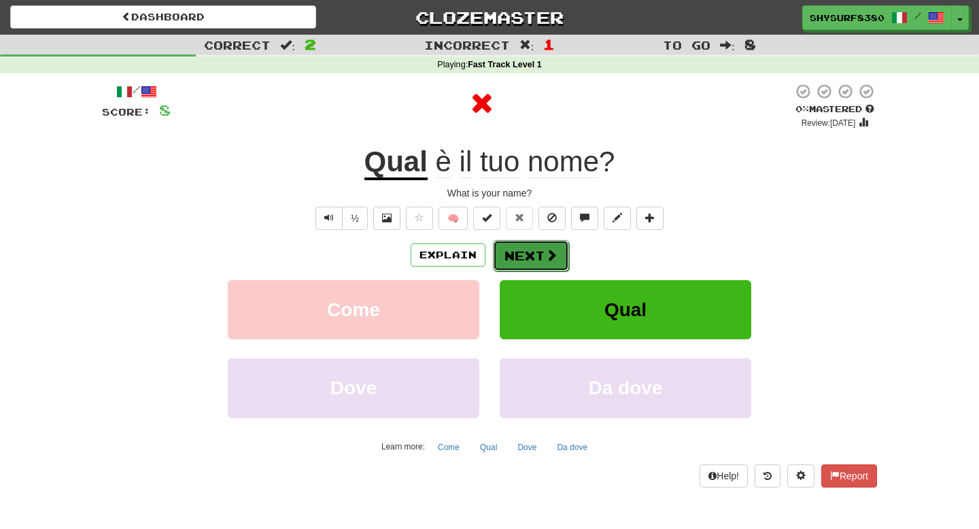
click at [566, 264] on button "Next" at bounding box center [531, 255] width 76 height 31
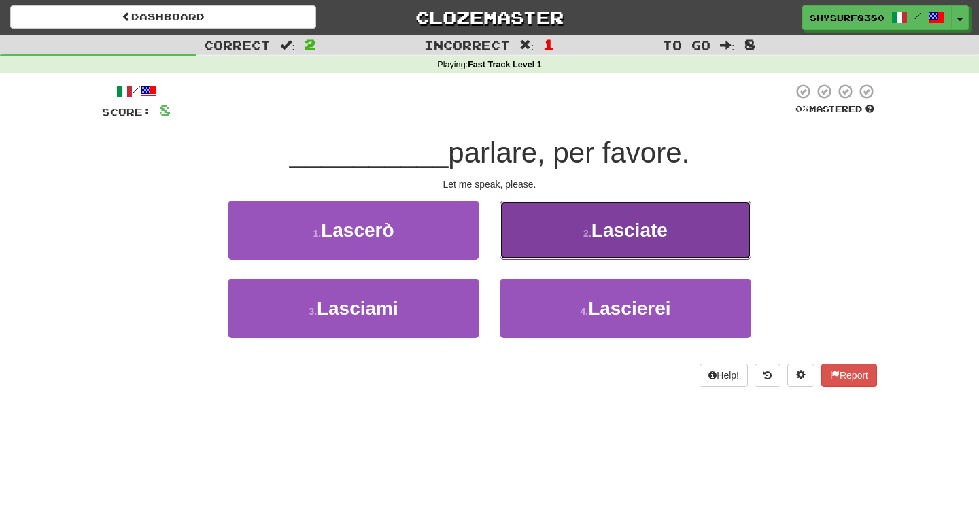
click at [608, 245] on button "2 . Lasciate" at bounding box center [626, 230] width 252 height 59
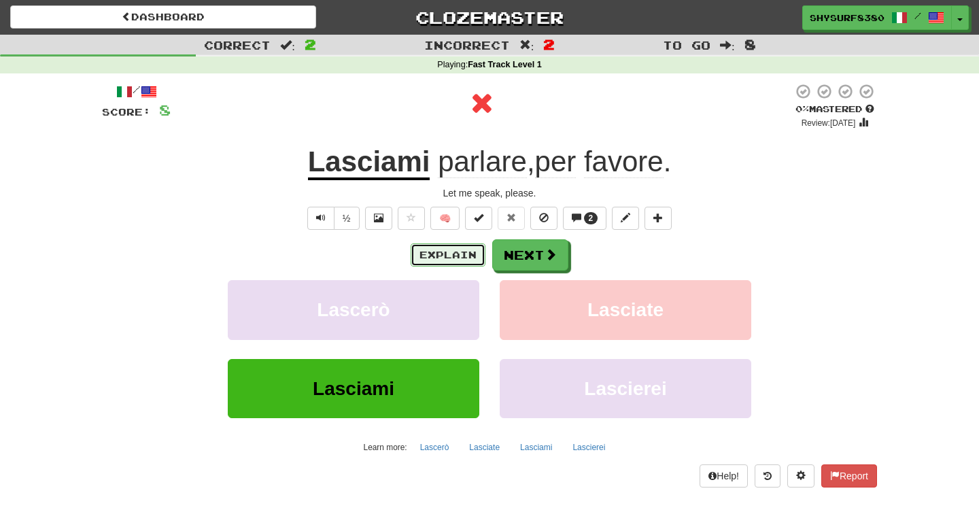
click at [453, 250] on button "Explain" at bounding box center [448, 254] width 75 height 23
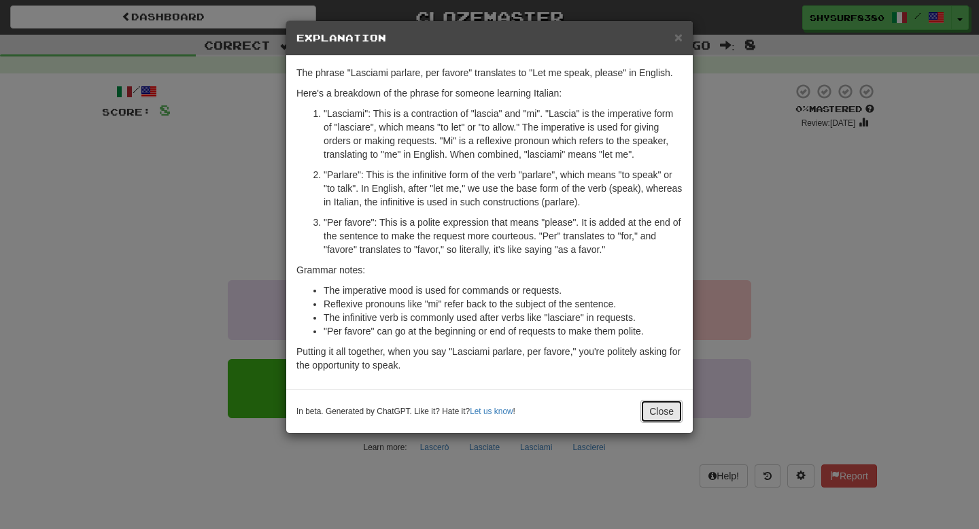
click at [648, 413] on button "Close" at bounding box center [661, 411] width 42 height 23
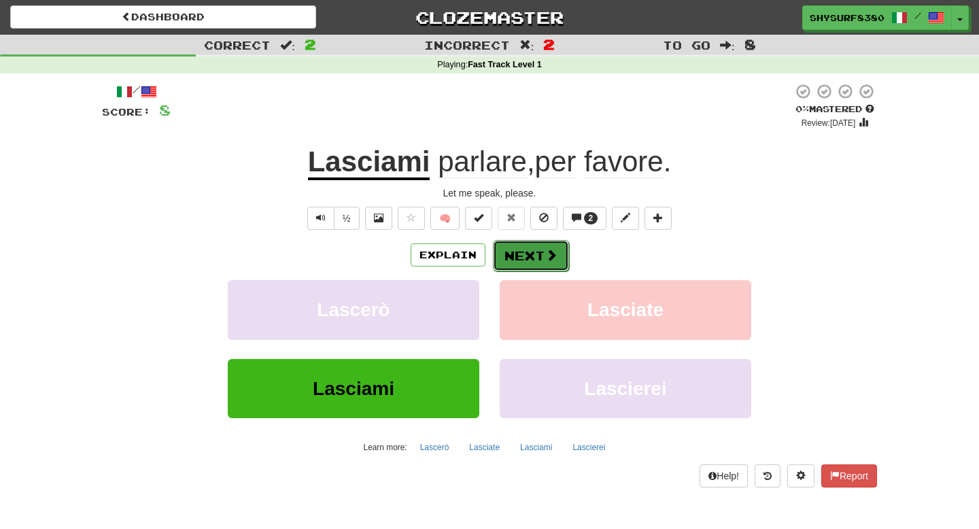
click at [532, 248] on button "Next" at bounding box center [531, 255] width 76 height 31
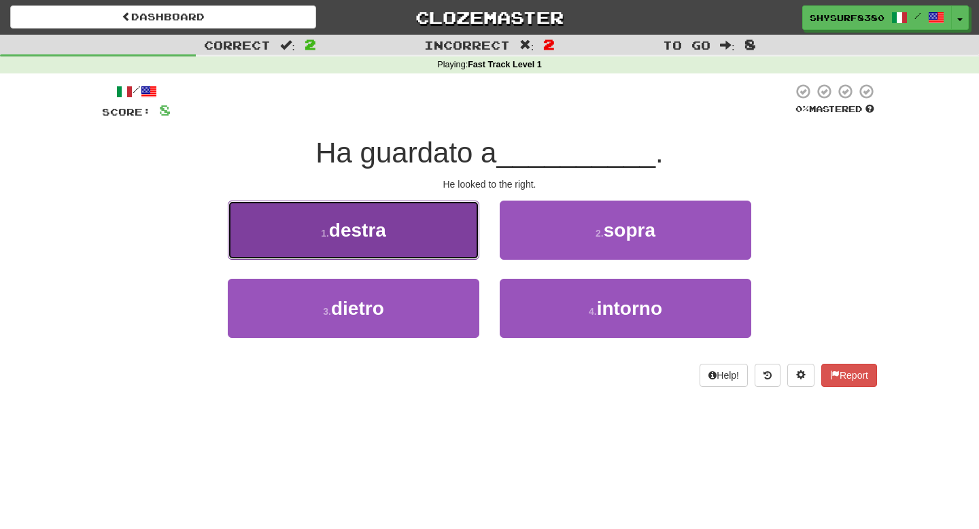
click at [406, 248] on button "1 . destra" at bounding box center [354, 230] width 252 height 59
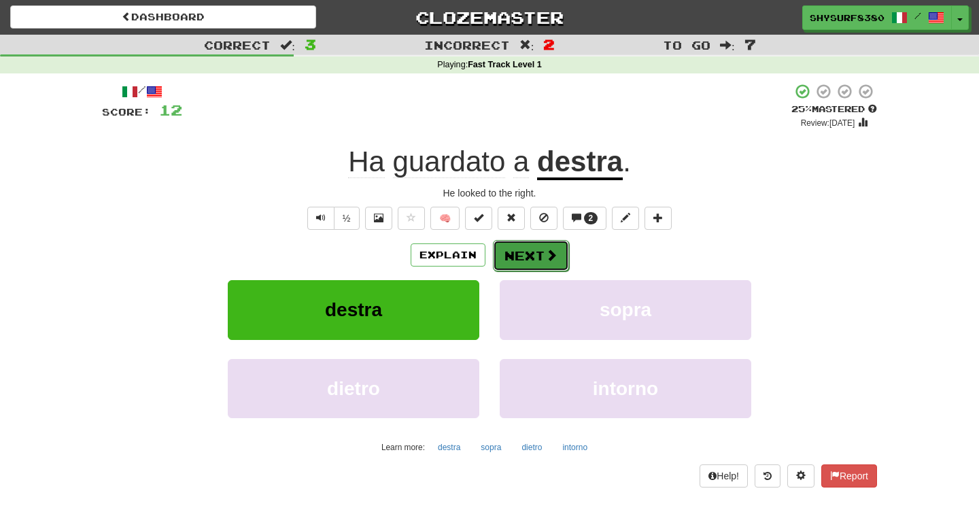
click at [532, 261] on button "Next" at bounding box center [531, 255] width 76 height 31
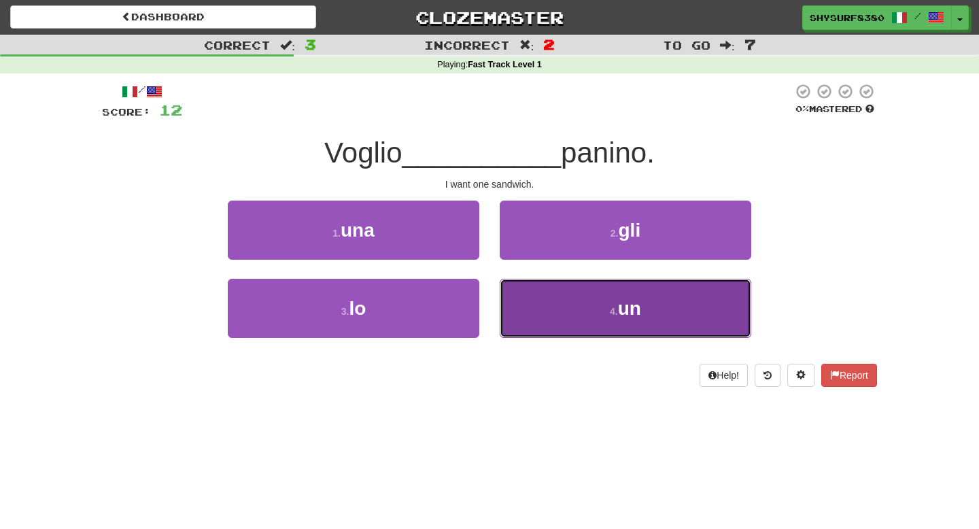
click at [558, 323] on button "4 . un" at bounding box center [626, 308] width 252 height 59
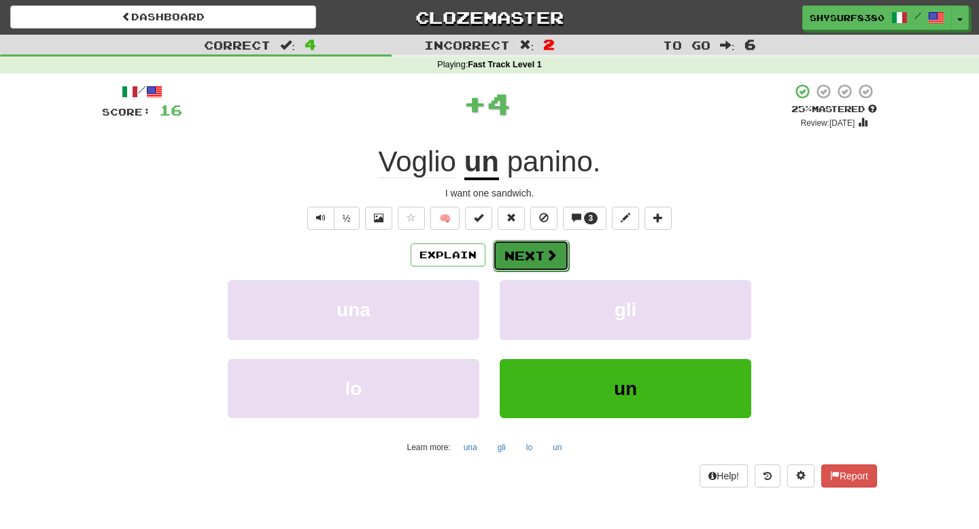
click at [536, 256] on button "Next" at bounding box center [531, 255] width 76 height 31
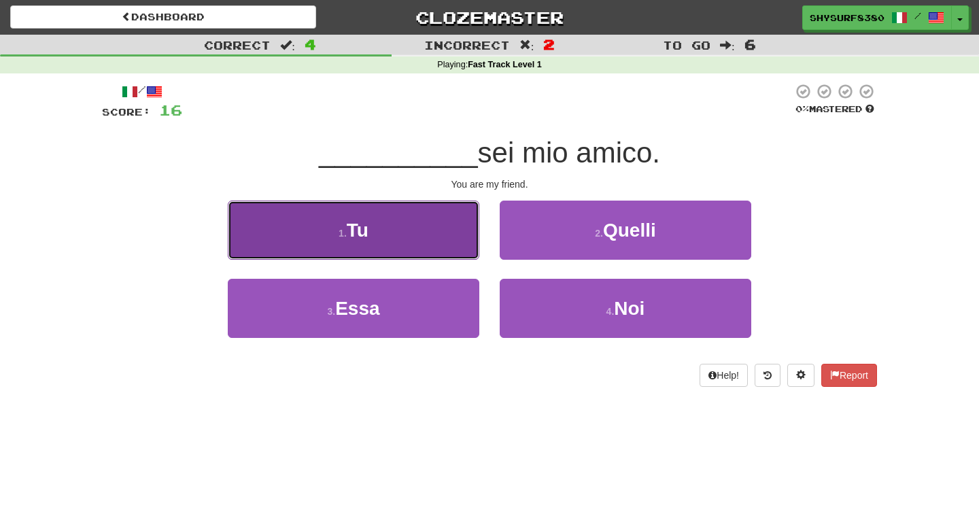
click at [417, 233] on button "1 . Tu" at bounding box center [354, 230] width 252 height 59
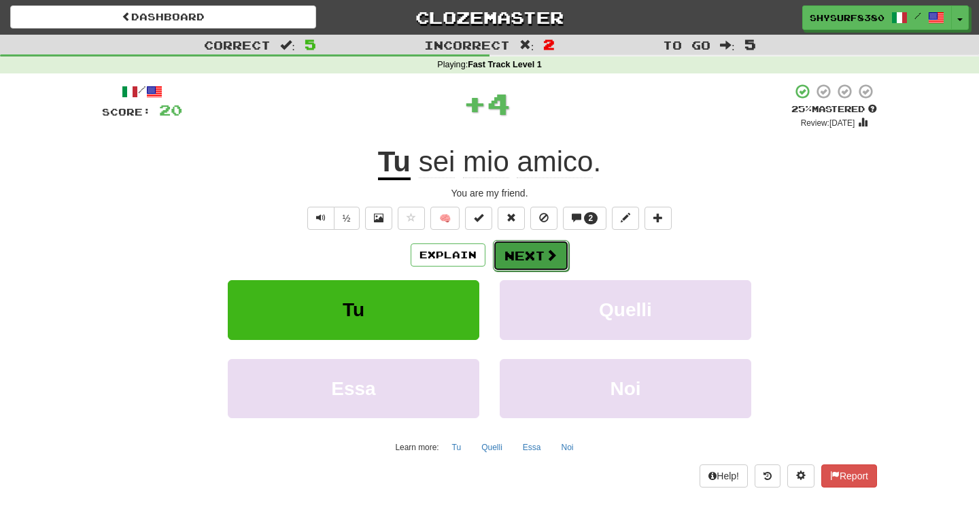
click at [555, 261] on span at bounding box center [551, 255] width 12 height 12
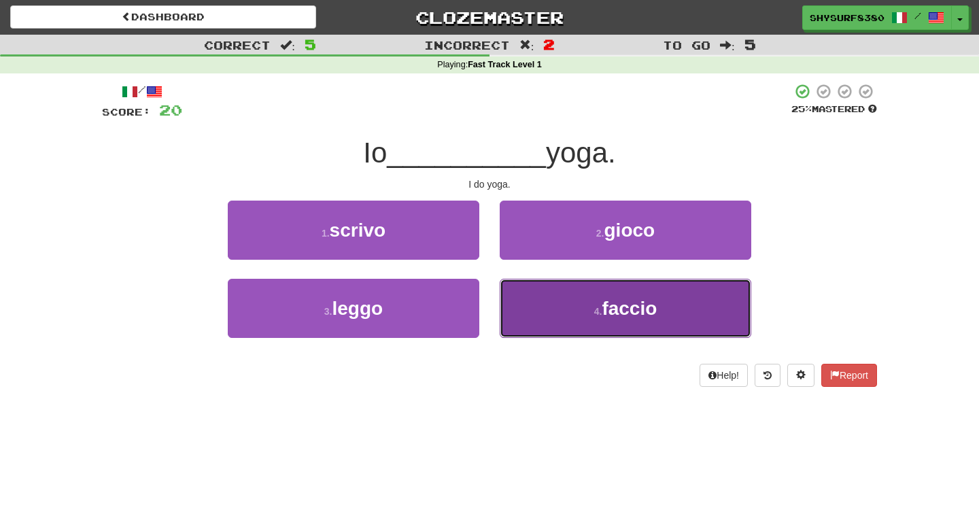
click at [566, 312] on button "4 . faccio" at bounding box center [626, 308] width 252 height 59
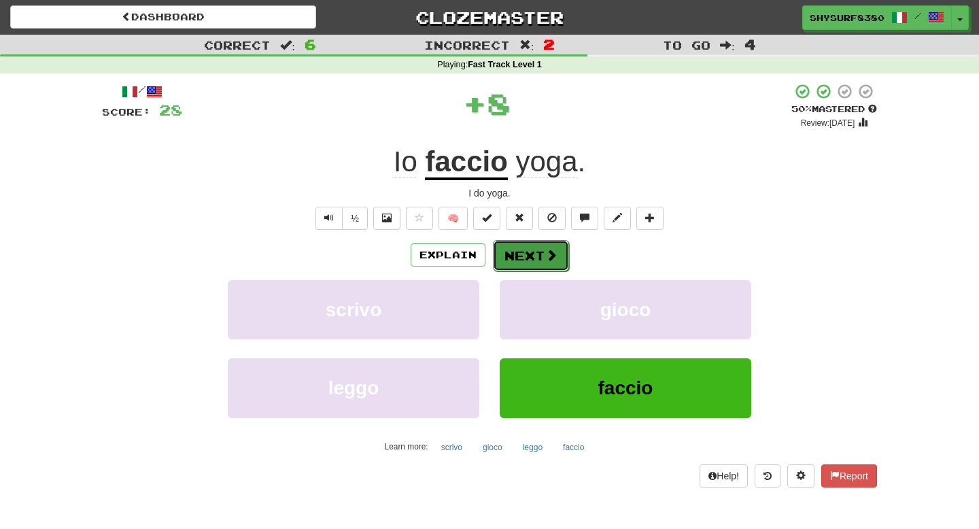
click at [525, 251] on button "Next" at bounding box center [531, 255] width 76 height 31
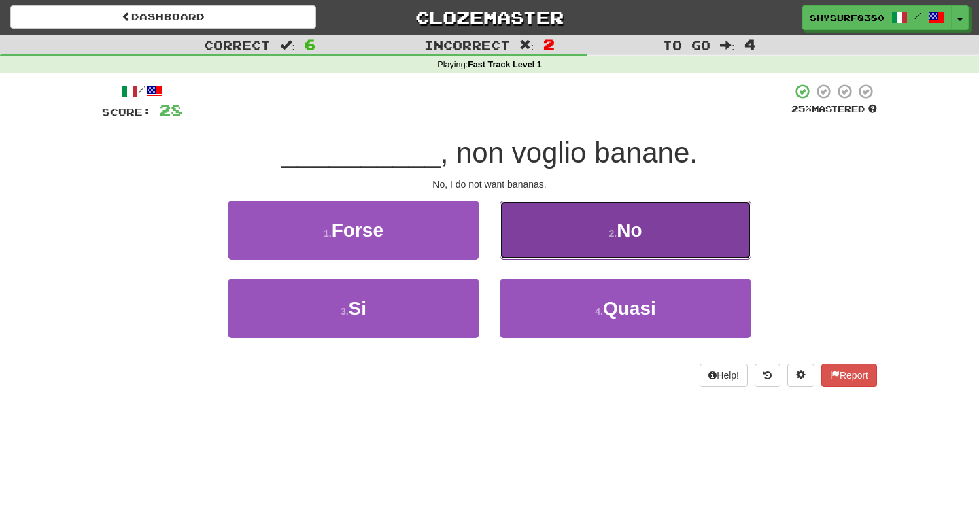
click at [549, 207] on button "2 . No" at bounding box center [626, 230] width 252 height 59
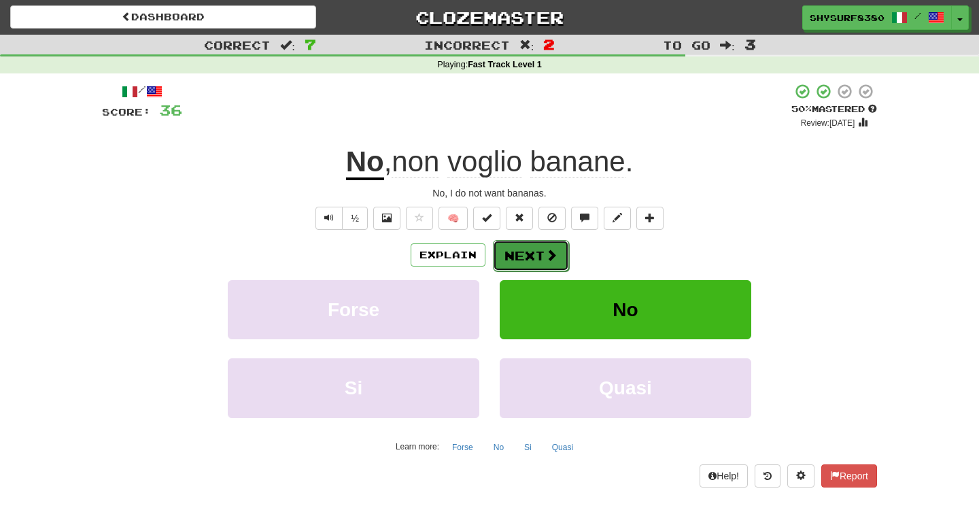
click at [533, 254] on button "Next" at bounding box center [531, 255] width 76 height 31
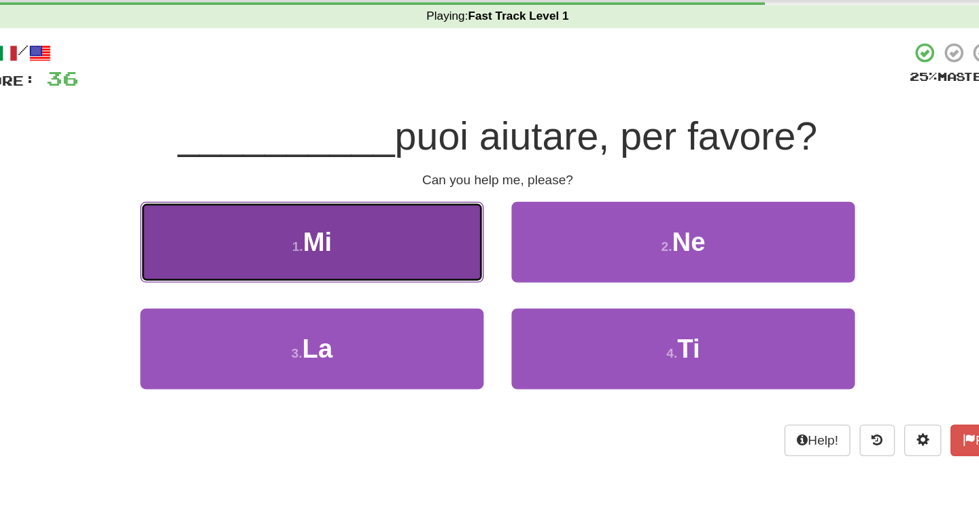
click at [462, 210] on button "1 . Mi" at bounding box center [354, 230] width 252 height 59
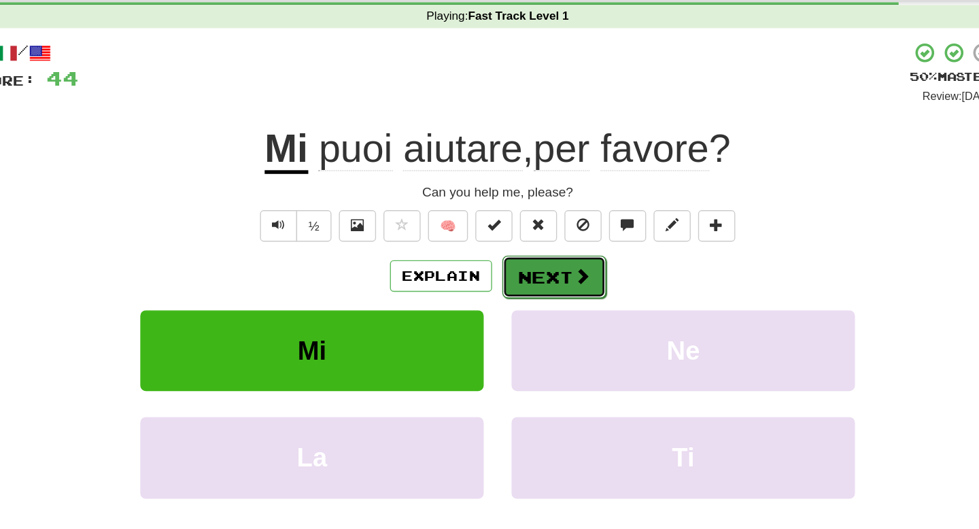
click at [520, 253] on button "Next" at bounding box center [531, 255] width 76 height 31
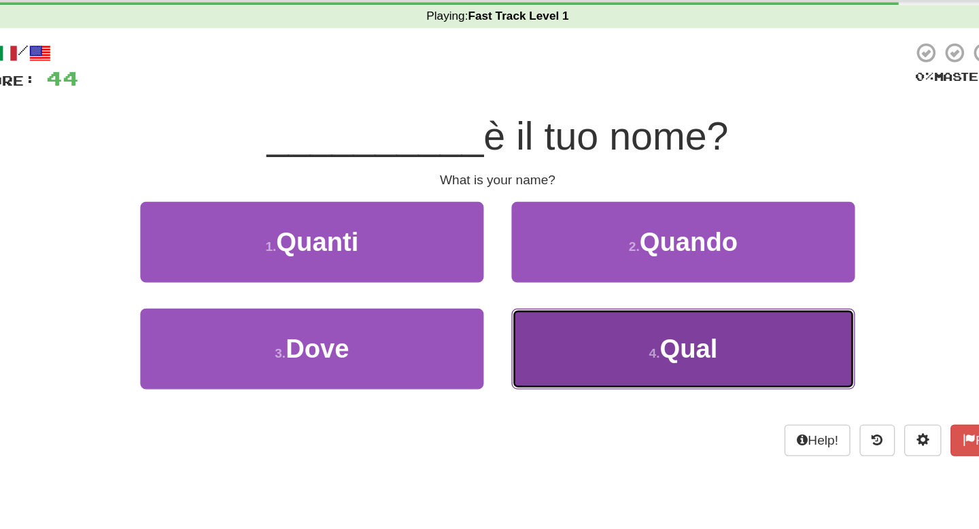
click at [555, 300] on button "4 . Qual" at bounding box center [626, 308] width 252 height 59
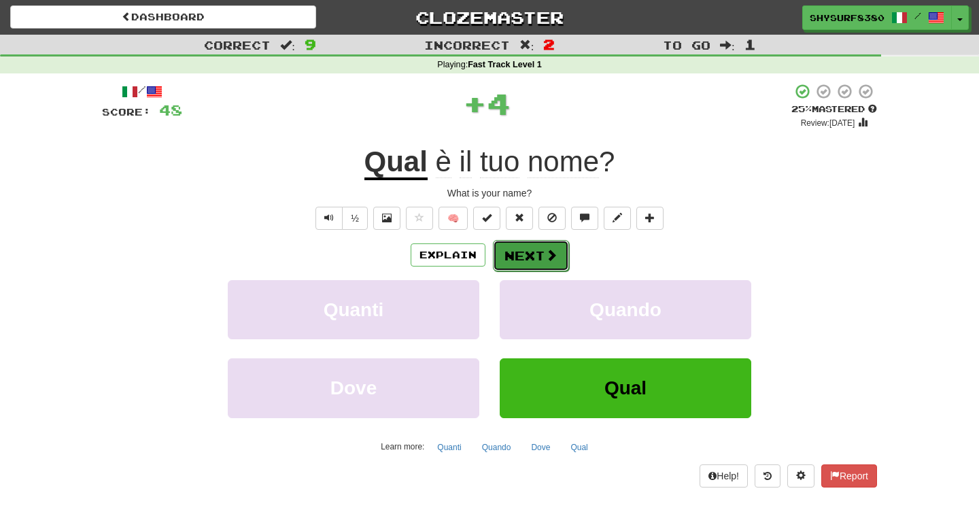
click at [545, 264] on button "Next" at bounding box center [531, 255] width 76 height 31
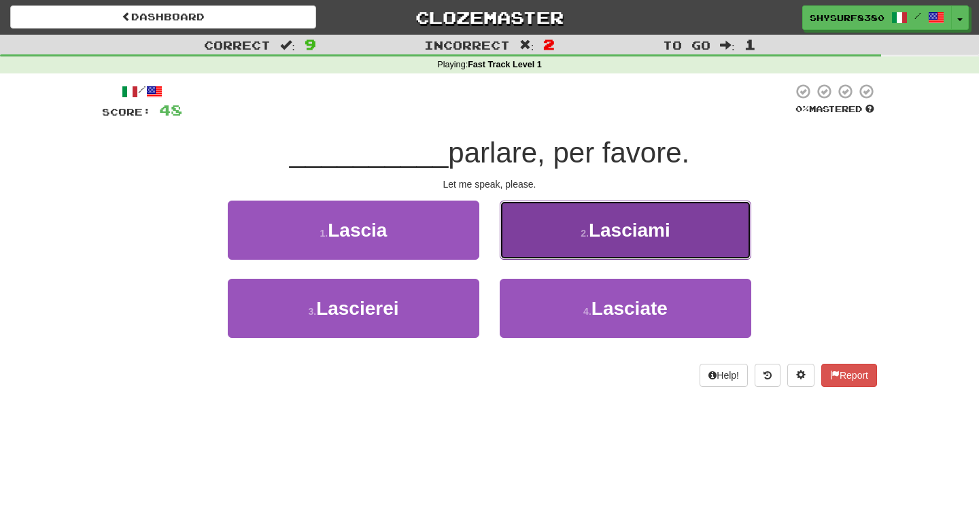
click at [573, 249] on button "2 . [GEOGRAPHIC_DATA]" at bounding box center [626, 230] width 252 height 59
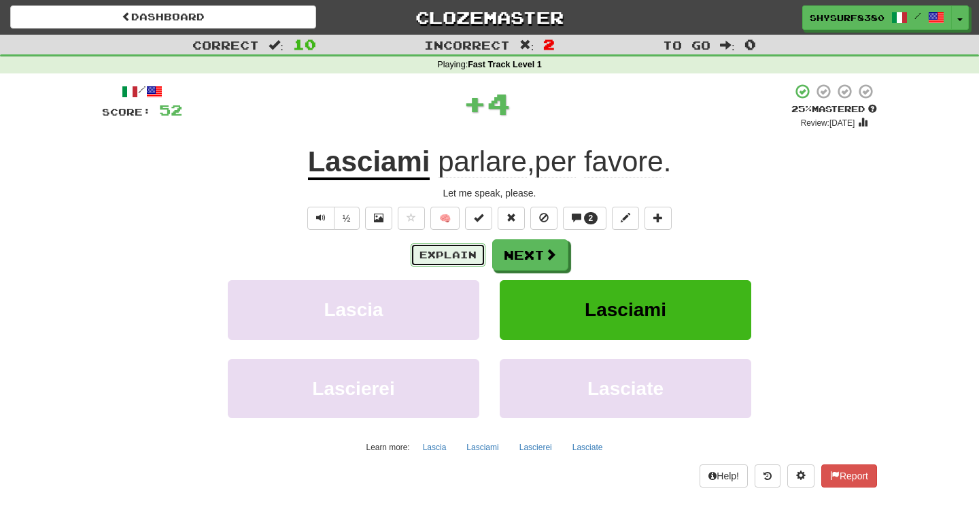
click at [448, 266] on button "Explain" at bounding box center [448, 254] width 75 height 23
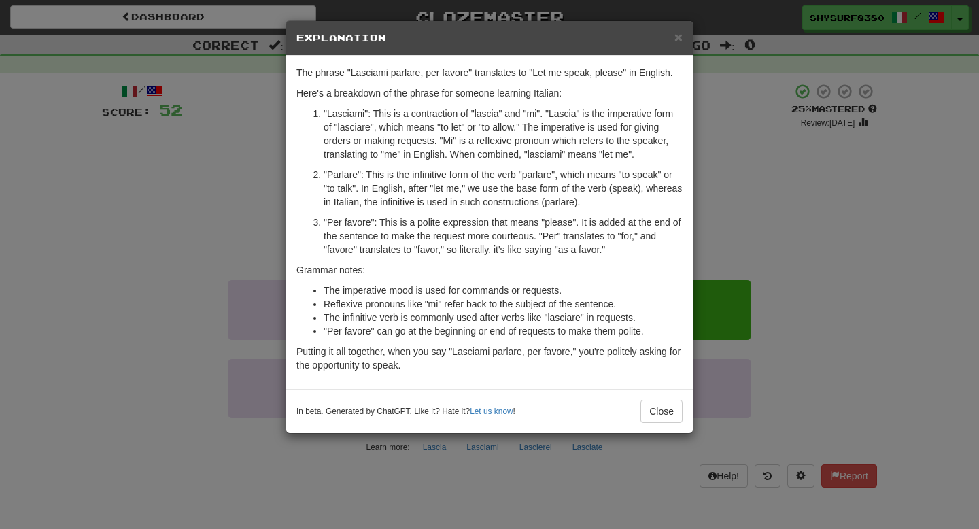
click at [808, 151] on div "× Explanation The phrase "Lasciami parlare, per favore" translates to "Let me s…" at bounding box center [489, 264] width 979 height 529
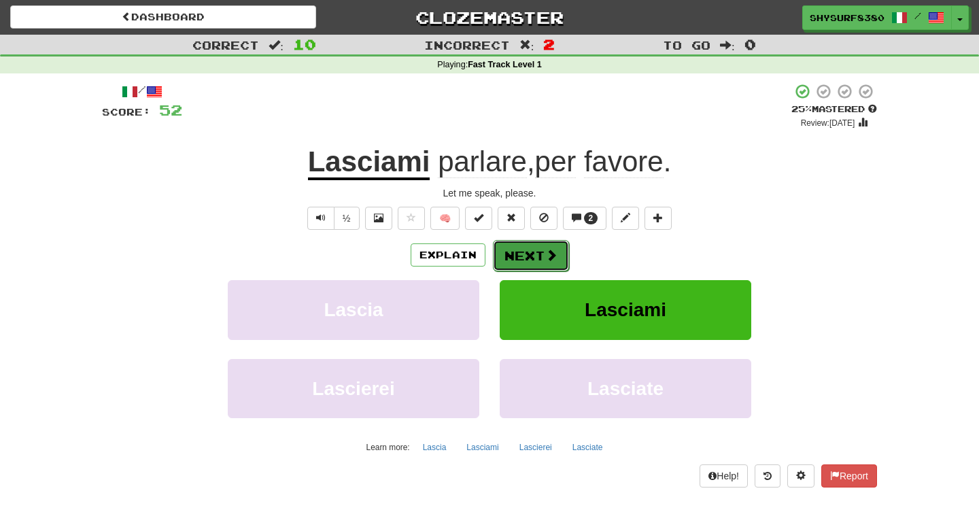
click at [534, 244] on button "Next" at bounding box center [531, 255] width 76 height 31
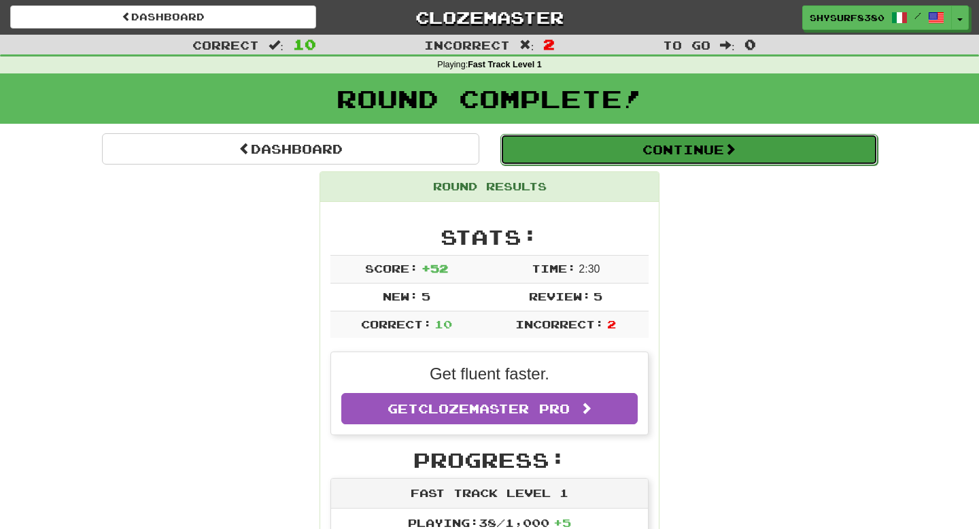
click at [616, 141] on button "Continue" at bounding box center [688, 149] width 377 height 31
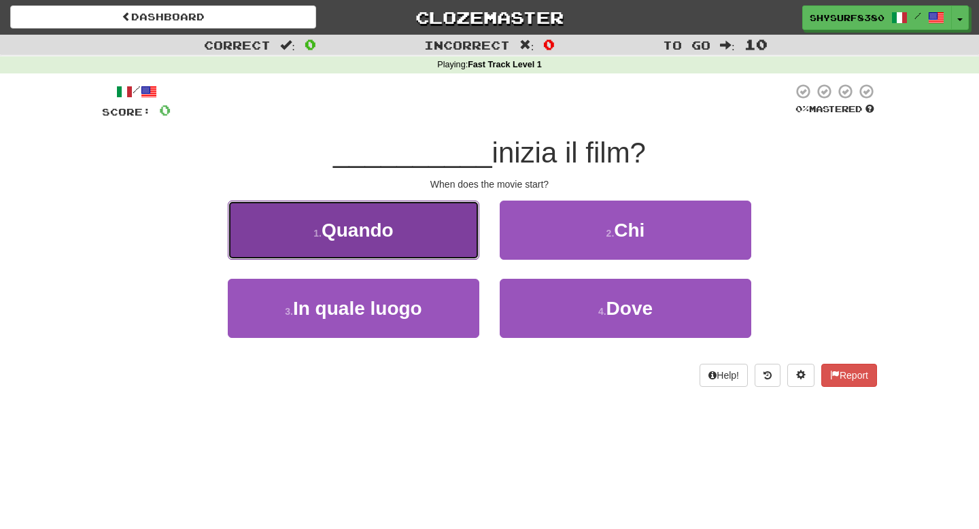
click at [373, 233] on span "Quando" at bounding box center [358, 230] width 72 height 21
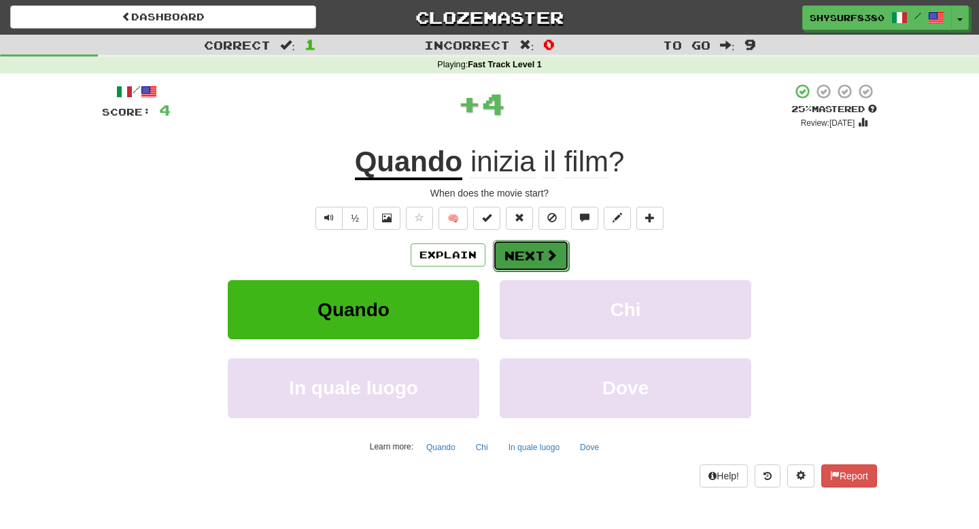
click at [517, 260] on button "Next" at bounding box center [531, 255] width 76 height 31
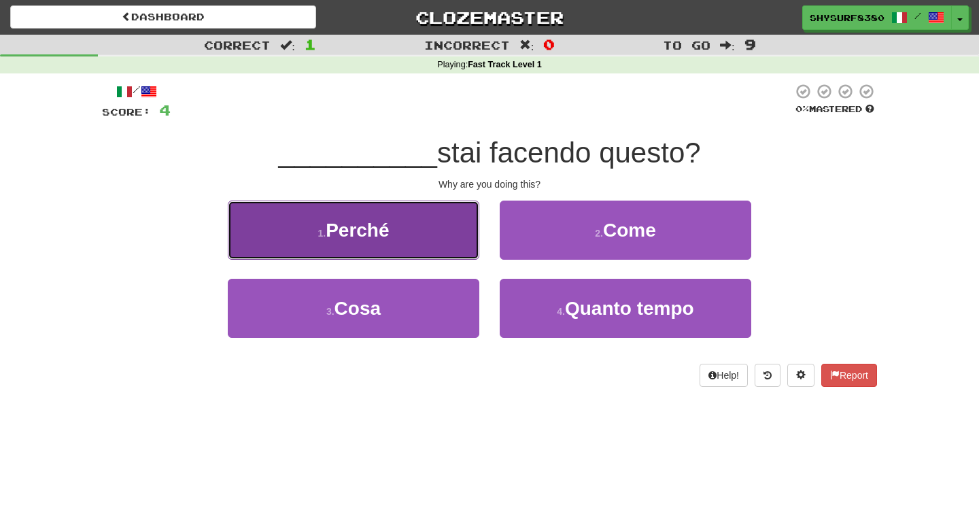
click at [437, 207] on button "1 . Perché" at bounding box center [354, 230] width 252 height 59
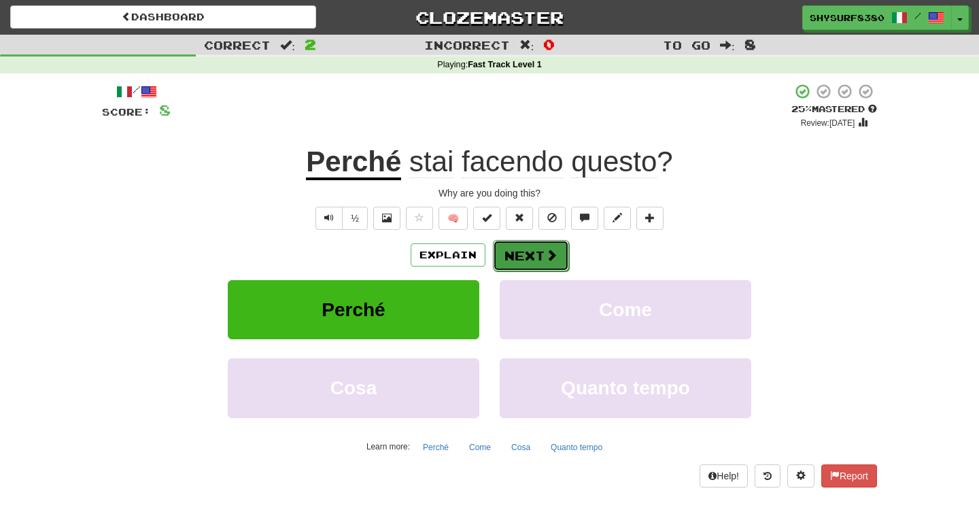
click at [537, 245] on button "Next" at bounding box center [531, 255] width 76 height 31
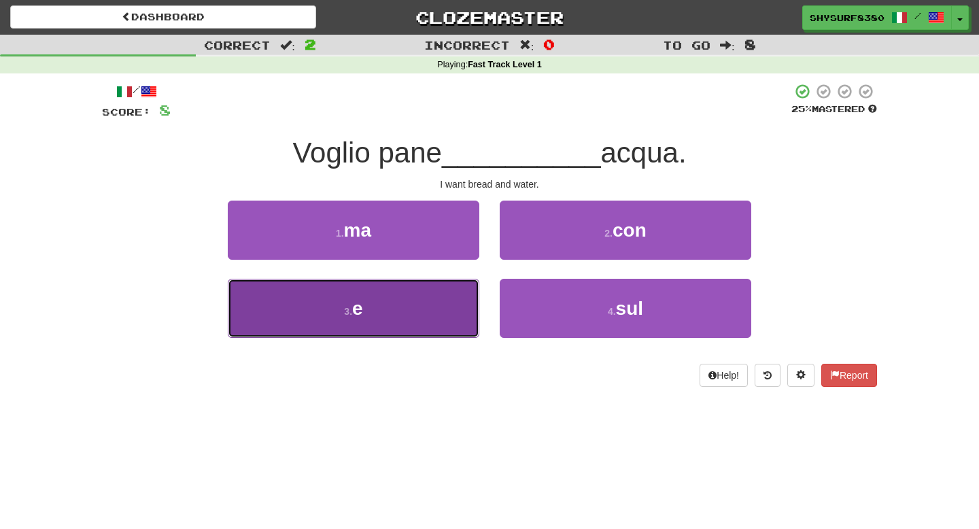
click at [432, 315] on button "3 . e" at bounding box center [354, 308] width 252 height 59
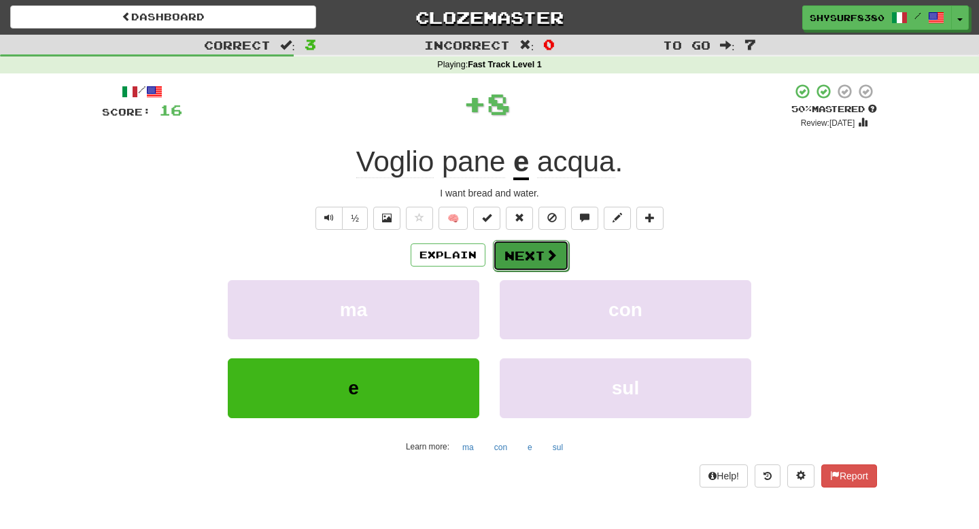
click at [543, 244] on button "Next" at bounding box center [531, 255] width 76 height 31
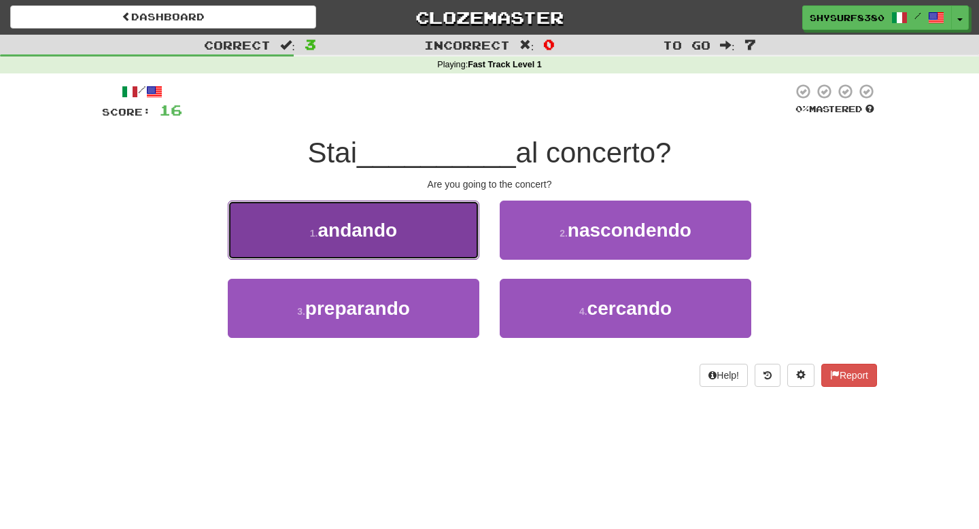
click at [428, 240] on button "1 . andando" at bounding box center [354, 230] width 252 height 59
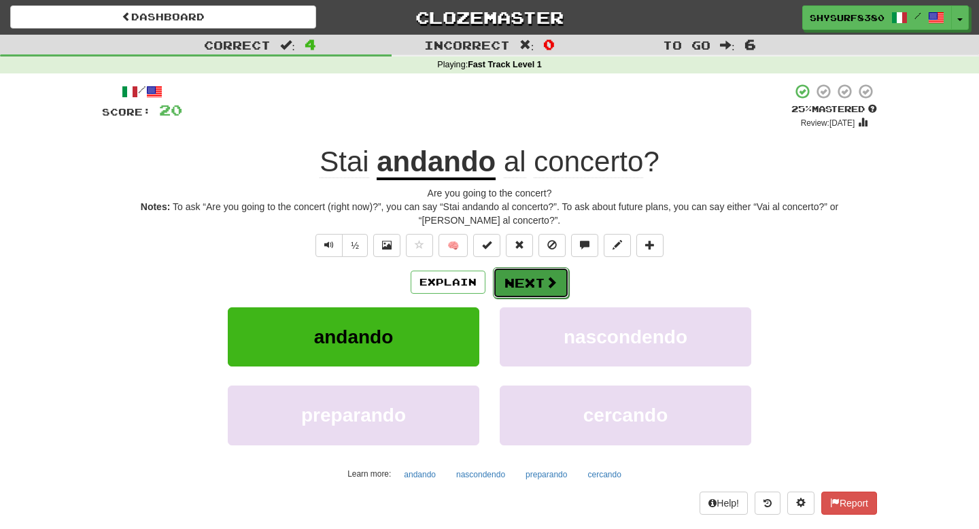
click at [533, 284] on button "Next" at bounding box center [531, 282] width 76 height 31
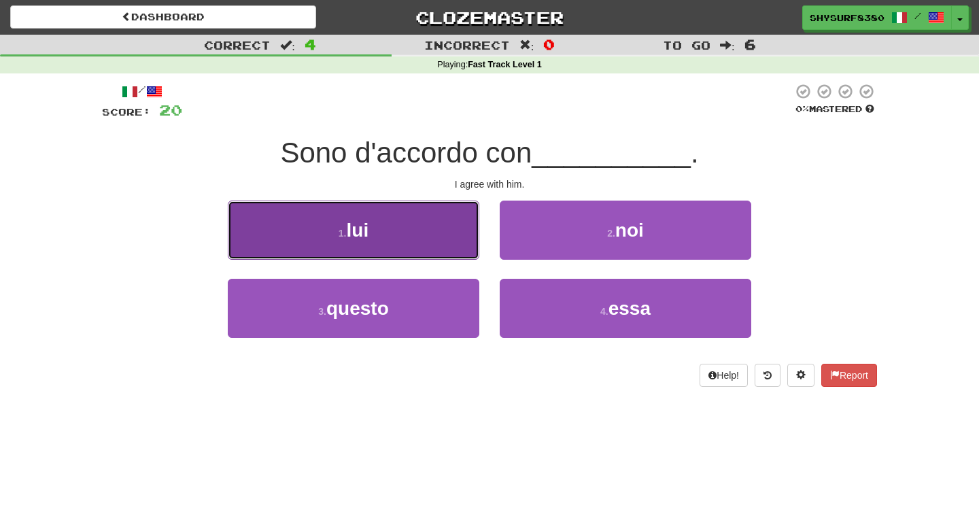
click at [411, 219] on button "1 . lui" at bounding box center [354, 230] width 252 height 59
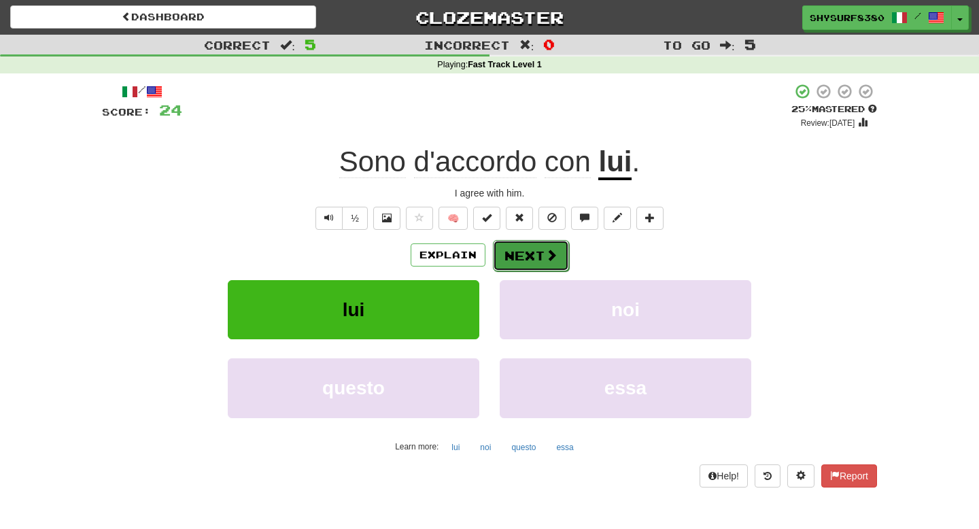
click at [555, 246] on button "Next" at bounding box center [531, 255] width 76 height 31
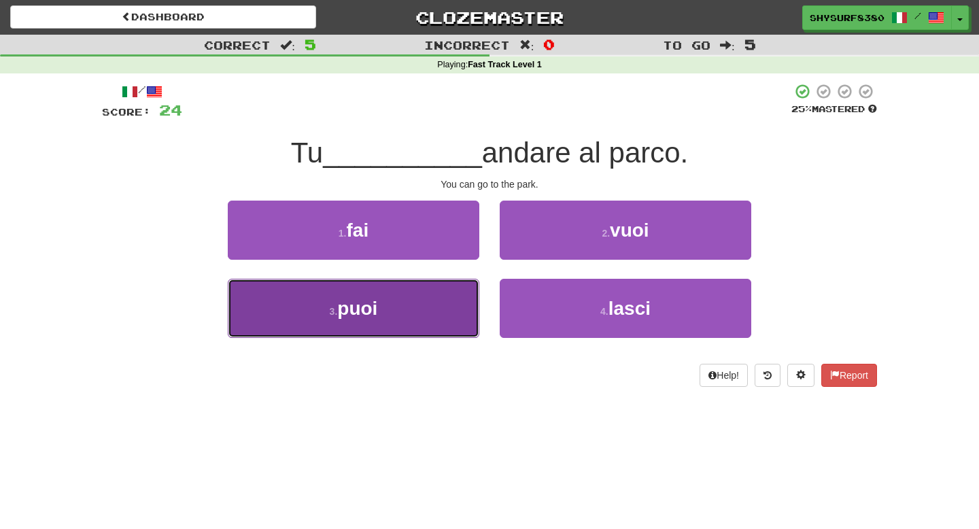
click at [444, 310] on button "3 . puoi" at bounding box center [354, 308] width 252 height 59
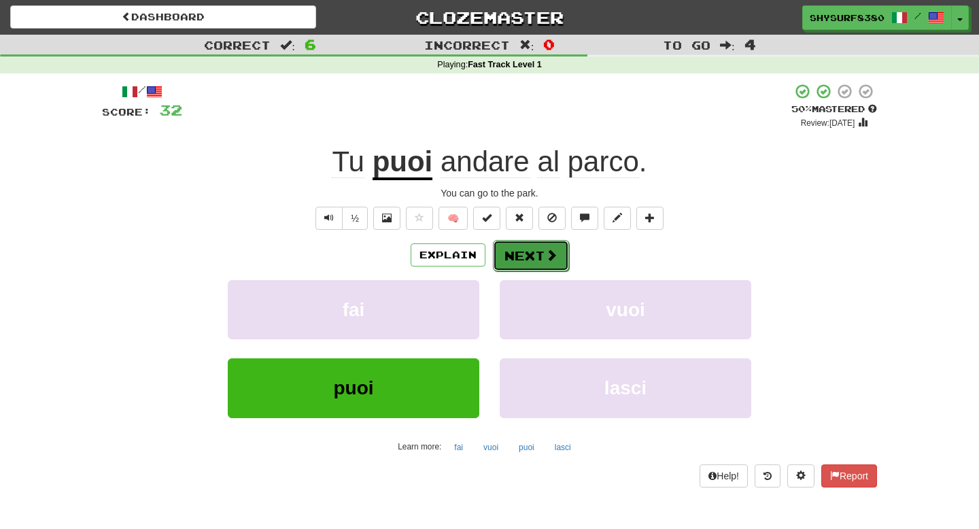
click at [539, 267] on button "Next" at bounding box center [531, 255] width 76 height 31
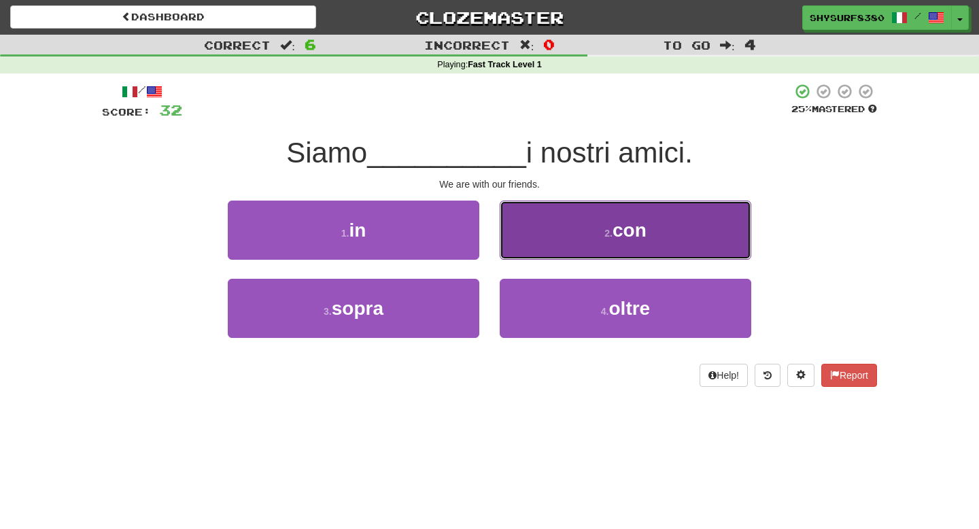
click at [583, 222] on button "2 . con" at bounding box center [626, 230] width 252 height 59
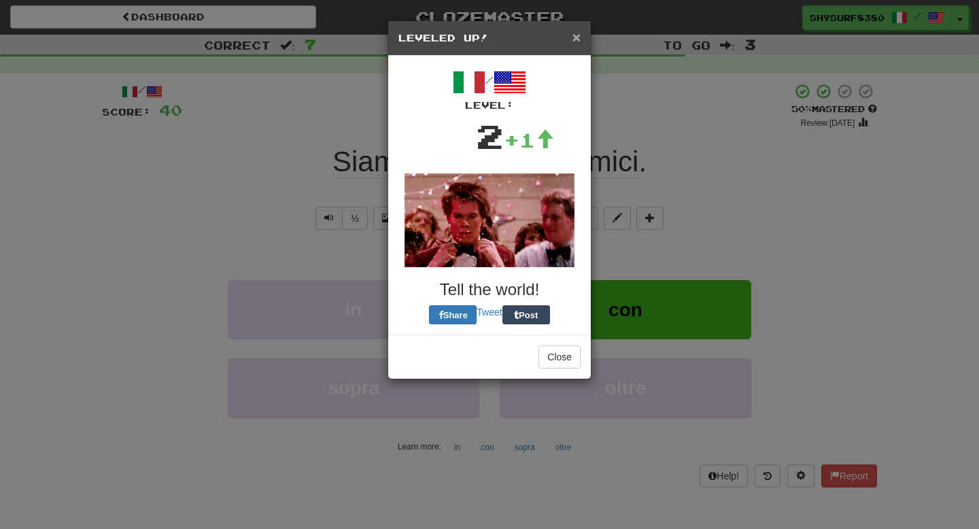
click at [576, 37] on span "×" at bounding box center [576, 37] width 8 height 16
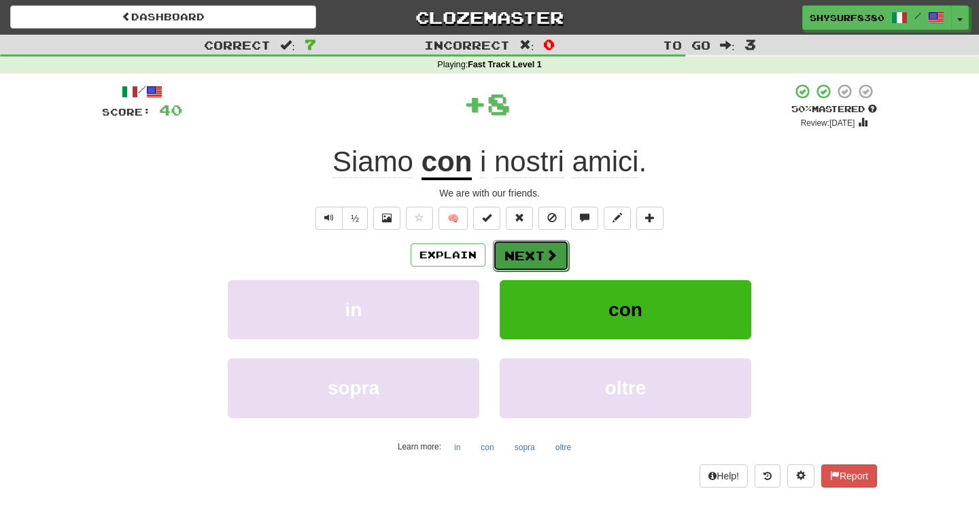
click at [545, 255] on span at bounding box center [551, 255] width 12 height 12
